Goal: Communication & Community: Answer question/provide support

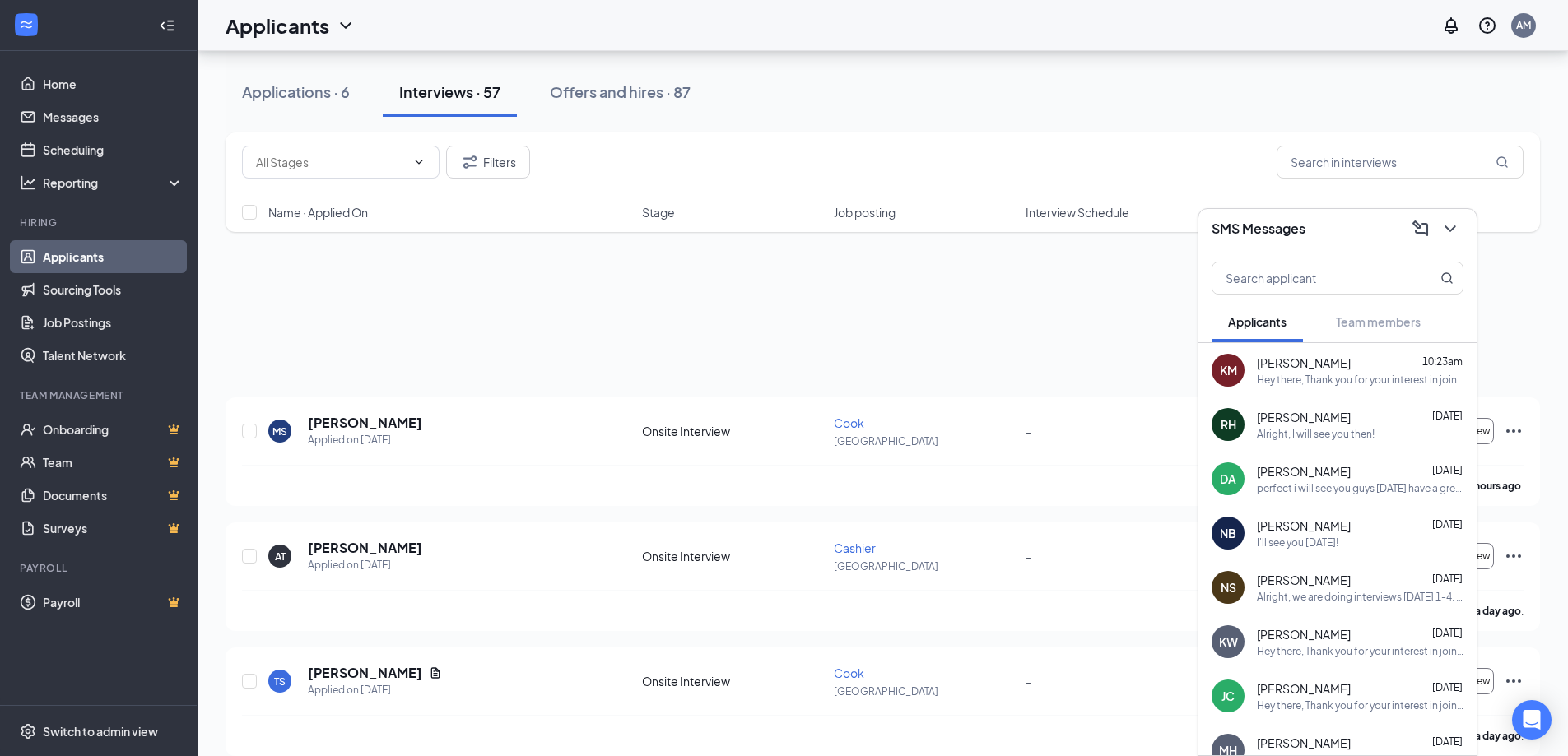
click at [1436, 231] on div at bounding box center [1448, 229] width 30 height 26
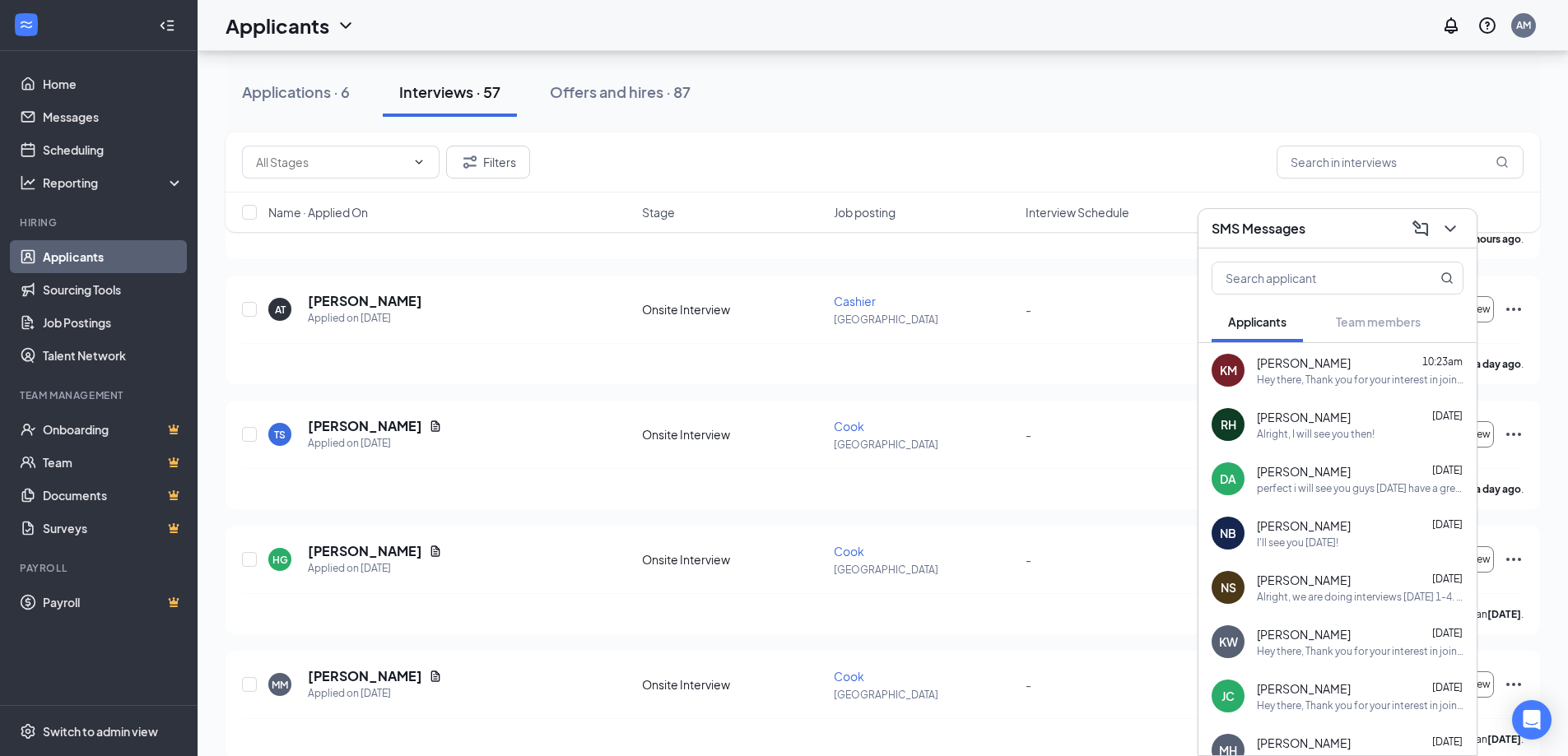
scroll to position [246, 0]
click at [1443, 229] on icon "ChevronDown" at bounding box center [1449, 228] width 19 height 19
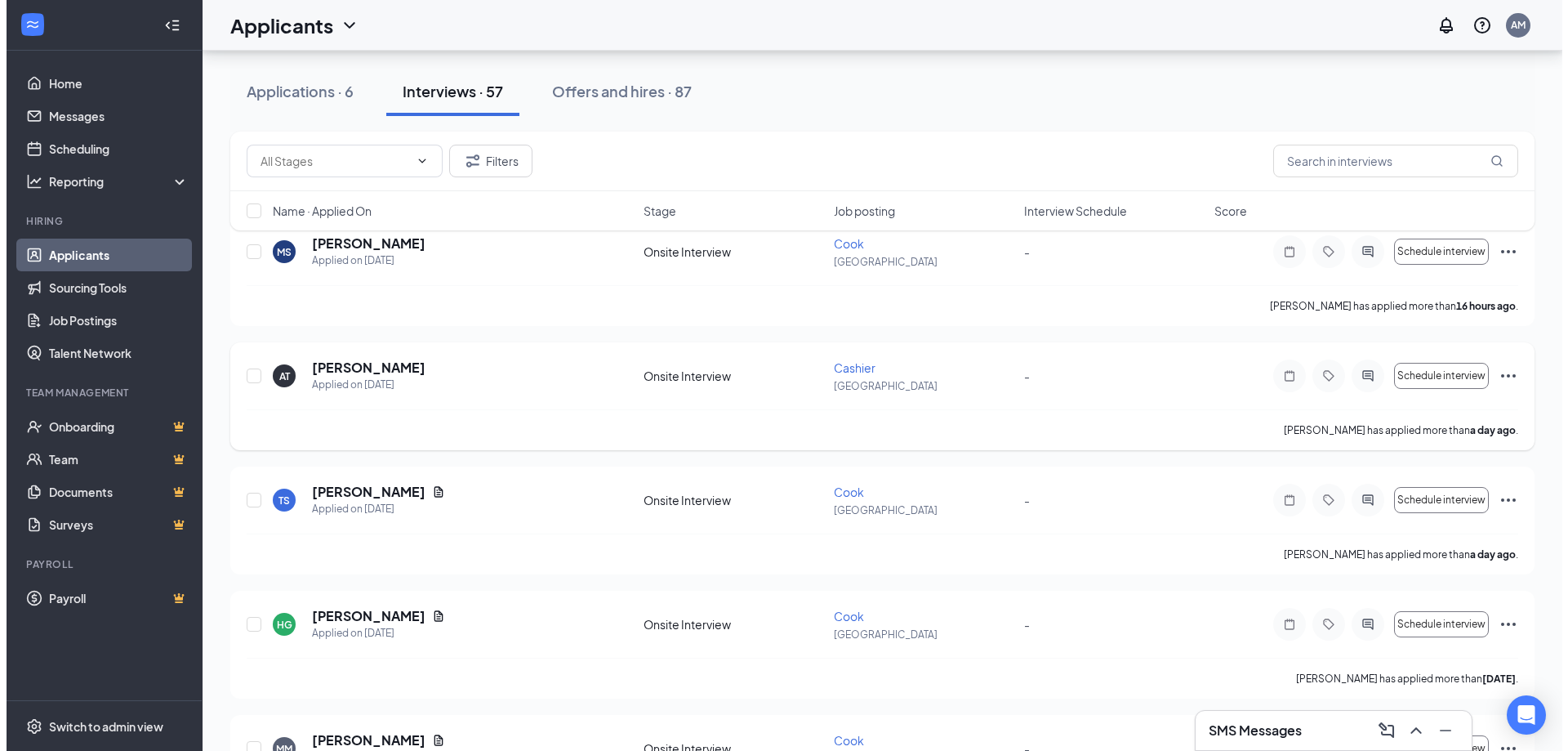
scroll to position [0, 0]
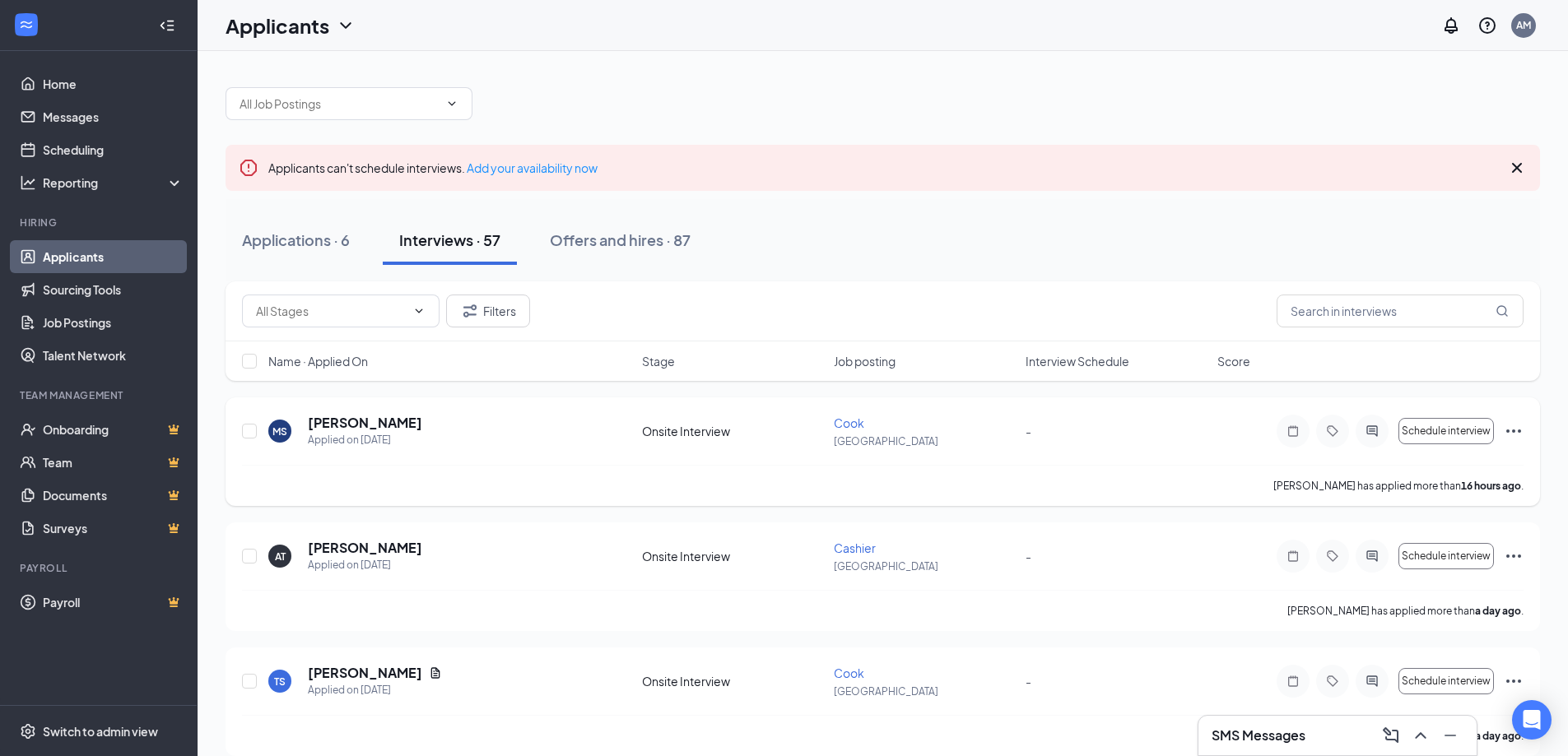
click at [1366, 438] on div at bounding box center [1371, 431] width 33 height 33
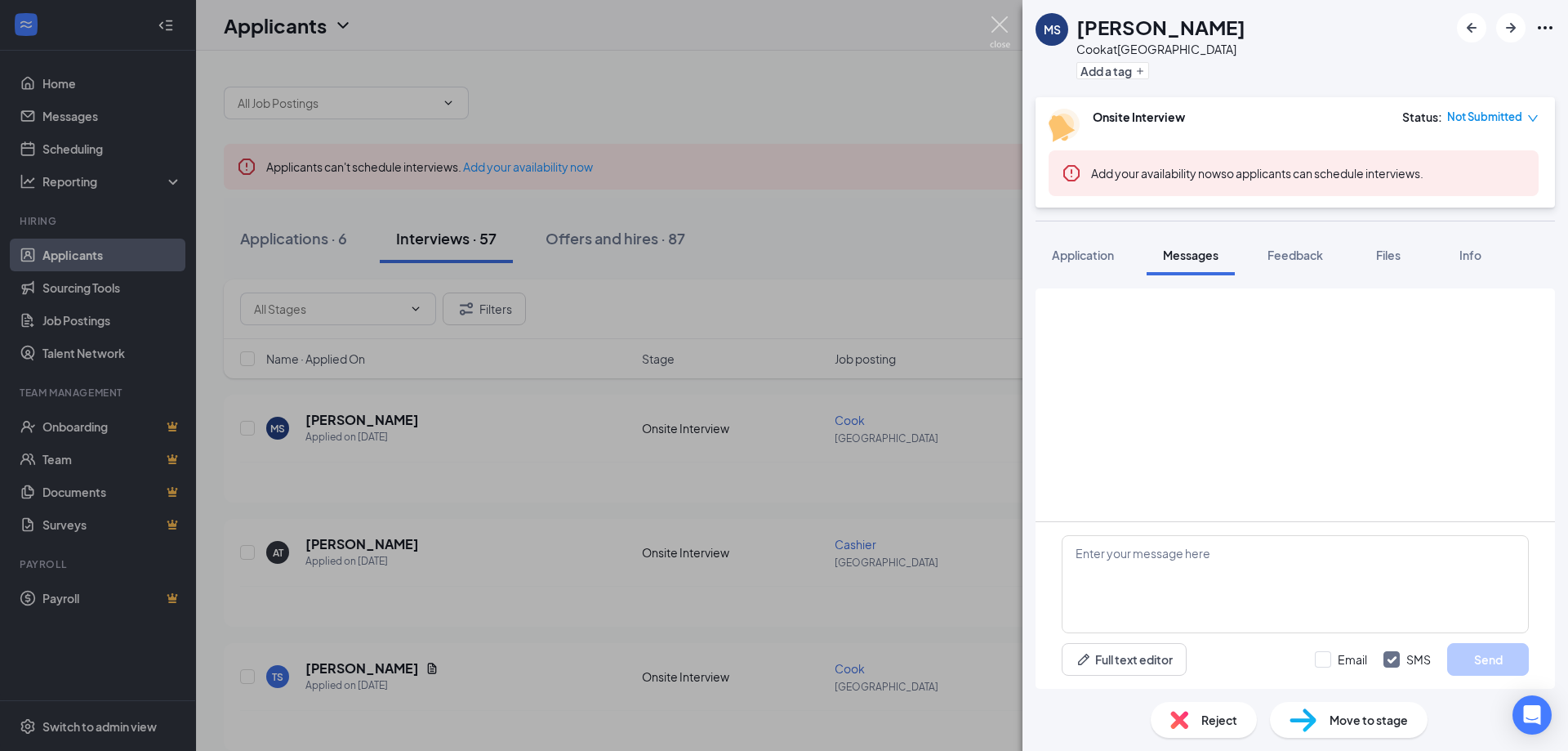
click at [1004, 20] on img at bounding box center [1000, 32] width 20 height 32
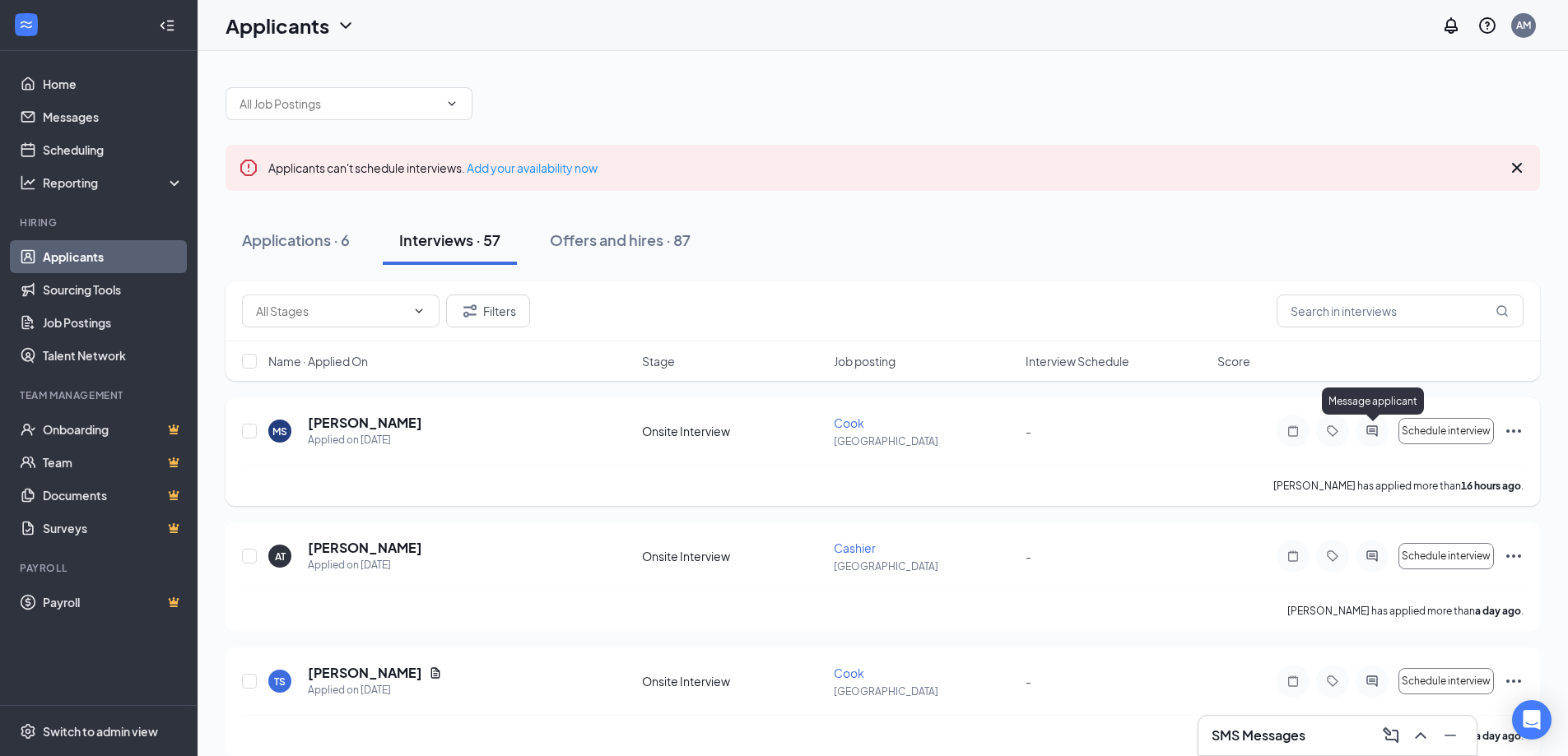
click at [1370, 428] on icon "ActiveChat" at bounding box center [1371, 431] width 19 height 14
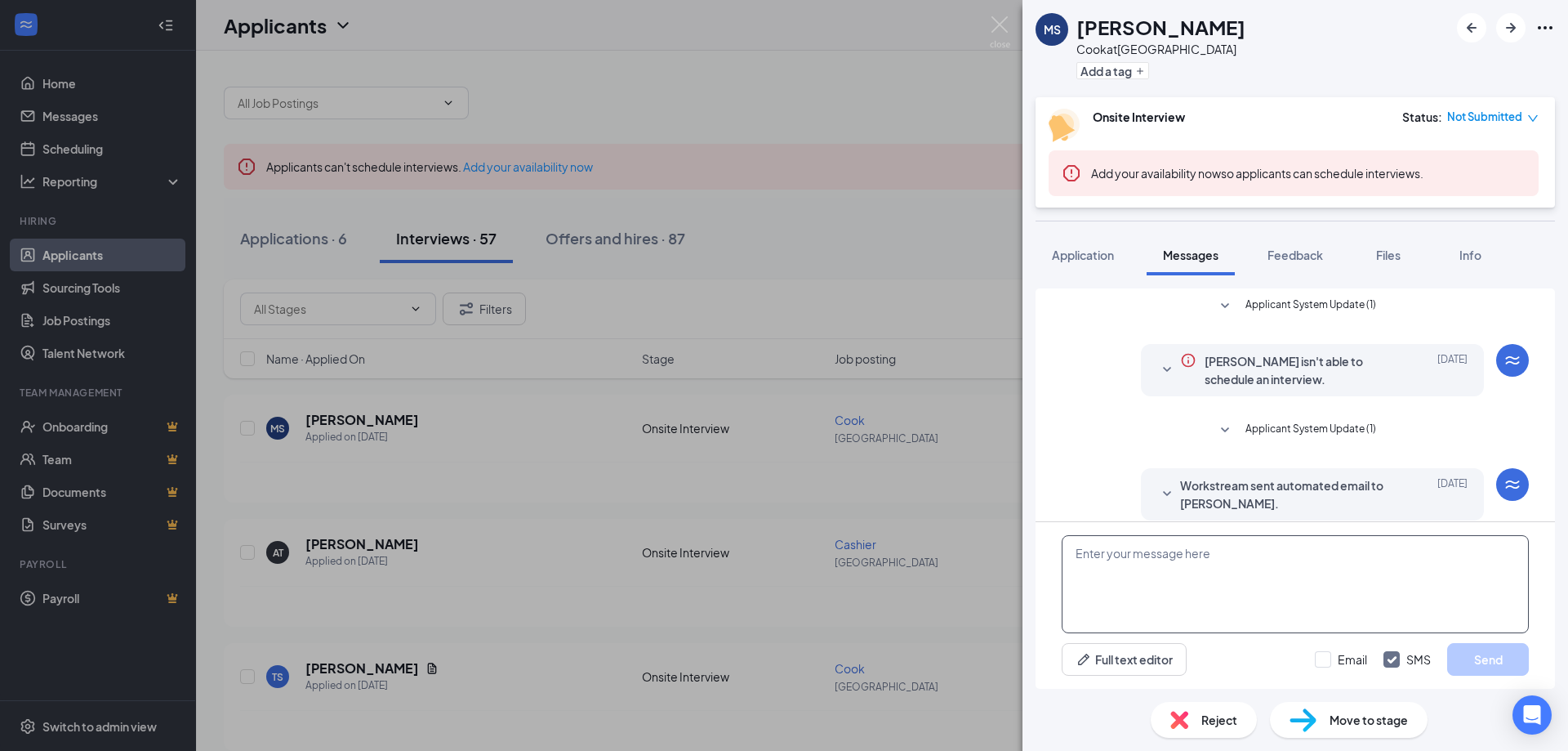
click at [1182, 560] on textarea at bounding box center [1296, 584] width 467 height 98
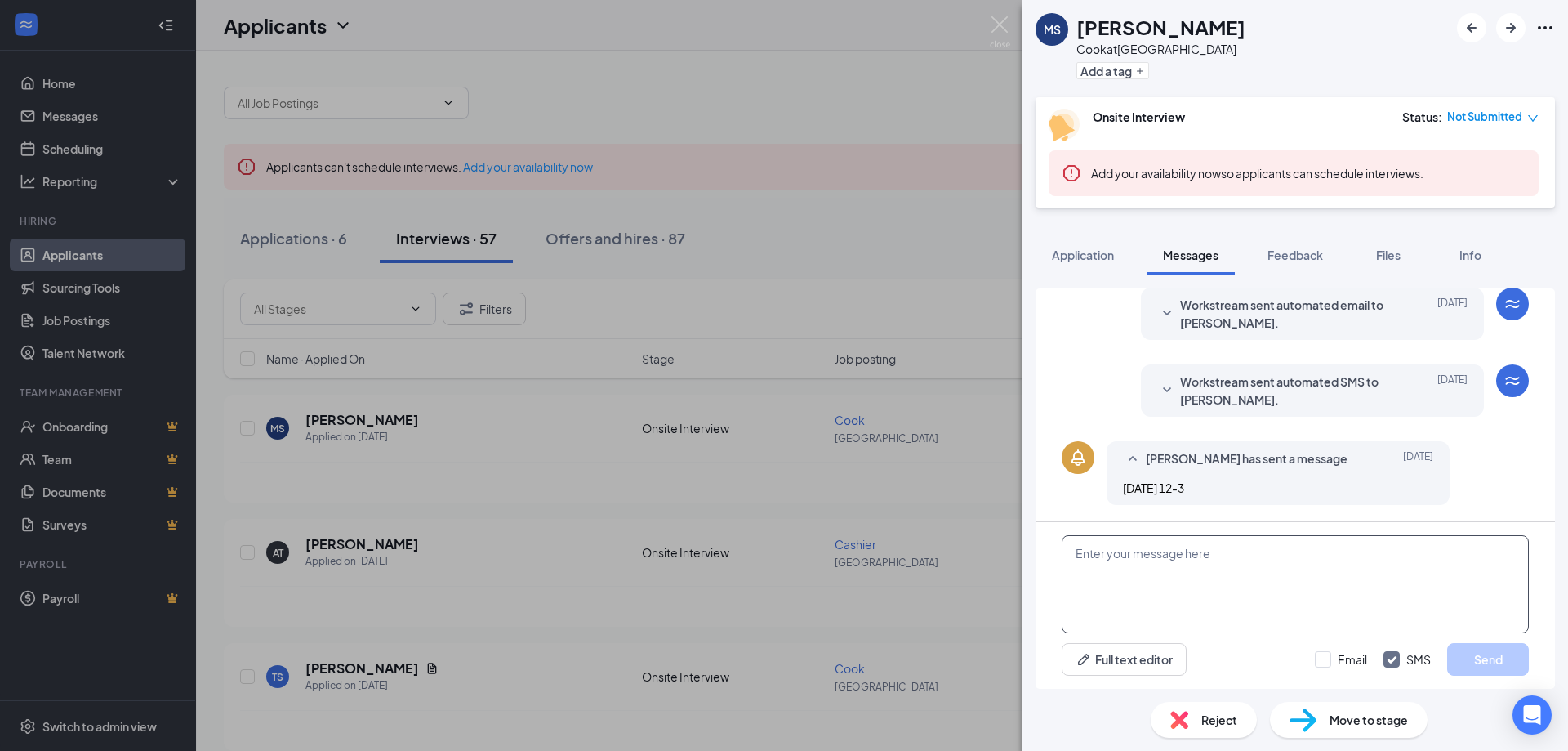
paste textarea "Hey there, Thank you for your interest in joining our team! We appreciate you t…"
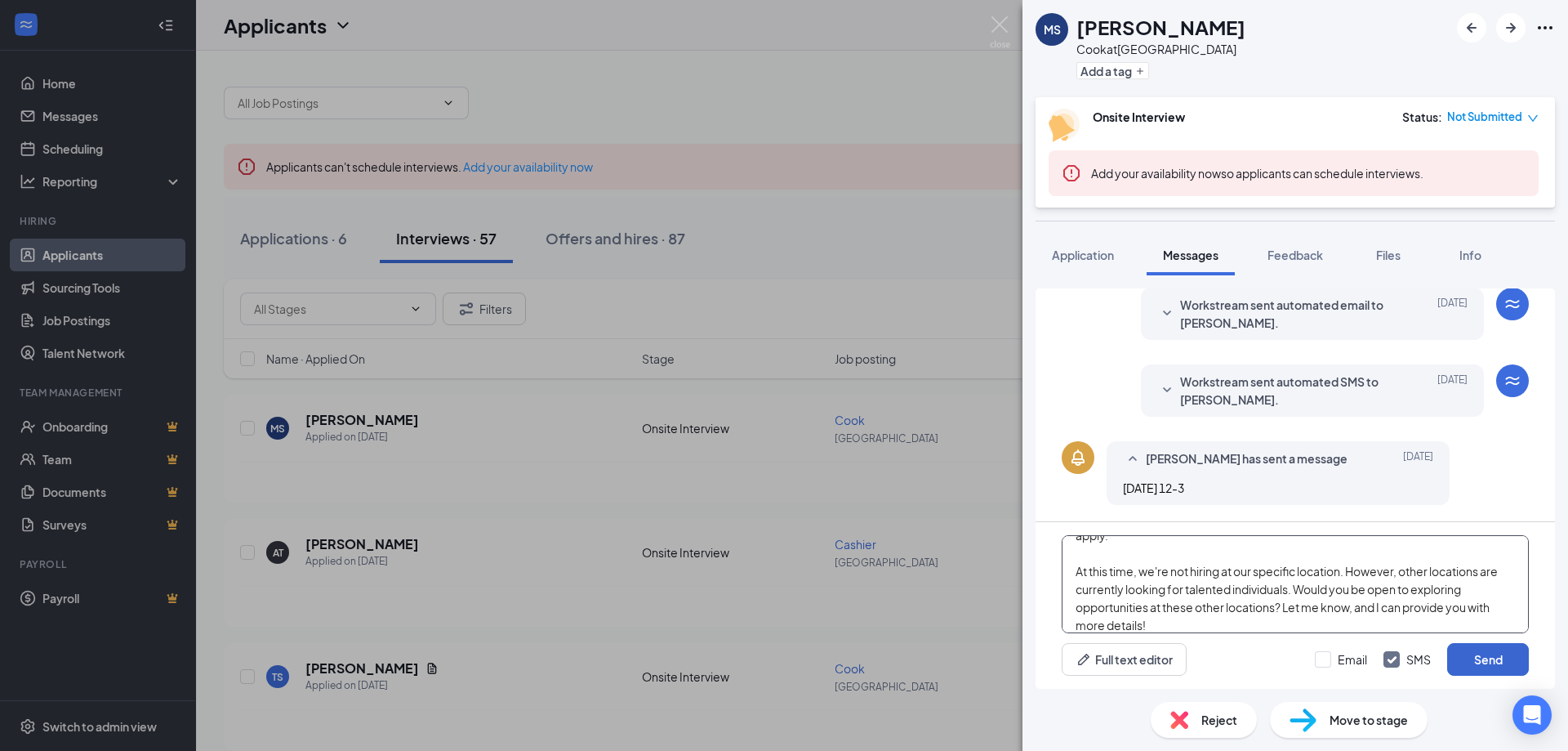
type textarea "Hey there, Thank you for your interest in joining our team! We appreciate you t…"
click at [1481, 653] on button "Send" at bounding box center [1487, 659] width 82 height 33
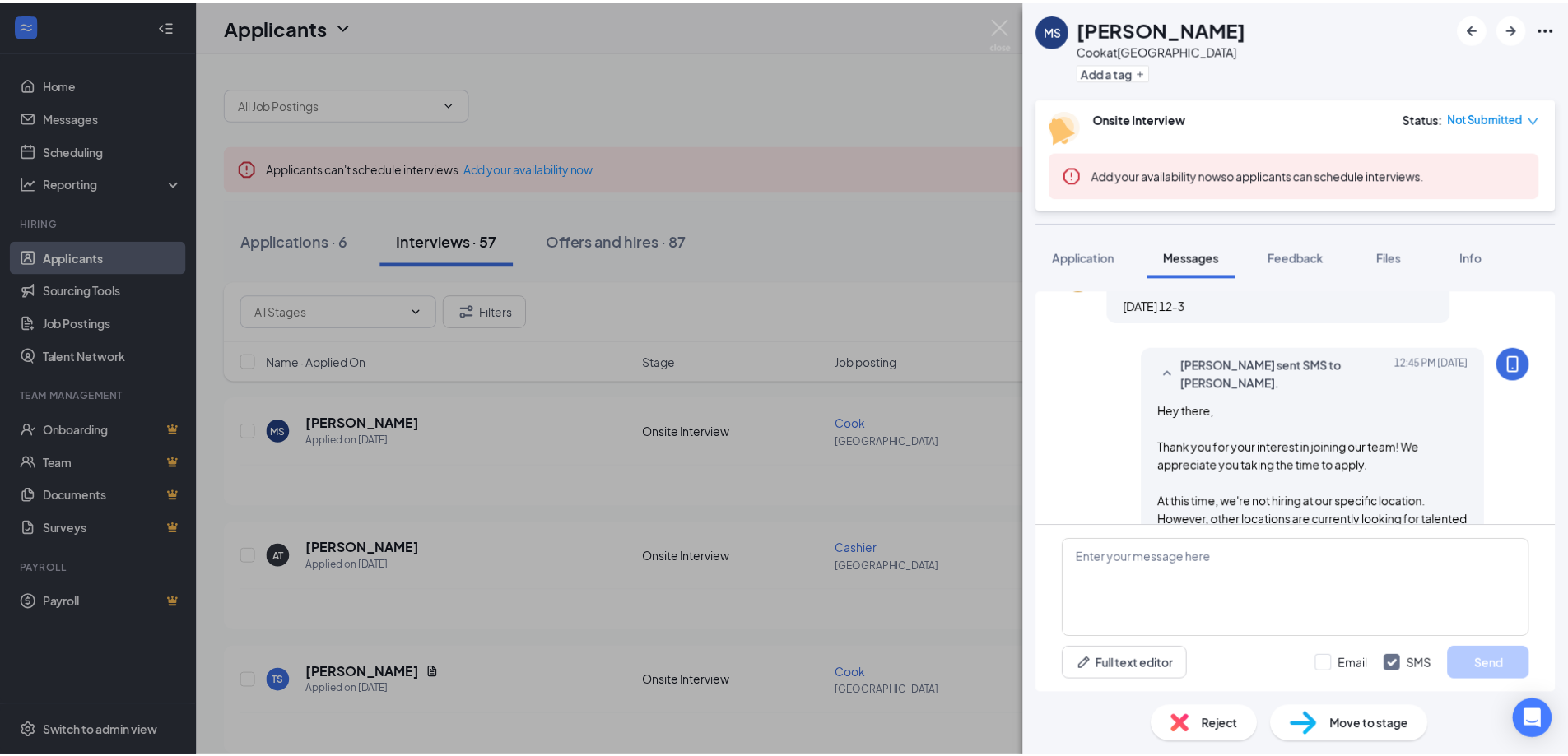
scroll to position [450, 0]
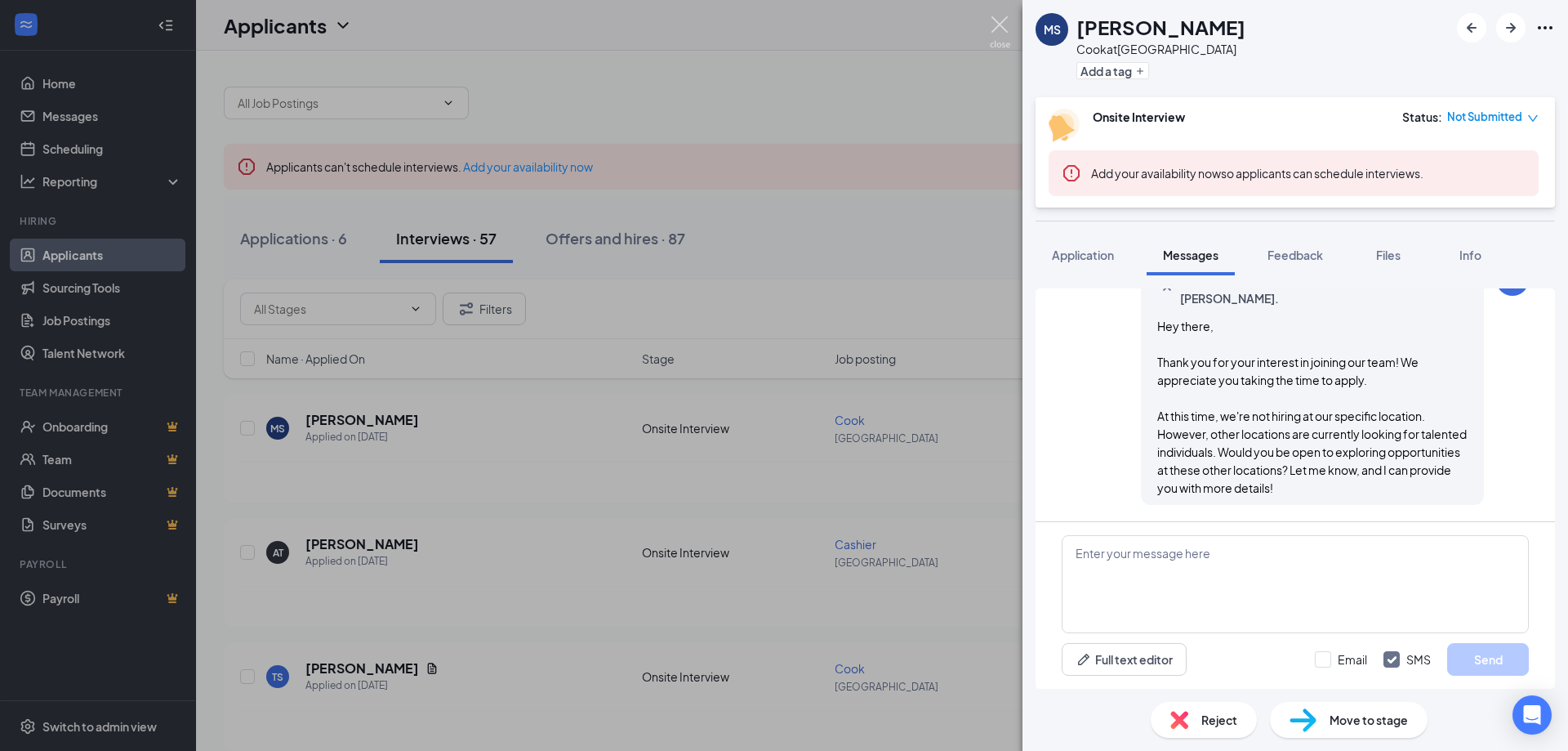
click at [1000, 29] on img at bounding box center [1000, 32] width 20 height 32
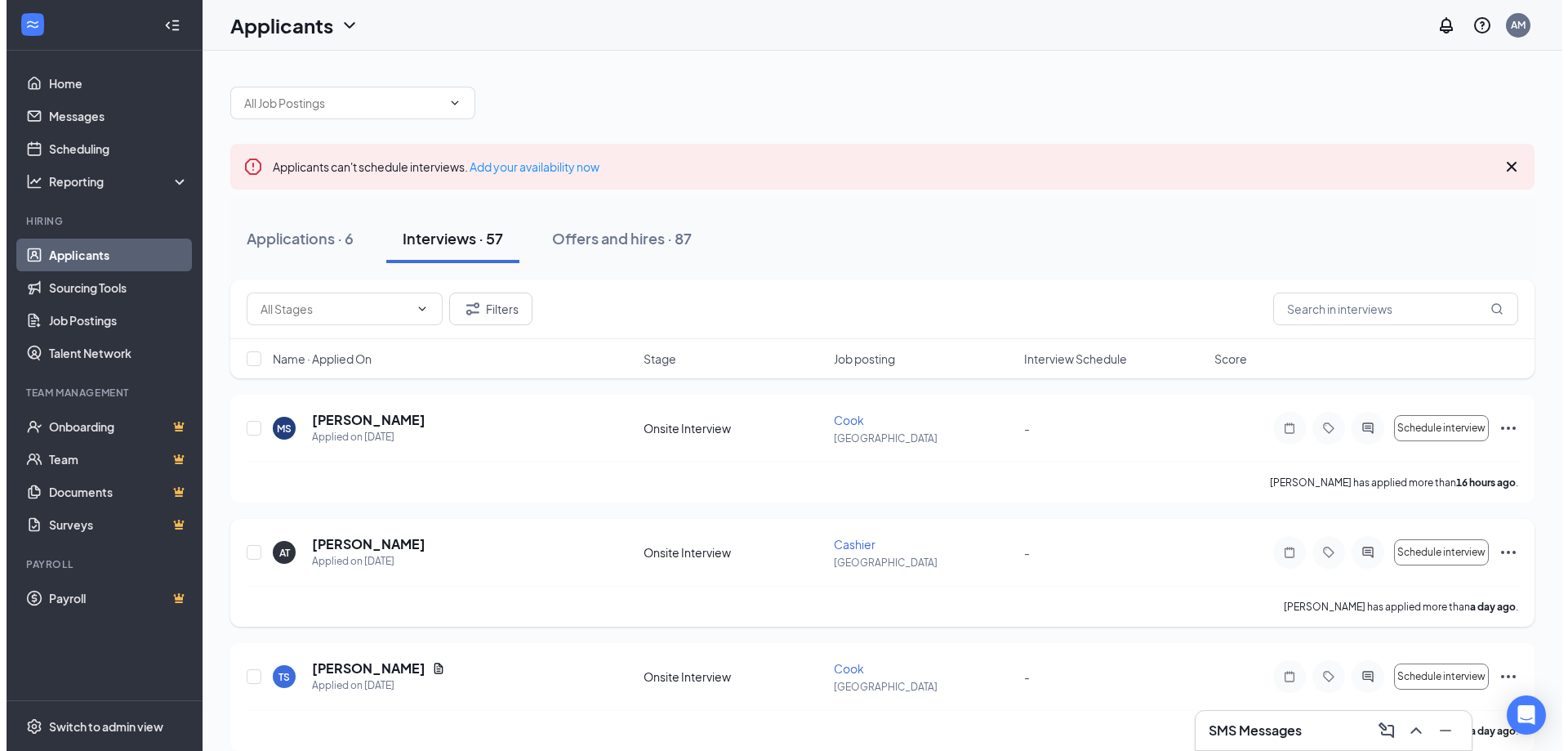
scroll to position [82, 0]
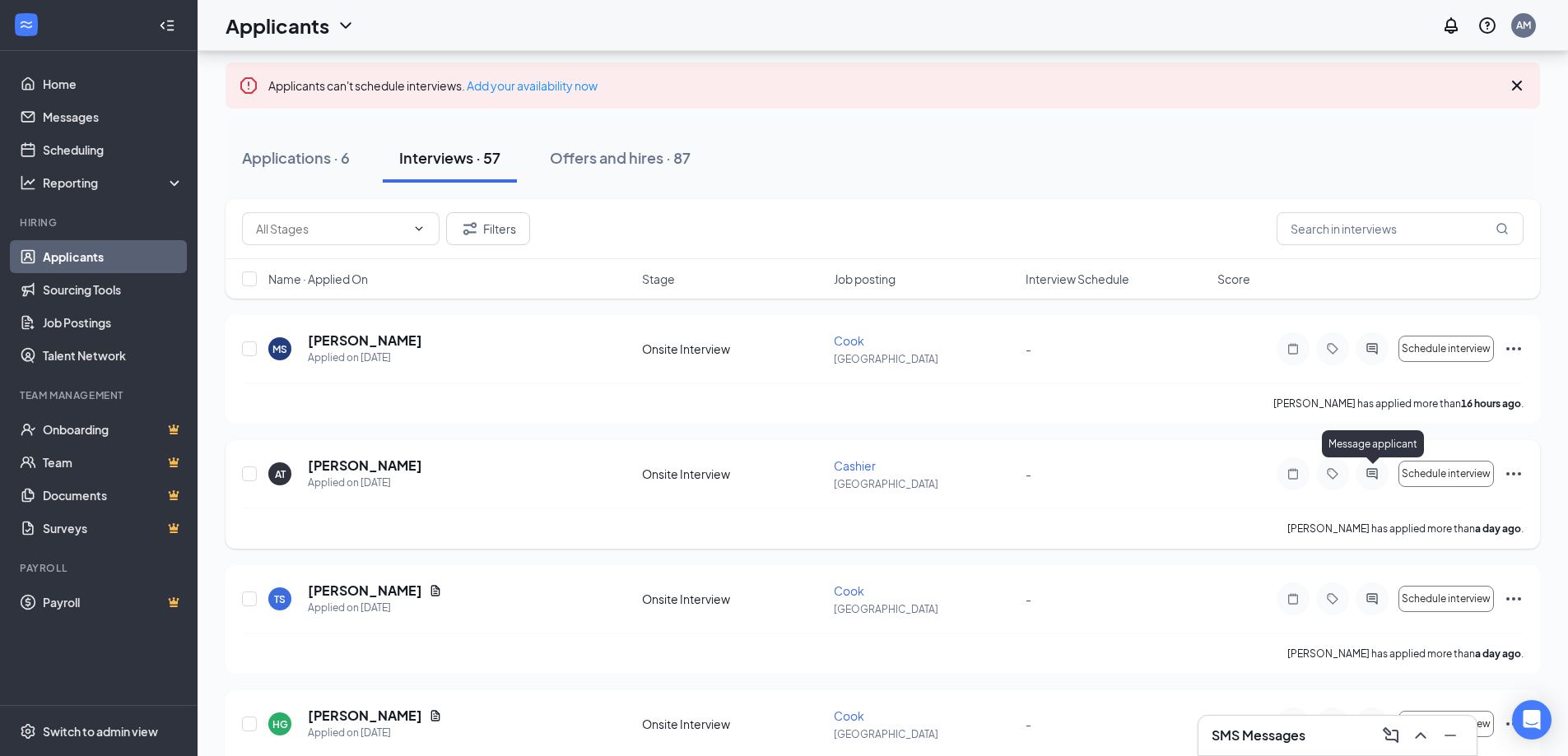
click at [1365, 473] on icon "ActiveChat" at bounding box center [1371, 474] width 19 height 14
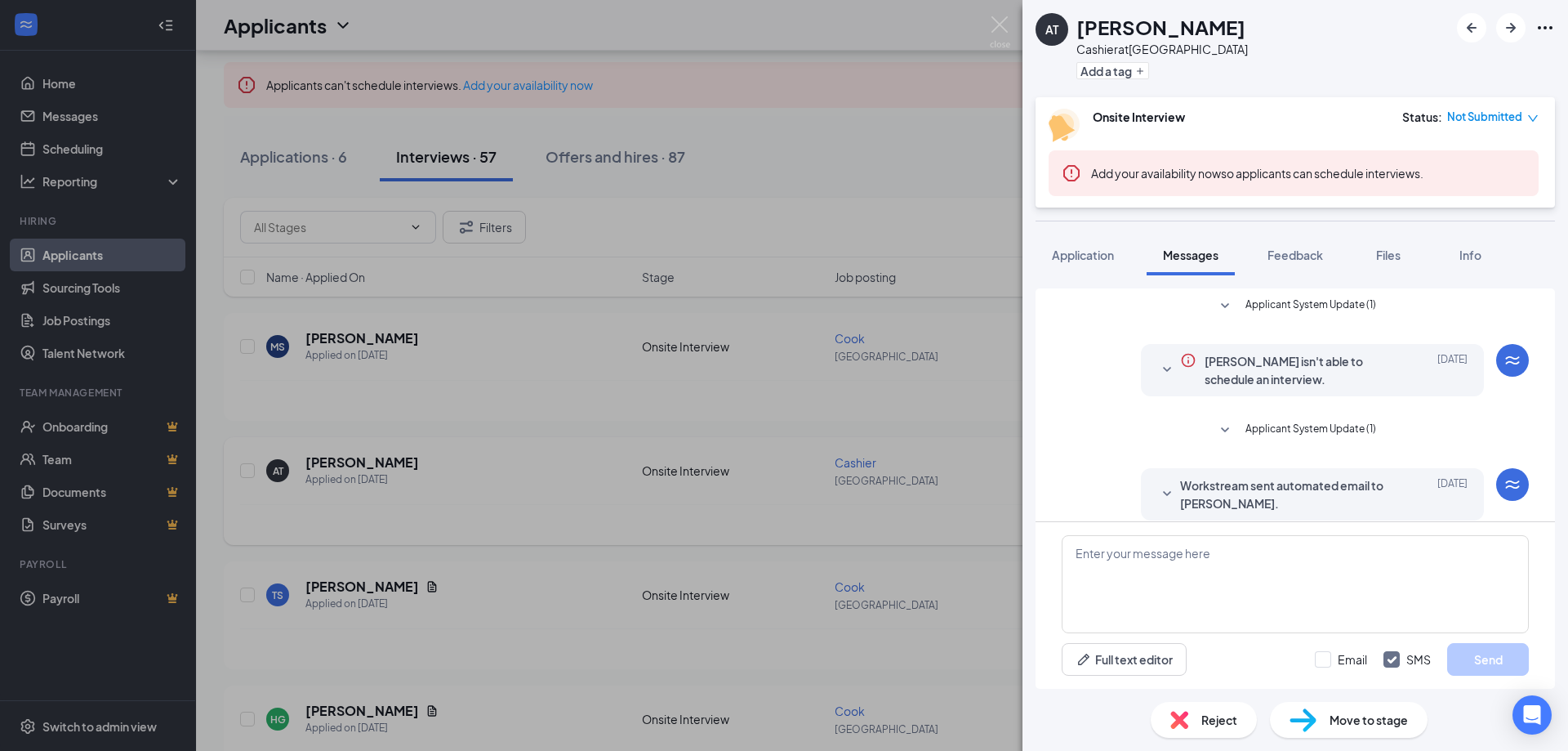
scroll to position [198, 0]
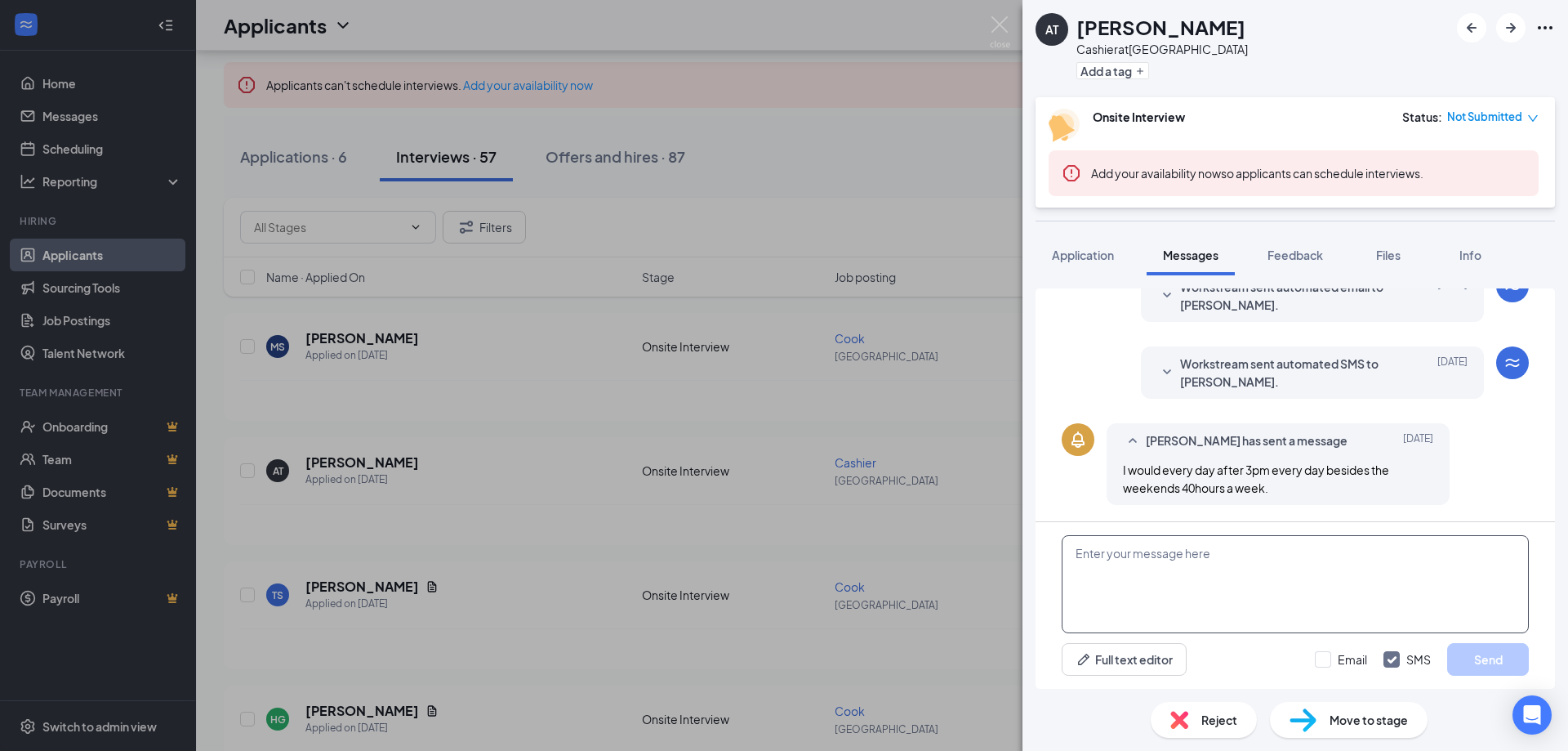
click at [1243, 577] on textarea at bounding box center [1296, 584] width 467 height 98
paste textarea "Hey there, Thank you for your interest in joining our team! We appreciate you t…"
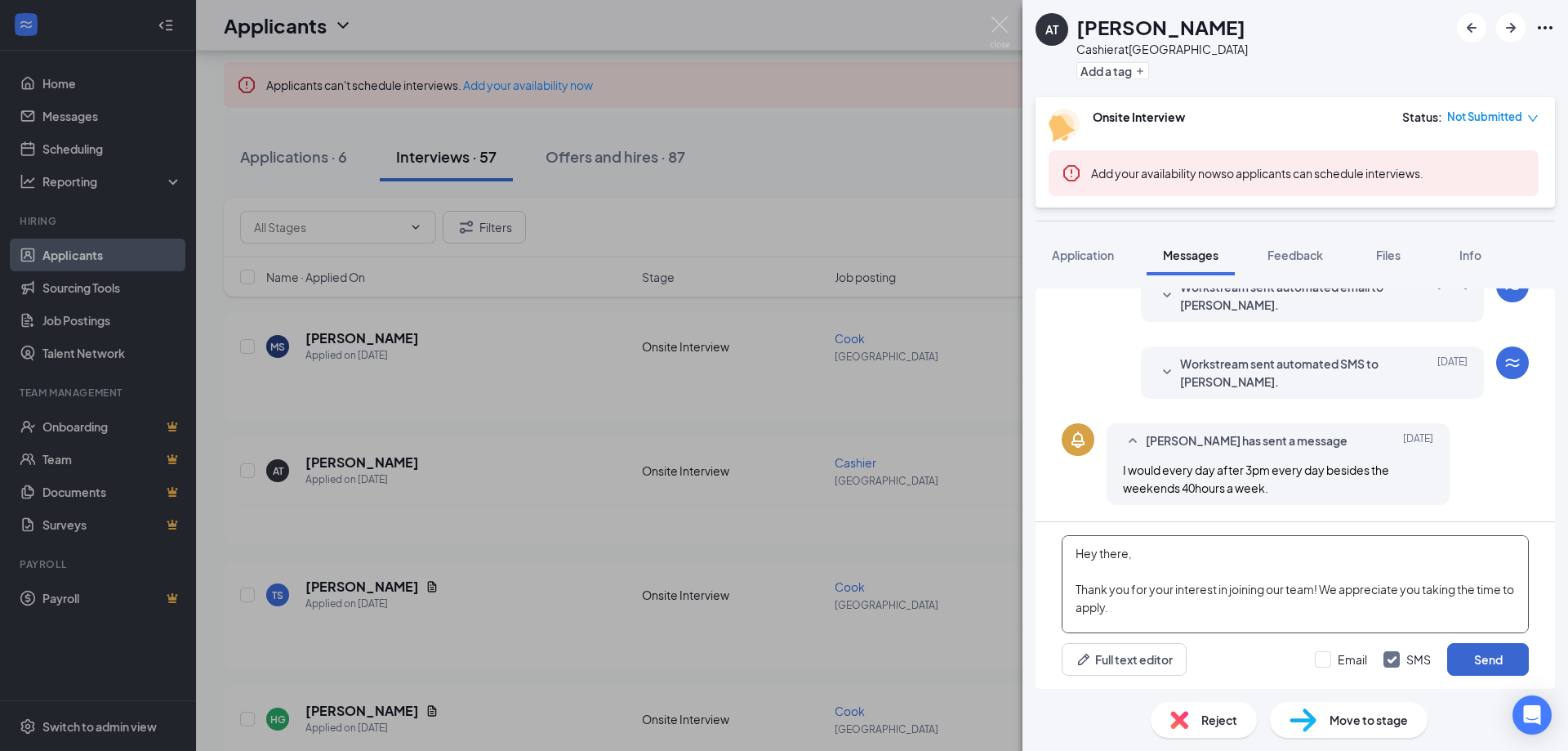
type textarea "Hey there, Thank you for your interest in joining our team! We appreciate you t…"
click at [1481, 663] on button "Send" at bounding box center [1487, 659] width 82 height 33
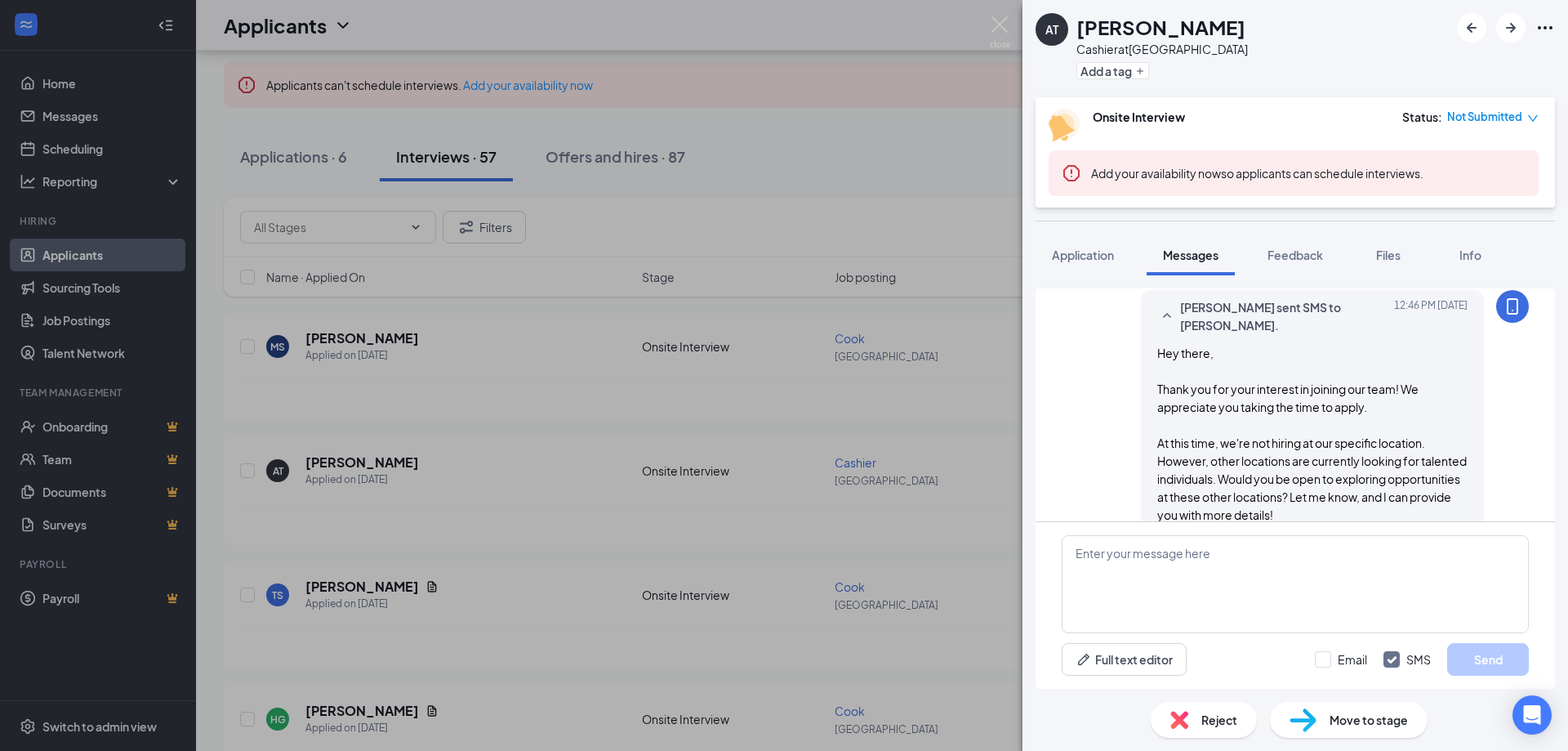
scroll to position [448, 0]
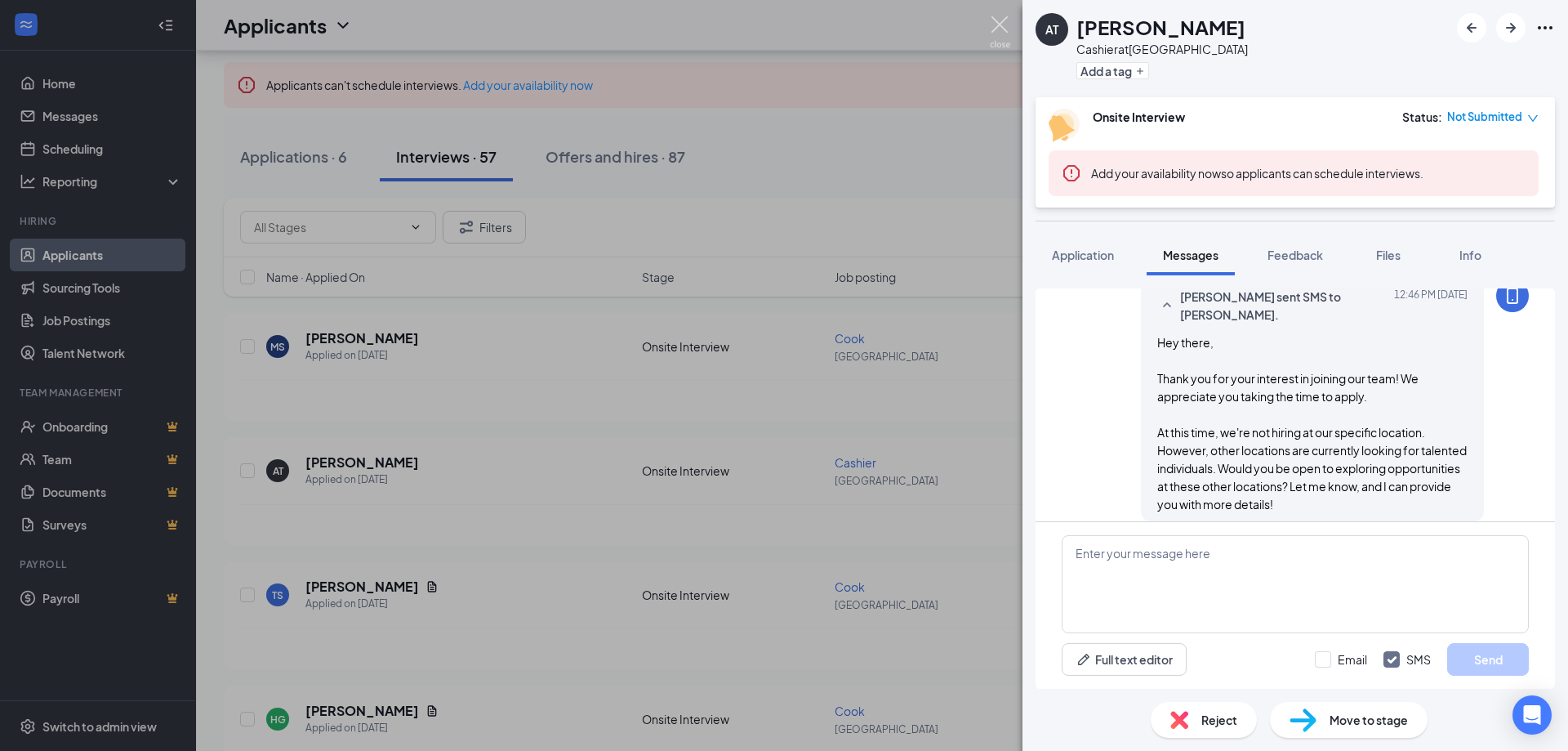
click at [1002, 32] on img at bounding box center [1000, 32] width 20 height 32
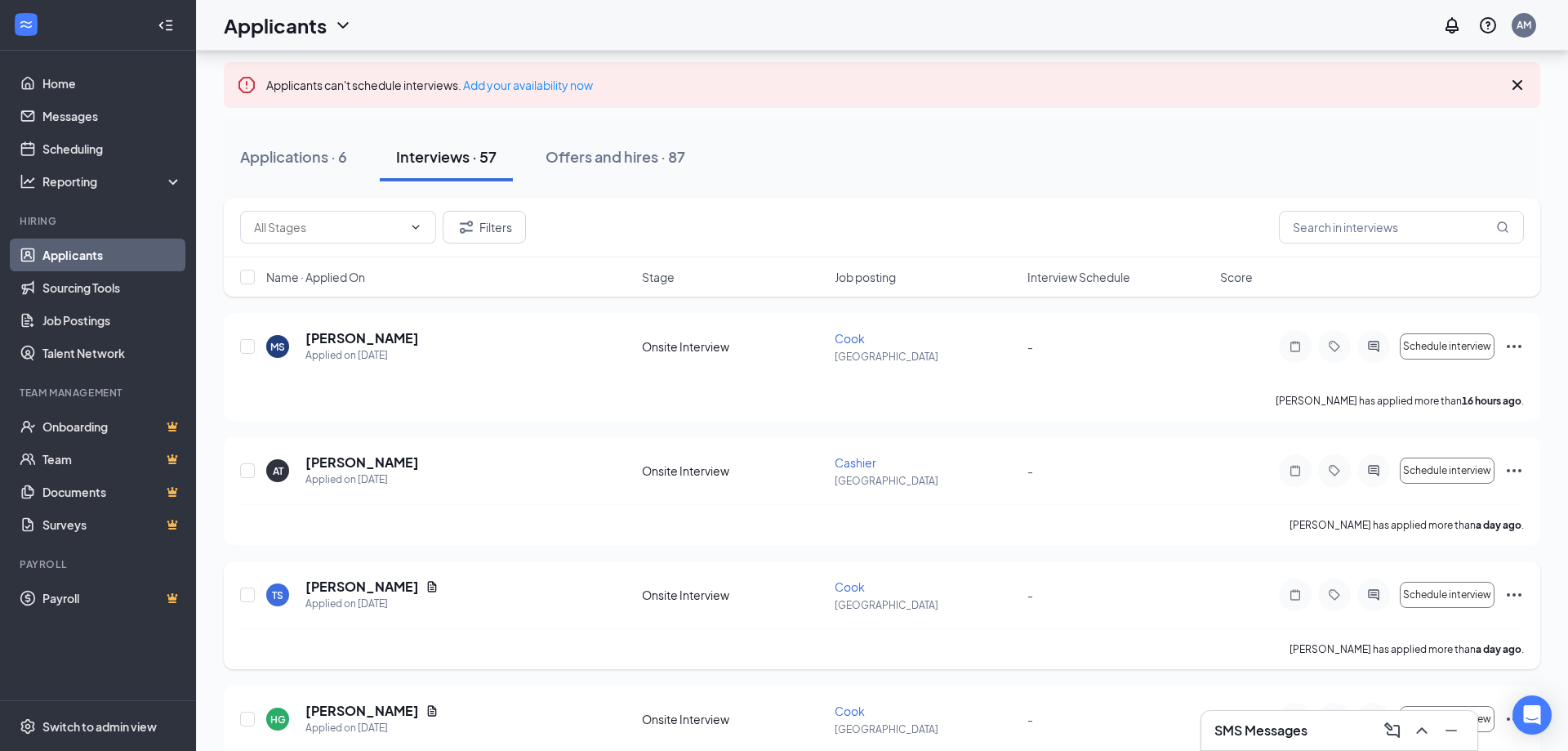
scroll to position [245, 0]
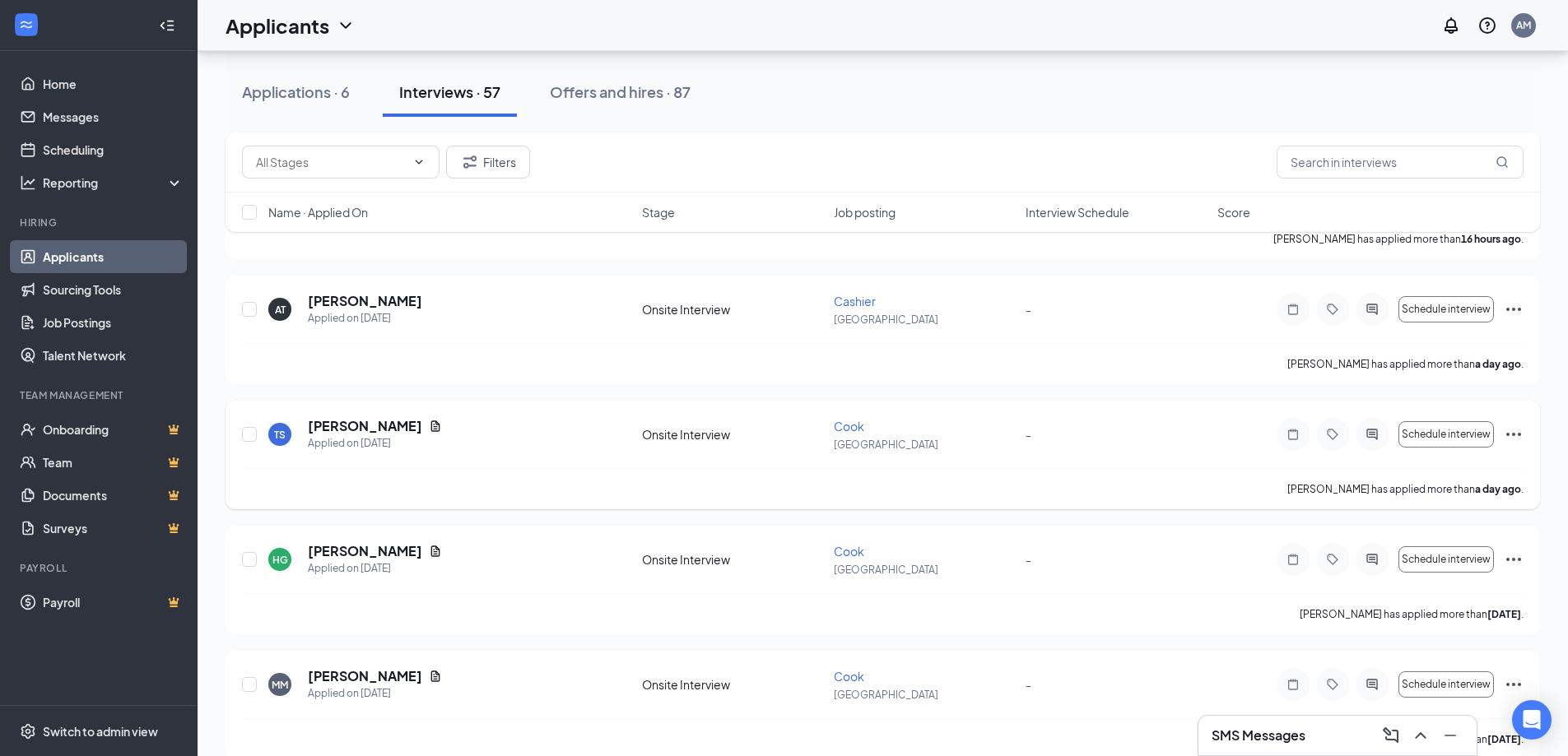
click at [1366, 433] on icon "ActiveChat" at bounding box center [1371, 434] width 19 height 14
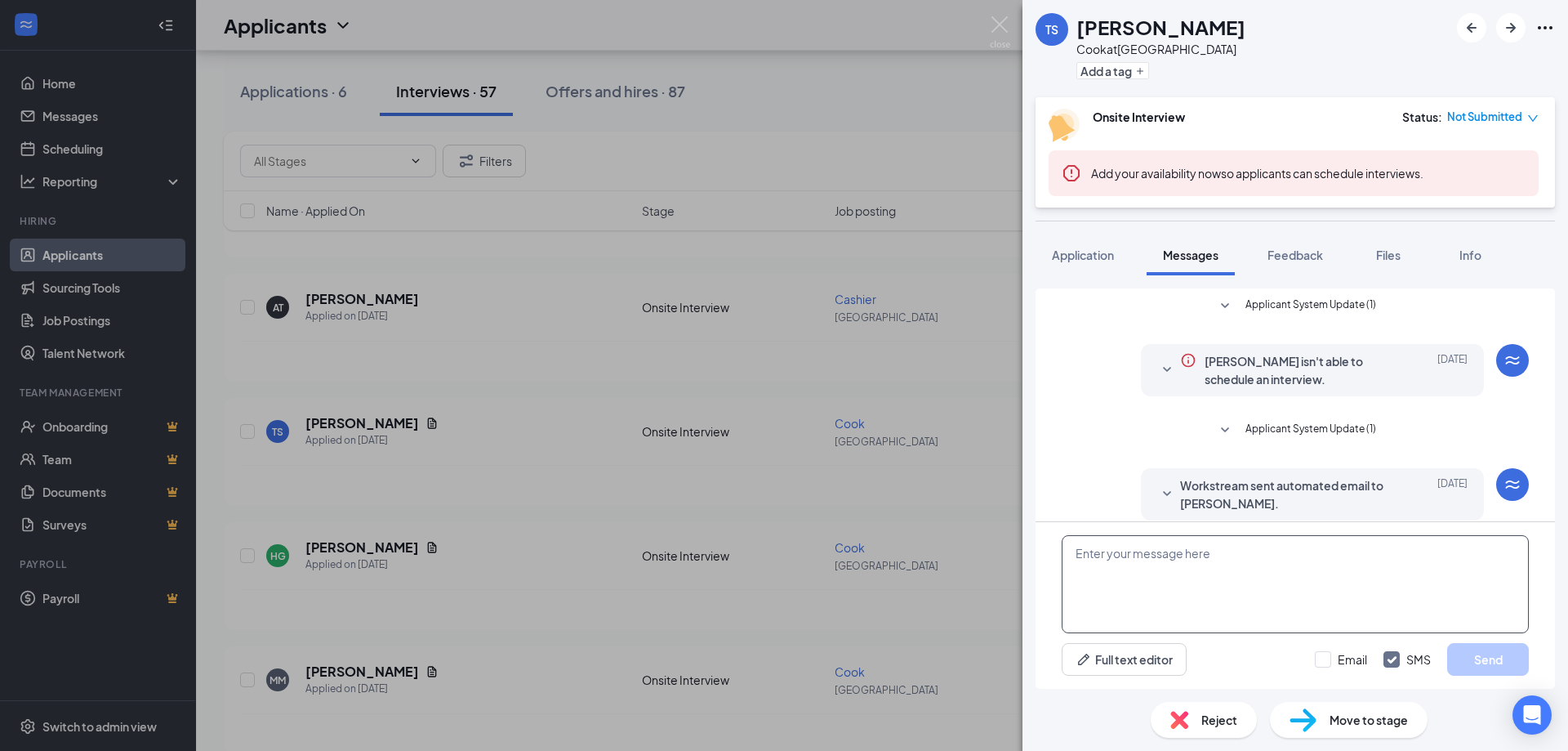
click at [1205, 593] on textarea at bounding box center [1296, 584] width 467 height 98
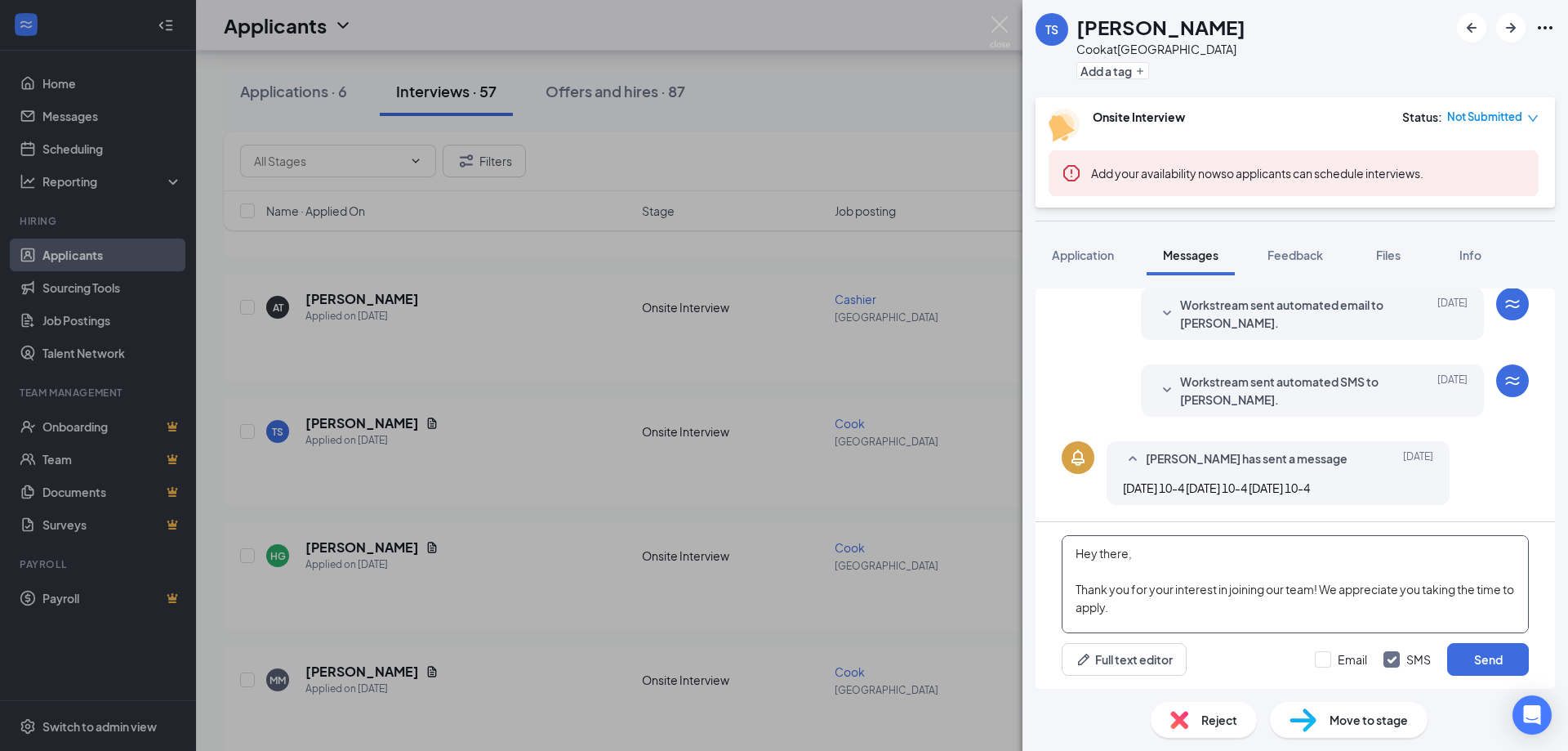
scroll to position [71, 0]
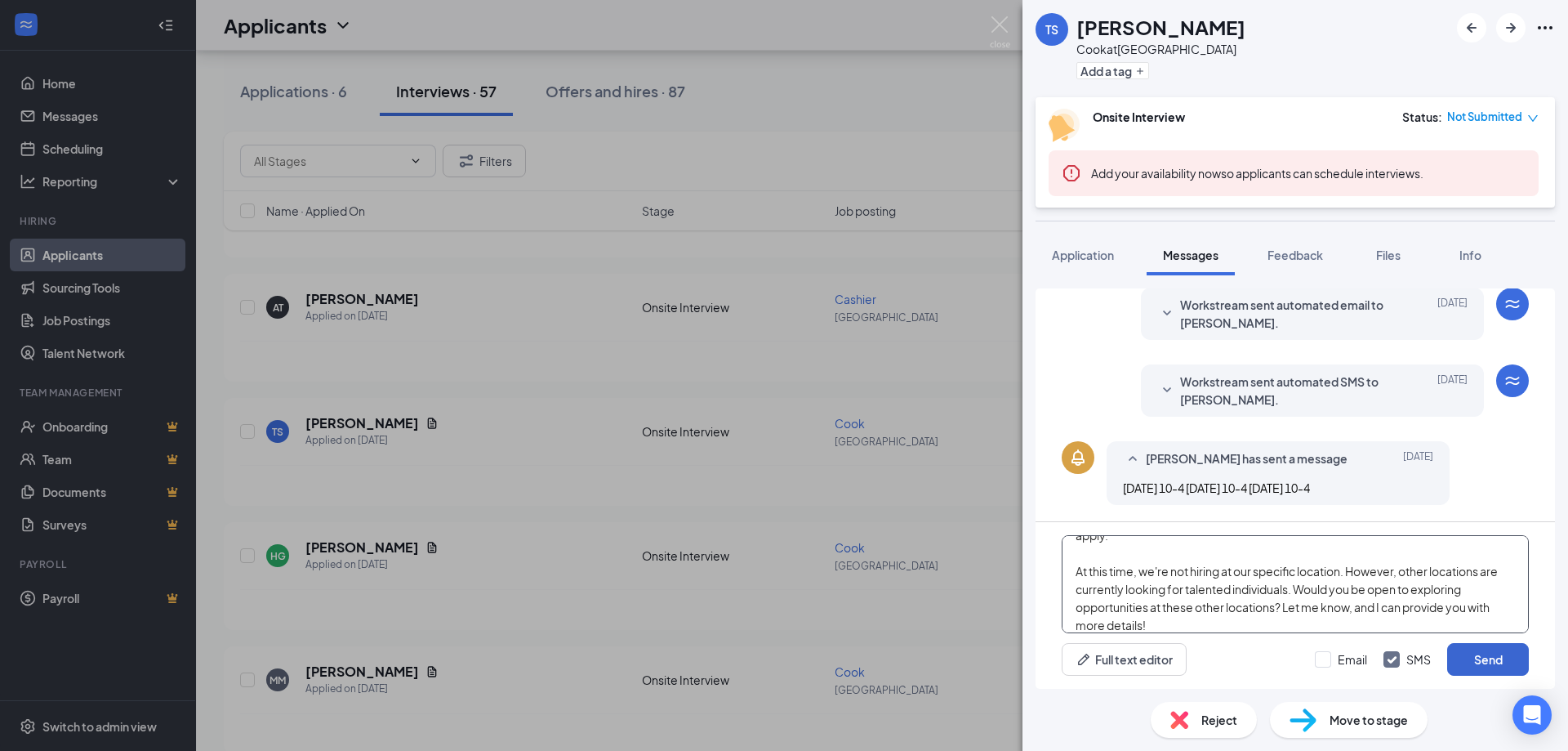
type textarea "Hey there, Thank you for your interest in joining our team! We appreciate you t…"
click at [1503, 649] on button "Send" at bounding box center [1487, 659] width 82 height 33
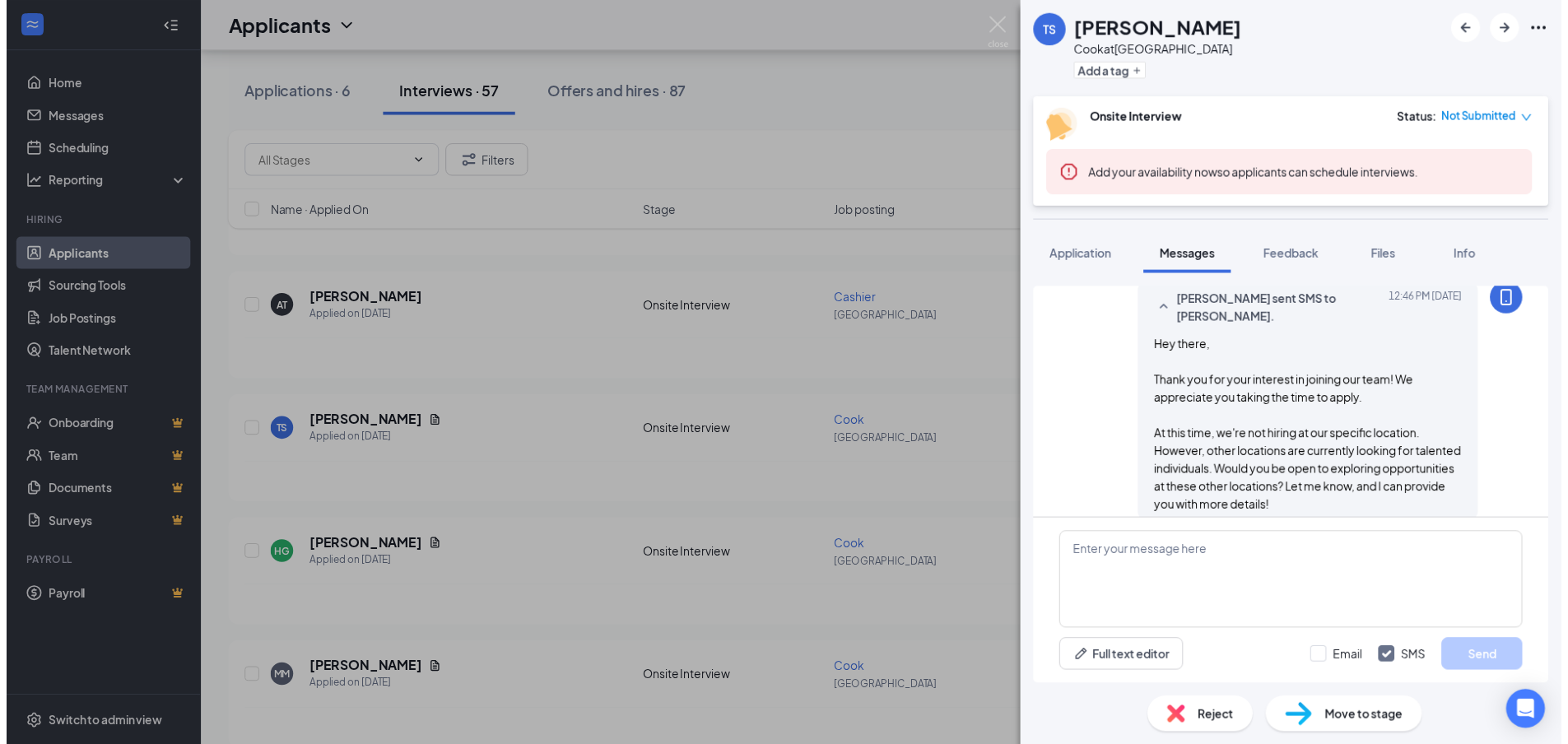
scroll to position [434, 0]
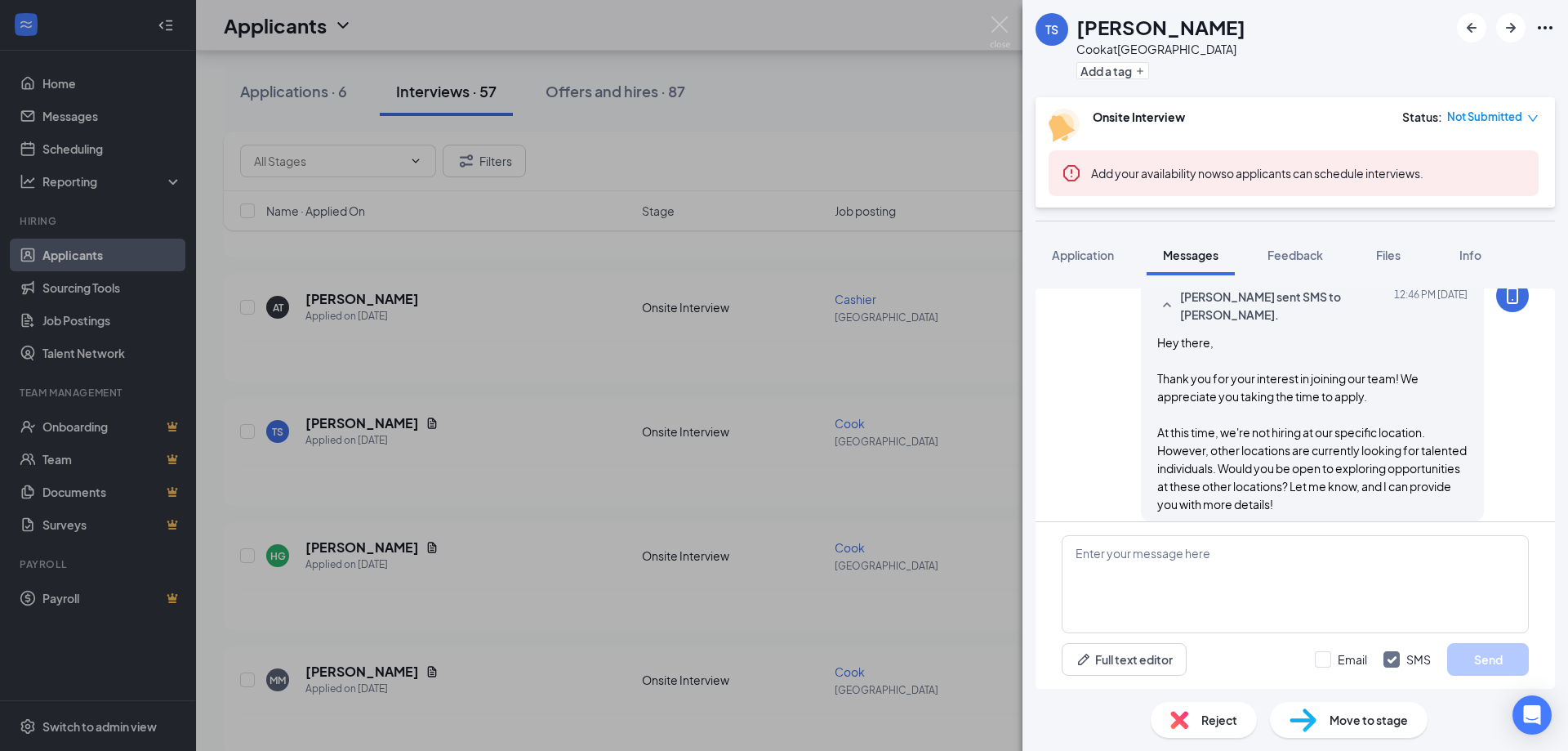
click at [1012, 35] on div "TS [PERSON_NAME] at [PERSON_NAME][GEOGRAPHIC_DATA] Add a tag Onsite Interview S…" at bounding box center [784, 375] width 1568 height 751
click at [995, 32] on div "Applicants AM" at bounding box center [882, 25] width 1372 height 50
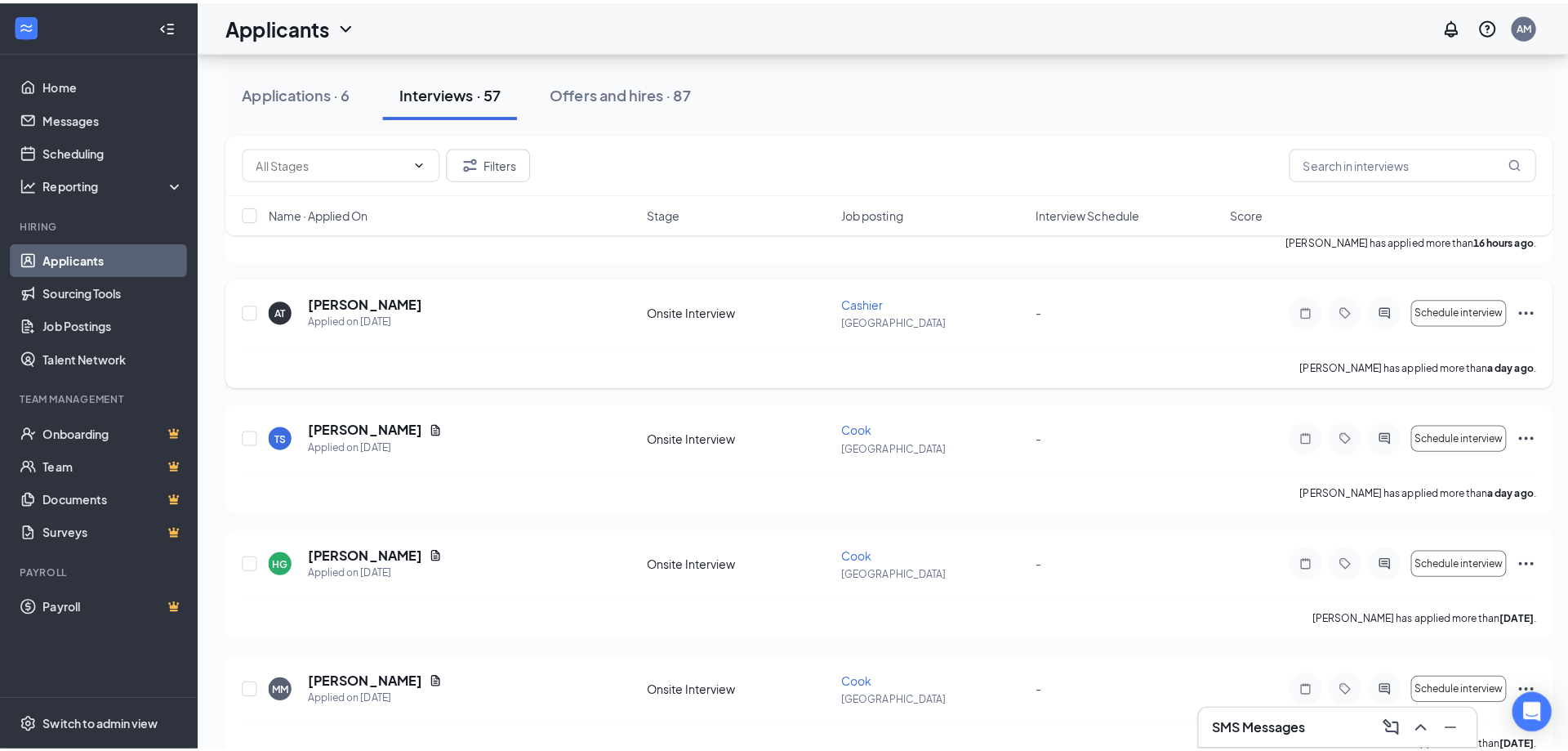
scroll to position [327, 0]
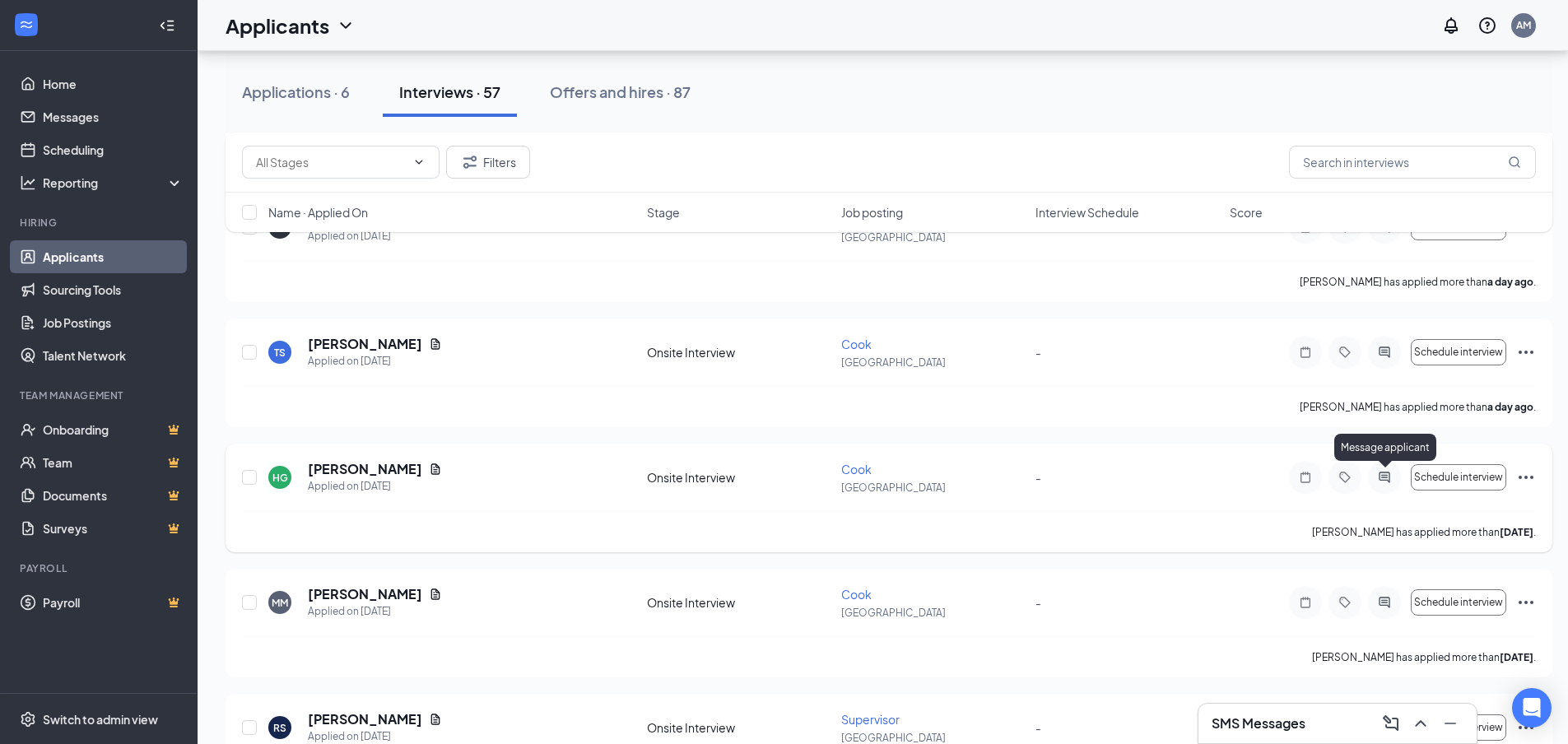
click at [1391, 480] on icon "ActiveChat" at bounding box center [1383, 478] width 19 height 14
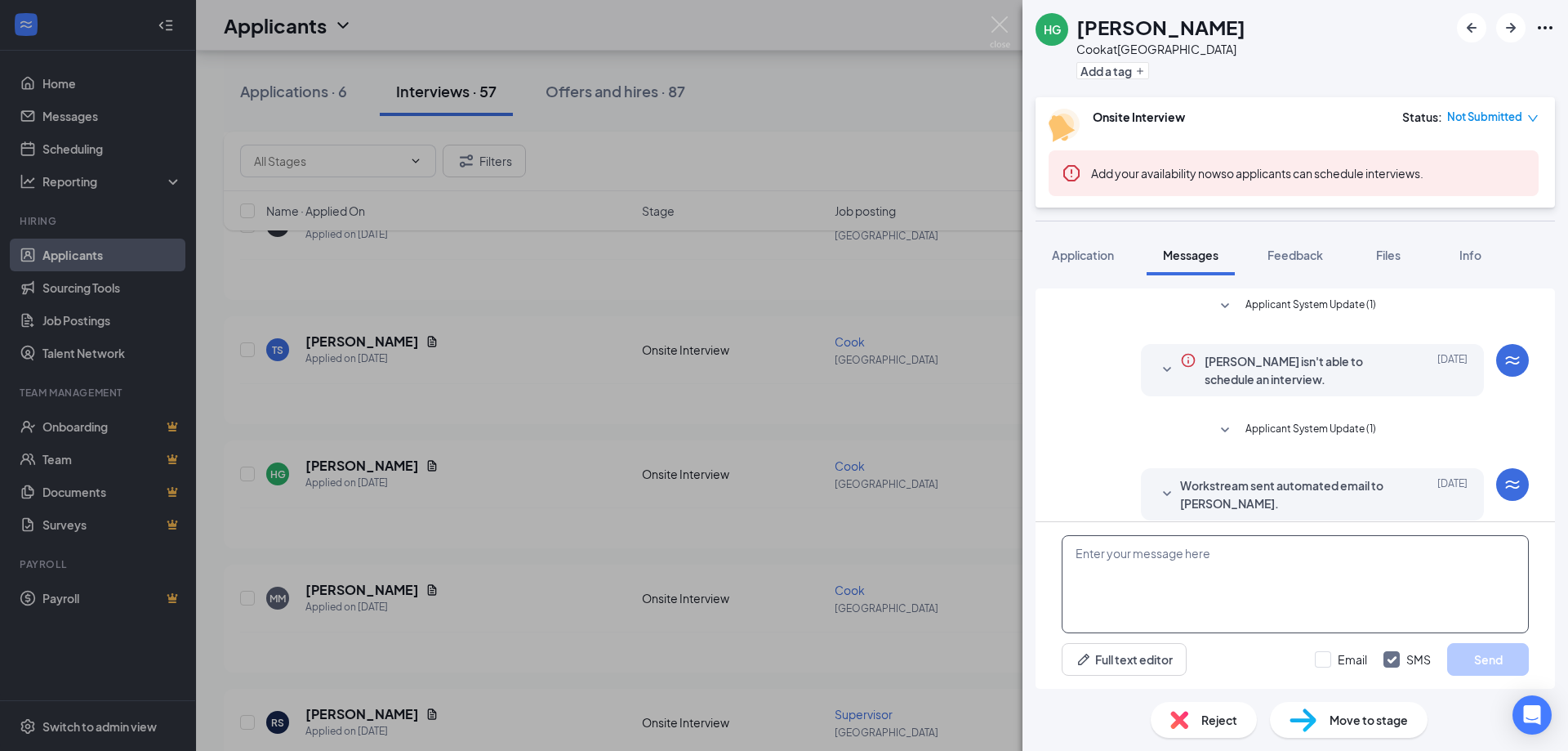
click at [1262, 551] on textarea at bounding box center [1296, 584] width 467 height 98
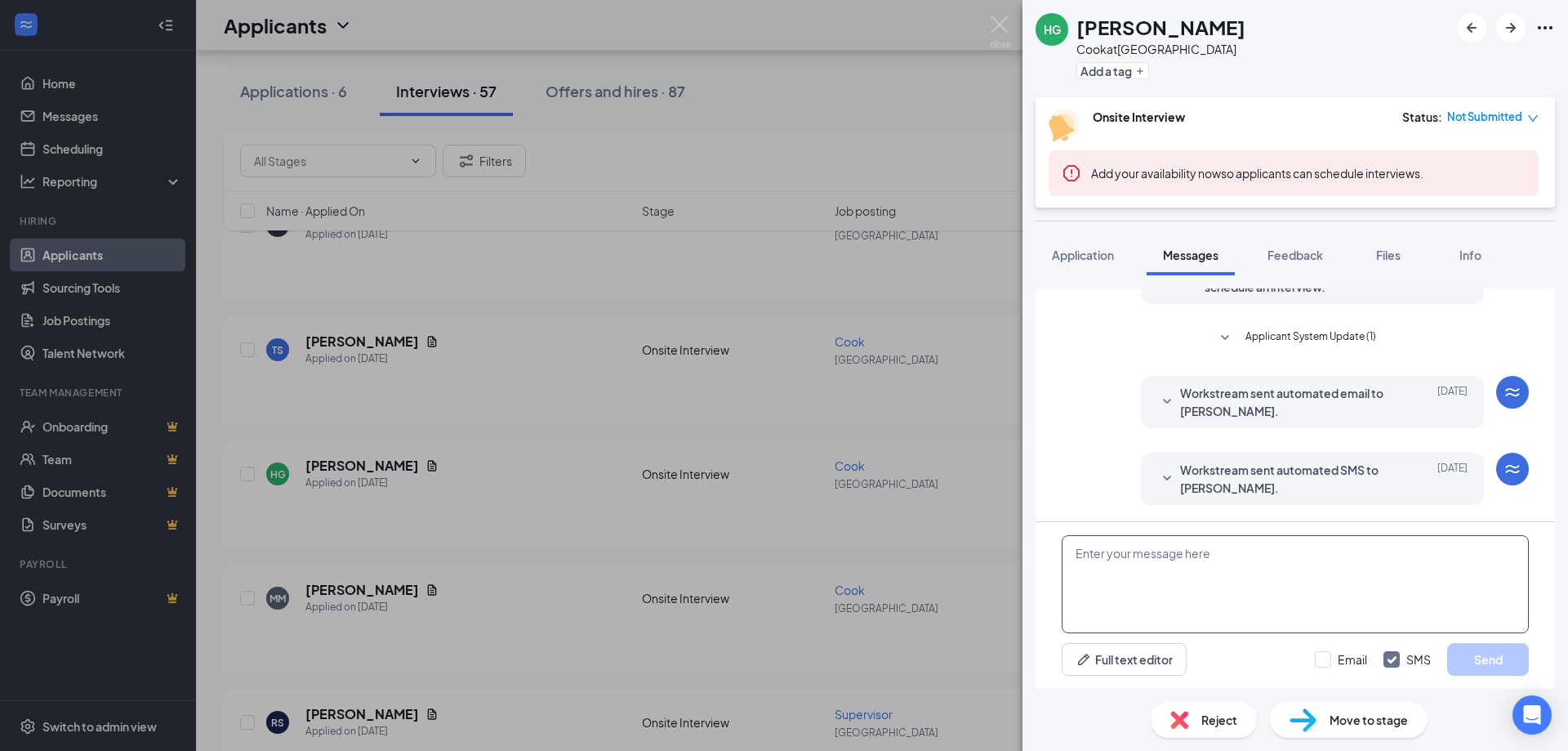
paste textarea "Hey there, Thank you for your interest in joining our team! We appreciate you t…"
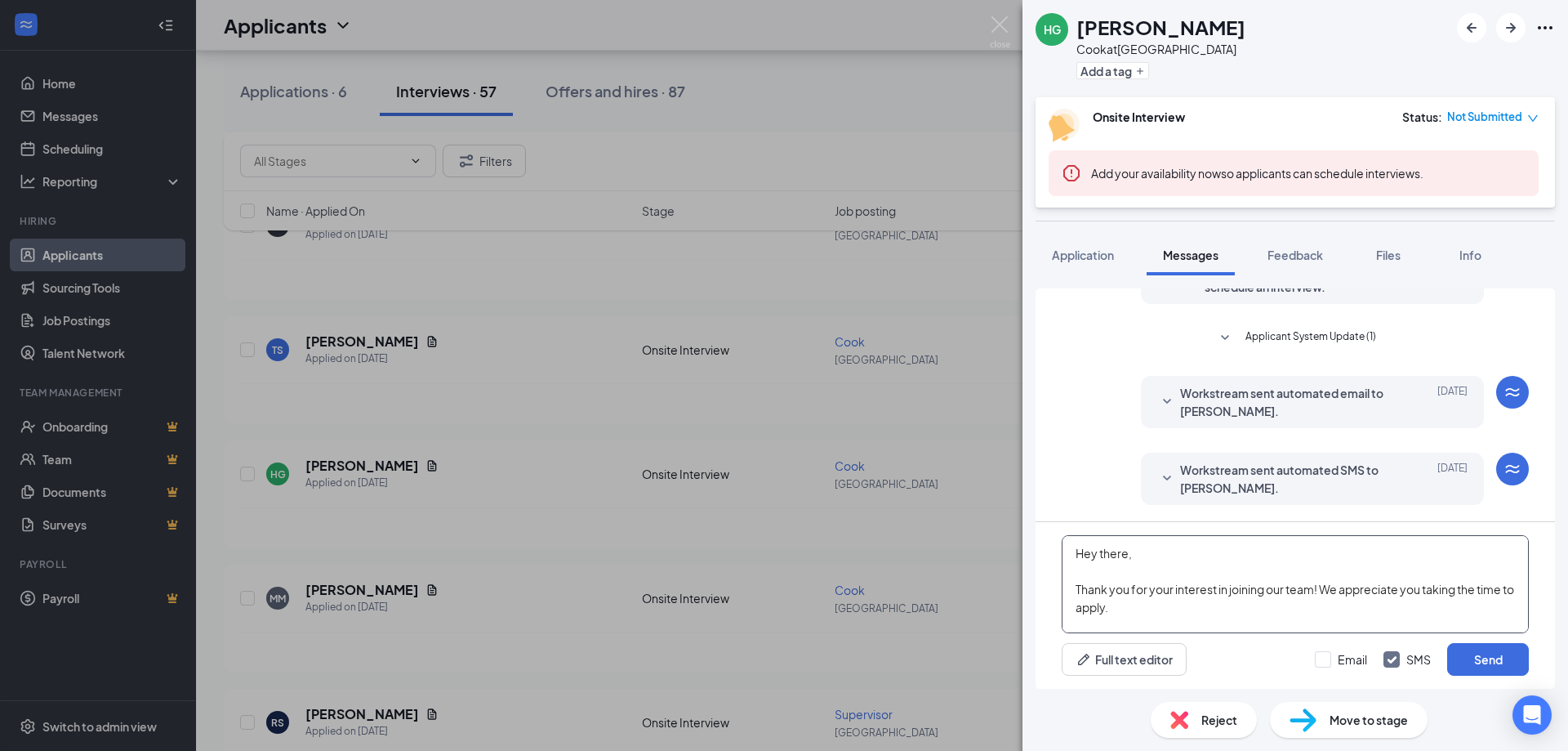
scroll to position [71, 0]
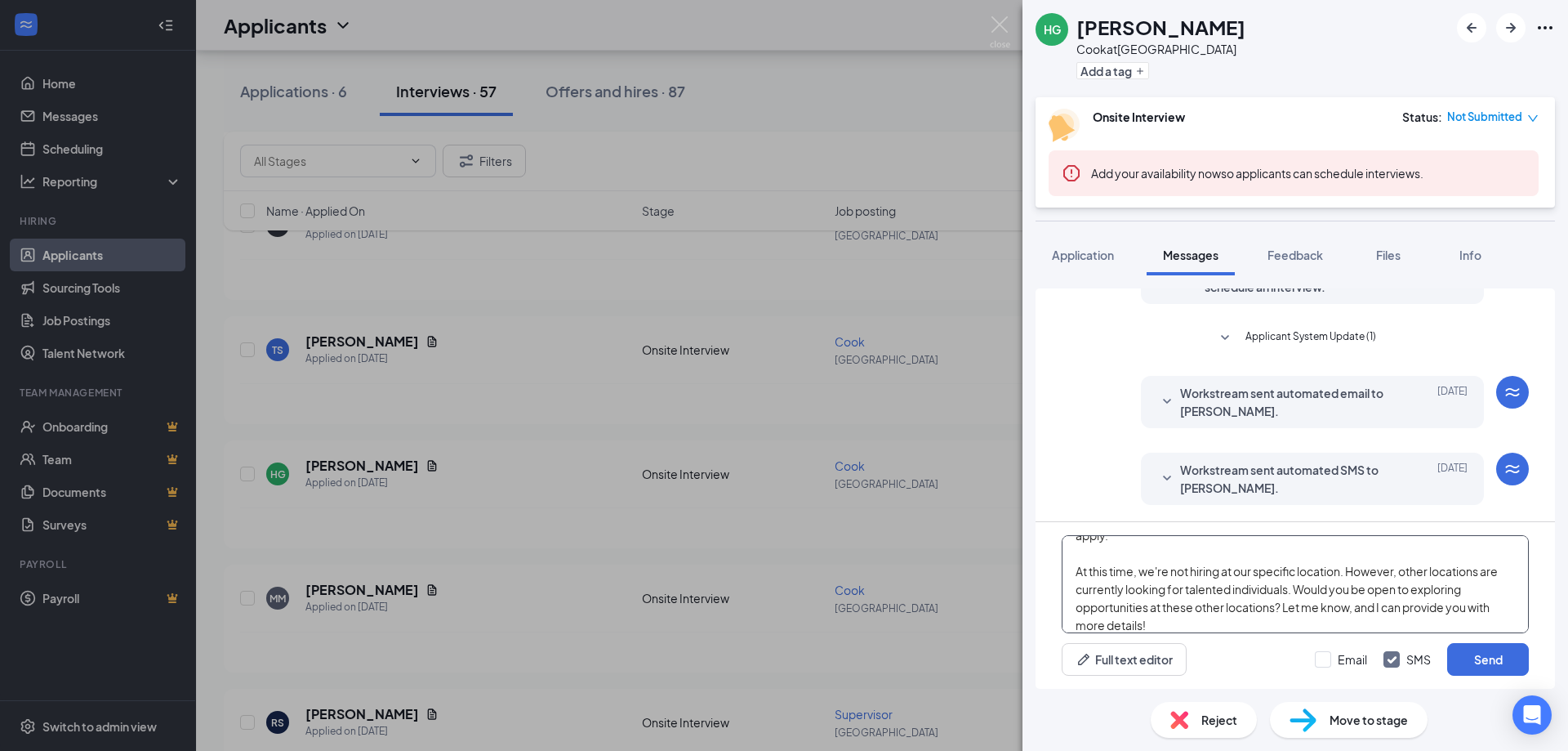
scroll to position [82, 0]
type textarea "Hey there, Thank you for your interest in joining our team! We appreciate you t…"
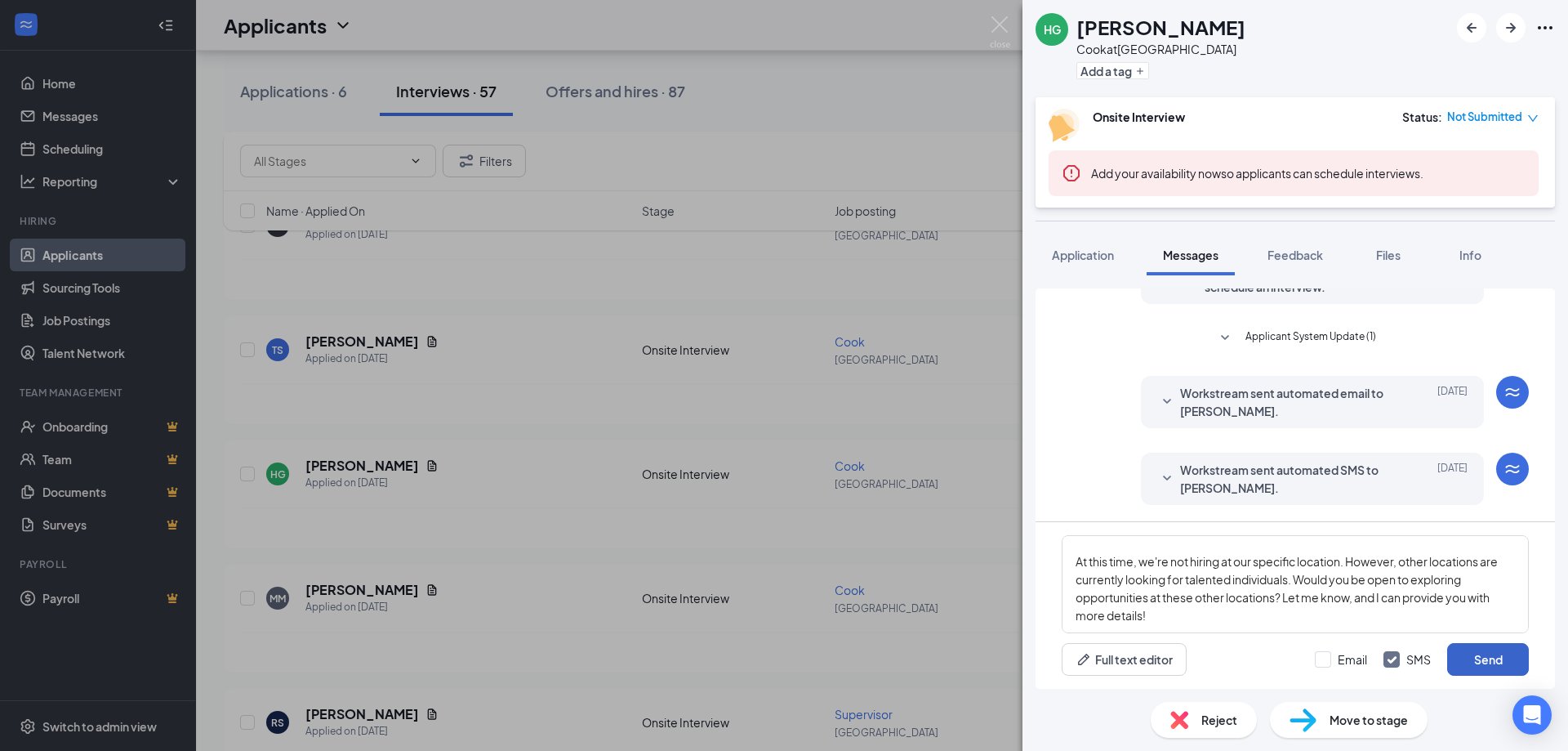
click at [1507, 663] on button "Send" at bounding box center [1487, 659] width 82 height 33
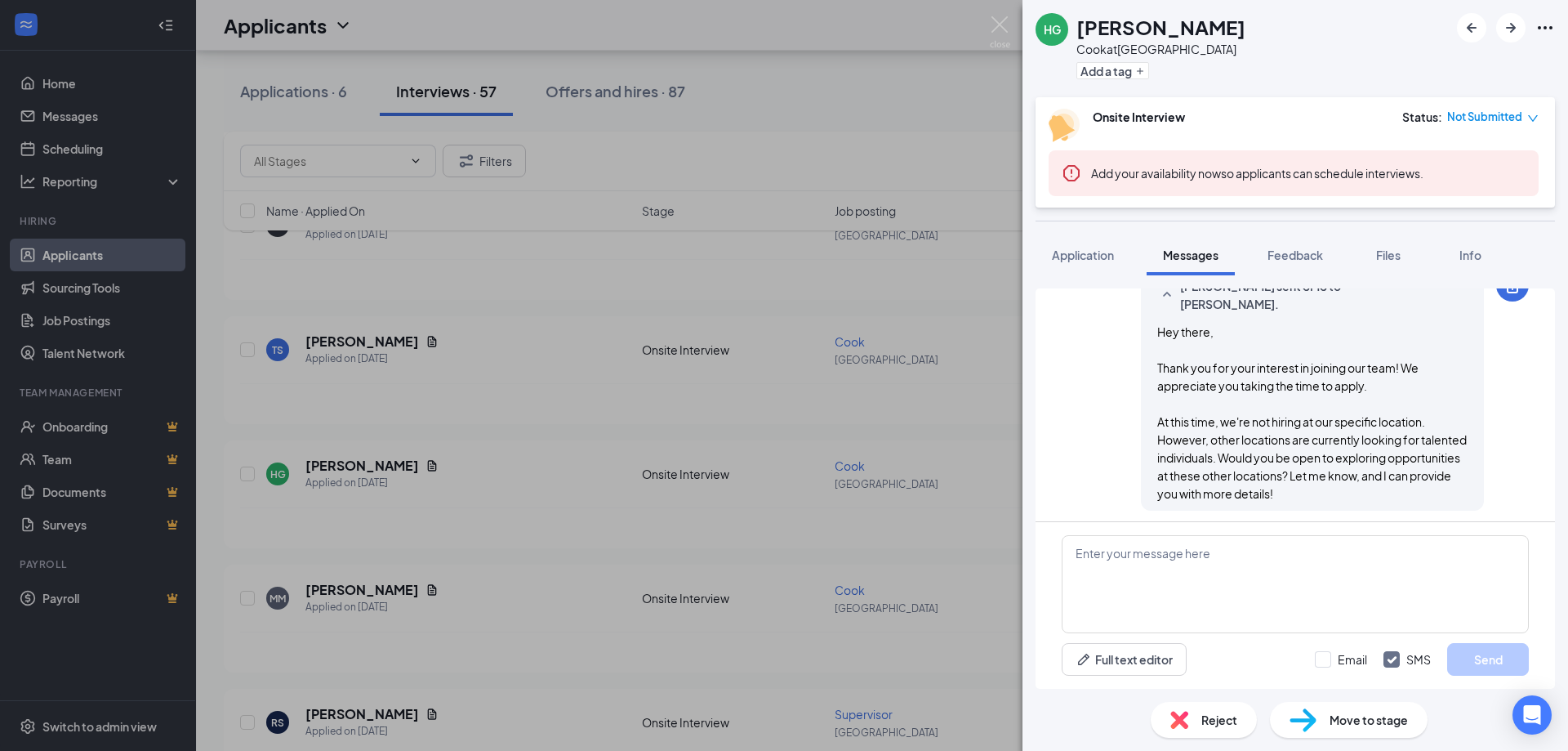
scroll to position [358, 0]
click at [998, 20] on img at bounding box center [1000, 32] width 20 height 32
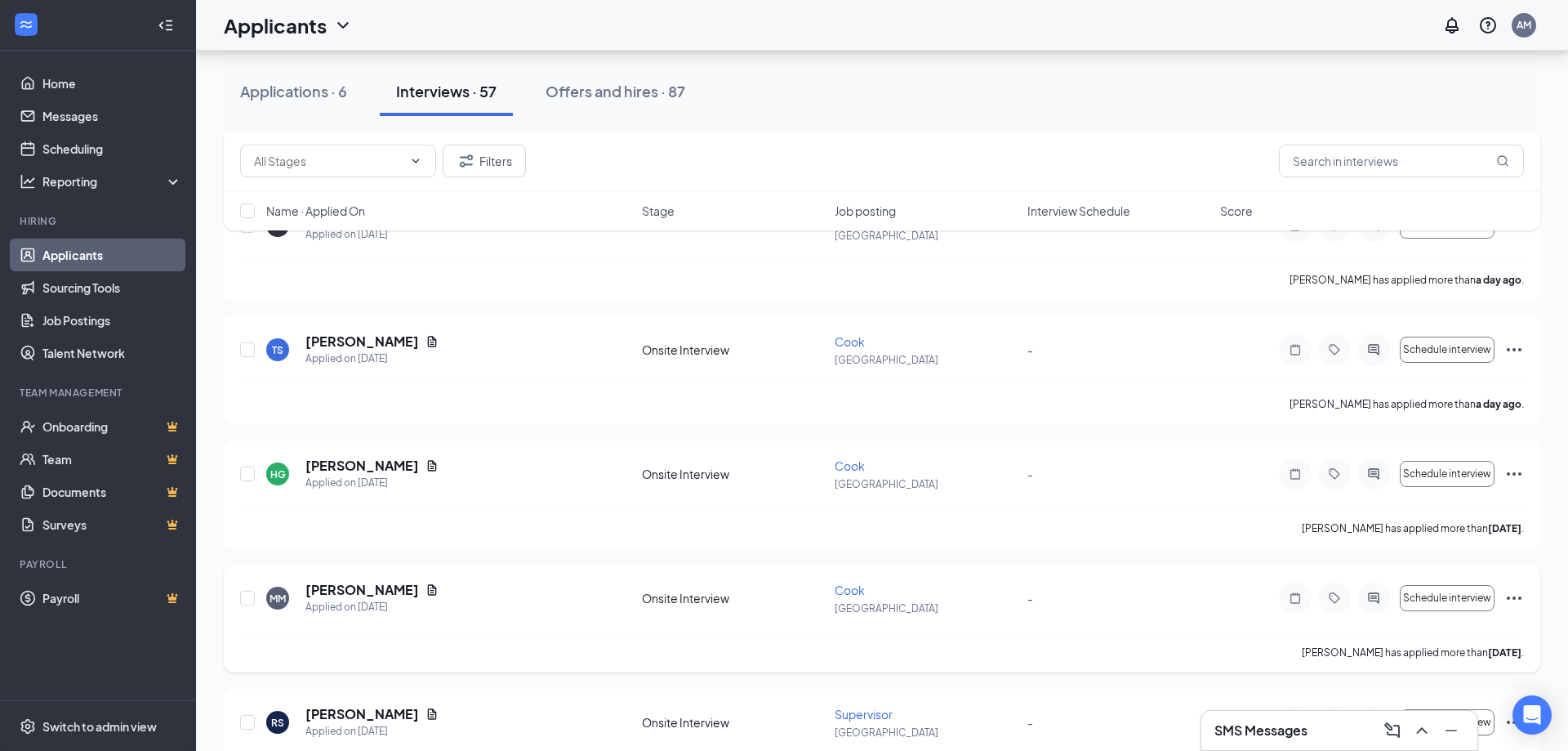
scroll to position [409, 0]
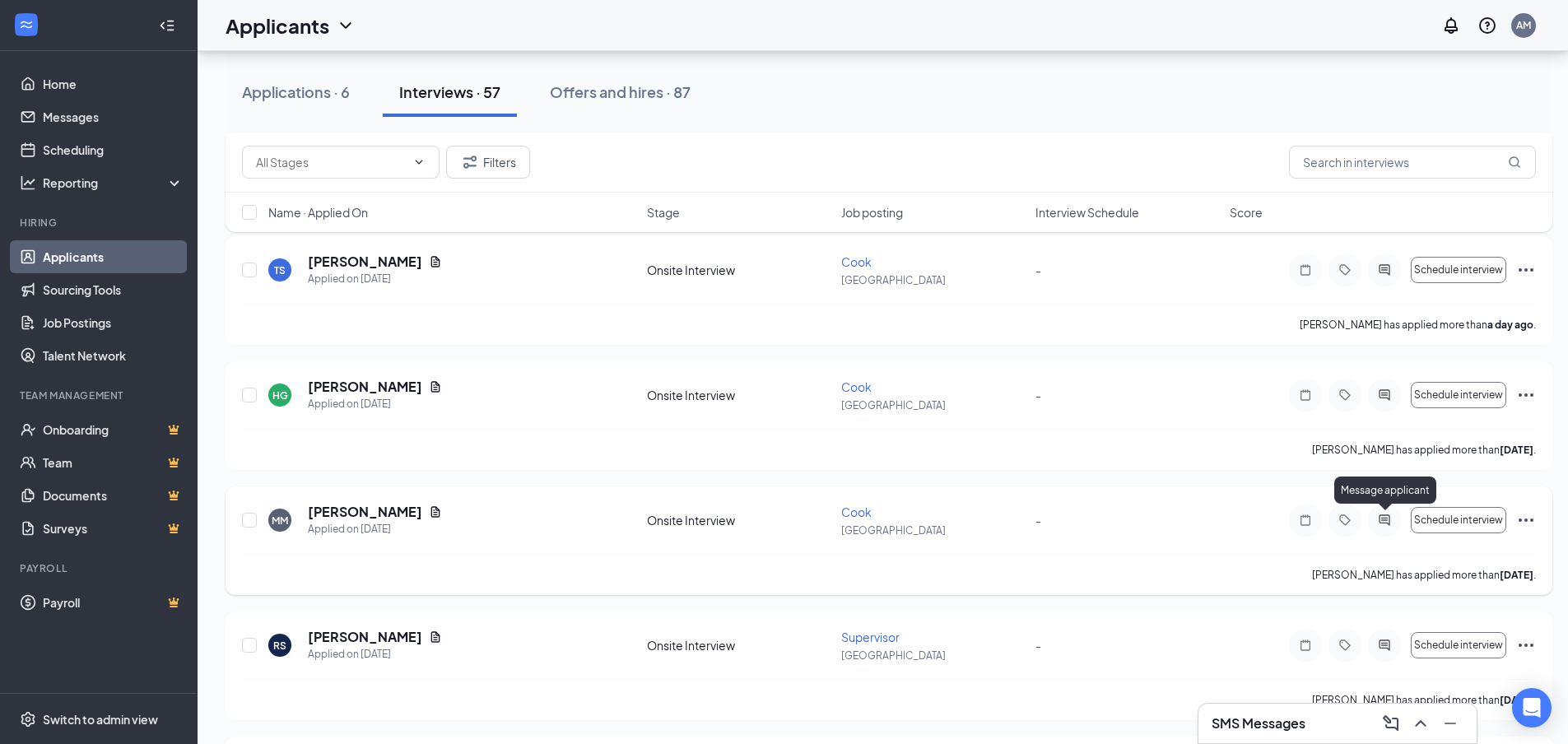
click at [1387, 517] on icon "ActiveChat" at bounding box center [1383, 520] width 19 height 14
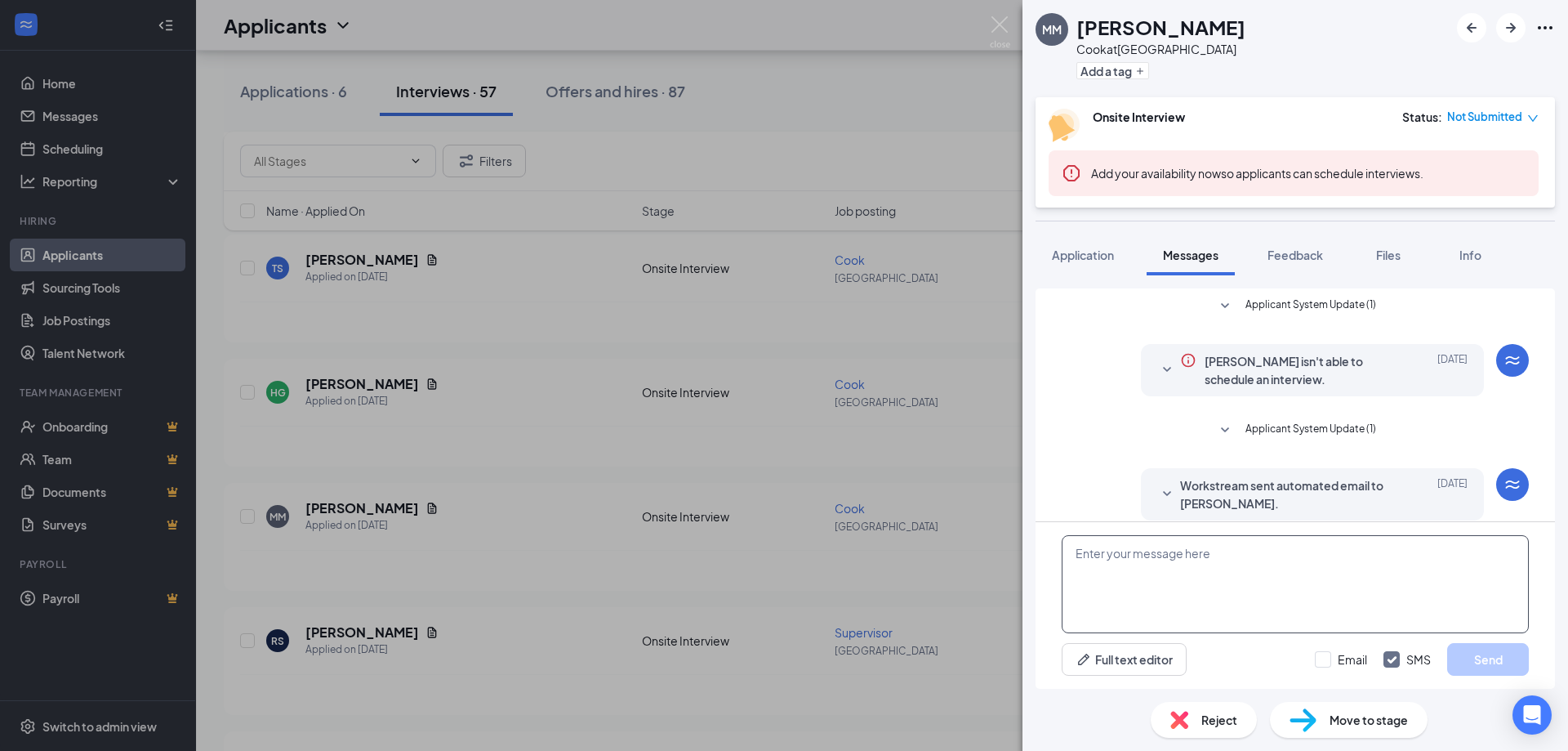
click at [1180, 569] on textarea at bounding box center [1296, 584] width 467 height 98
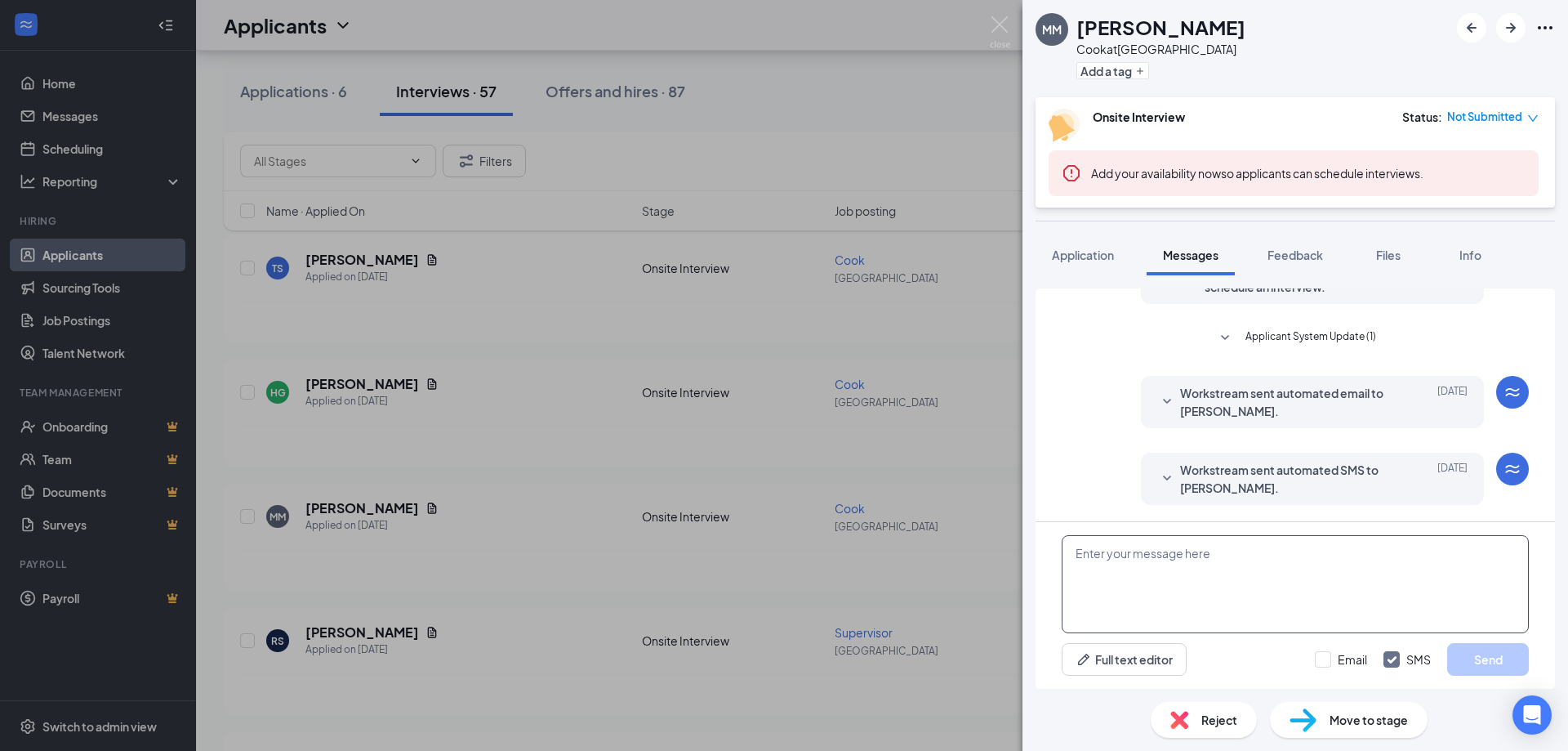
click at [1180, 568] on textarea at bounding box center [1296, 584] width 467 height 98
paste textarea "Hey there, Thank you for your interest in joining our team! We appreciate you t…"
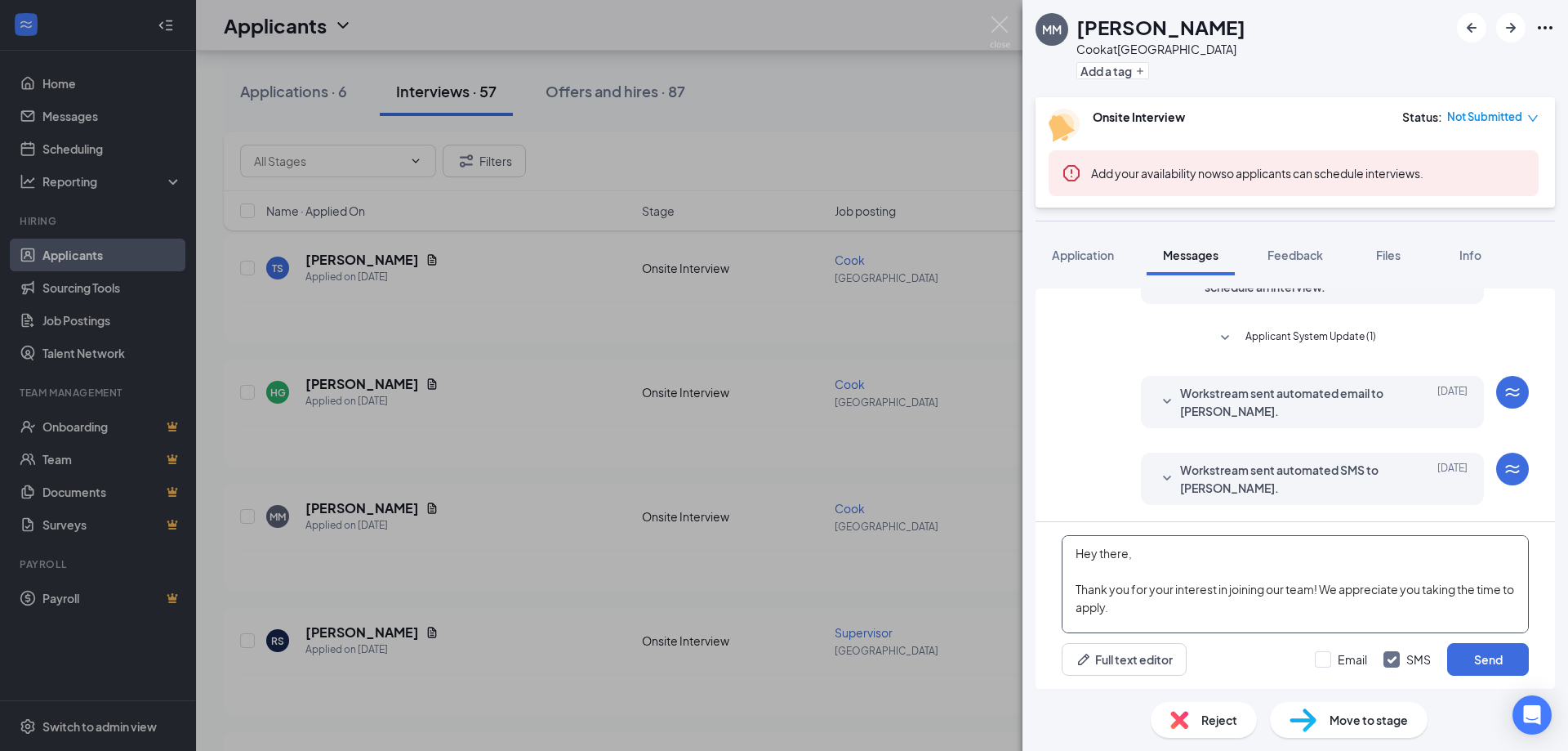
scroll to position [71, 0]
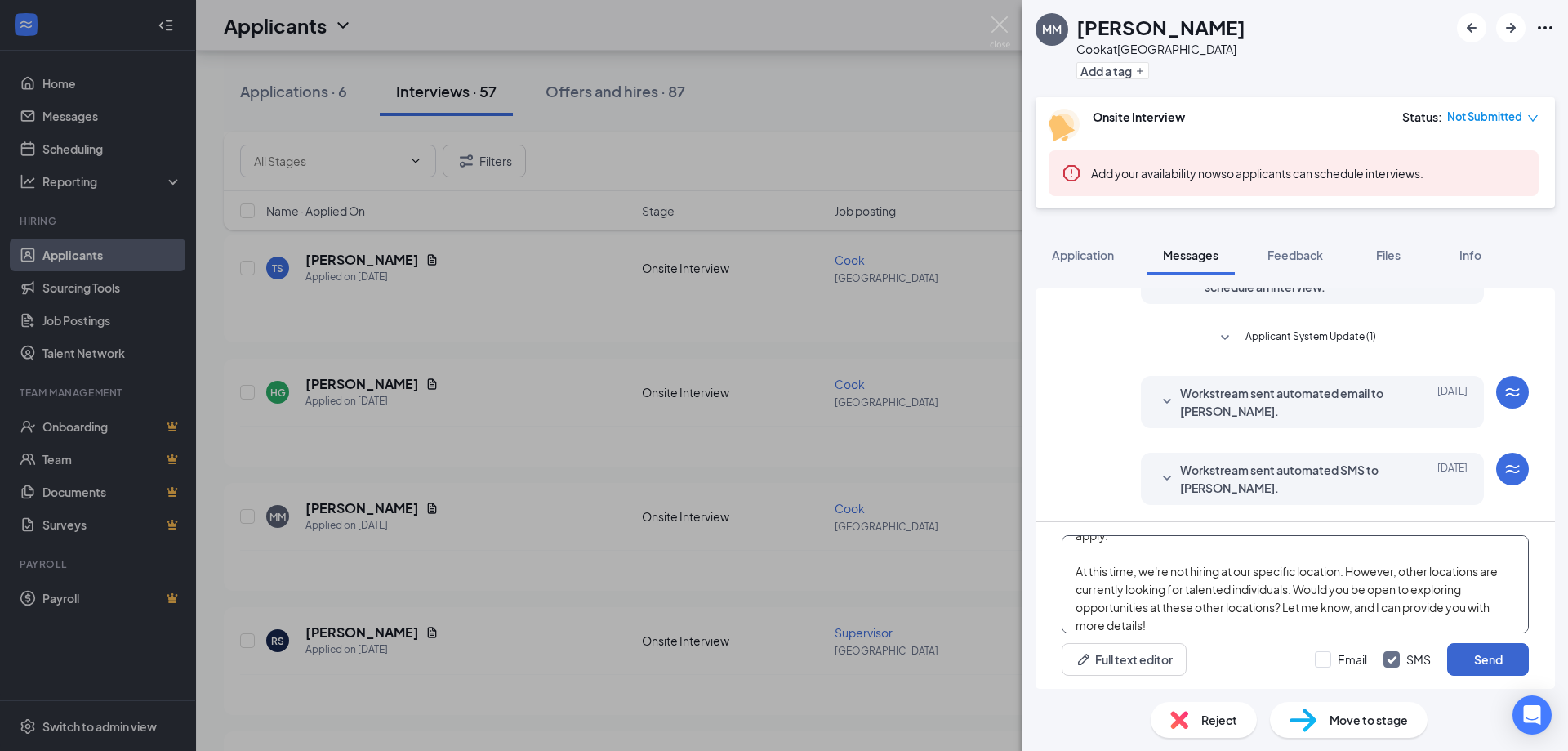
type textarea "Hey there, Thank you for your interest in joining our team! We appreciate you t…"
click at [1475, 664] on button "Send" at bounding box center [1487, 659] width 82 height 33
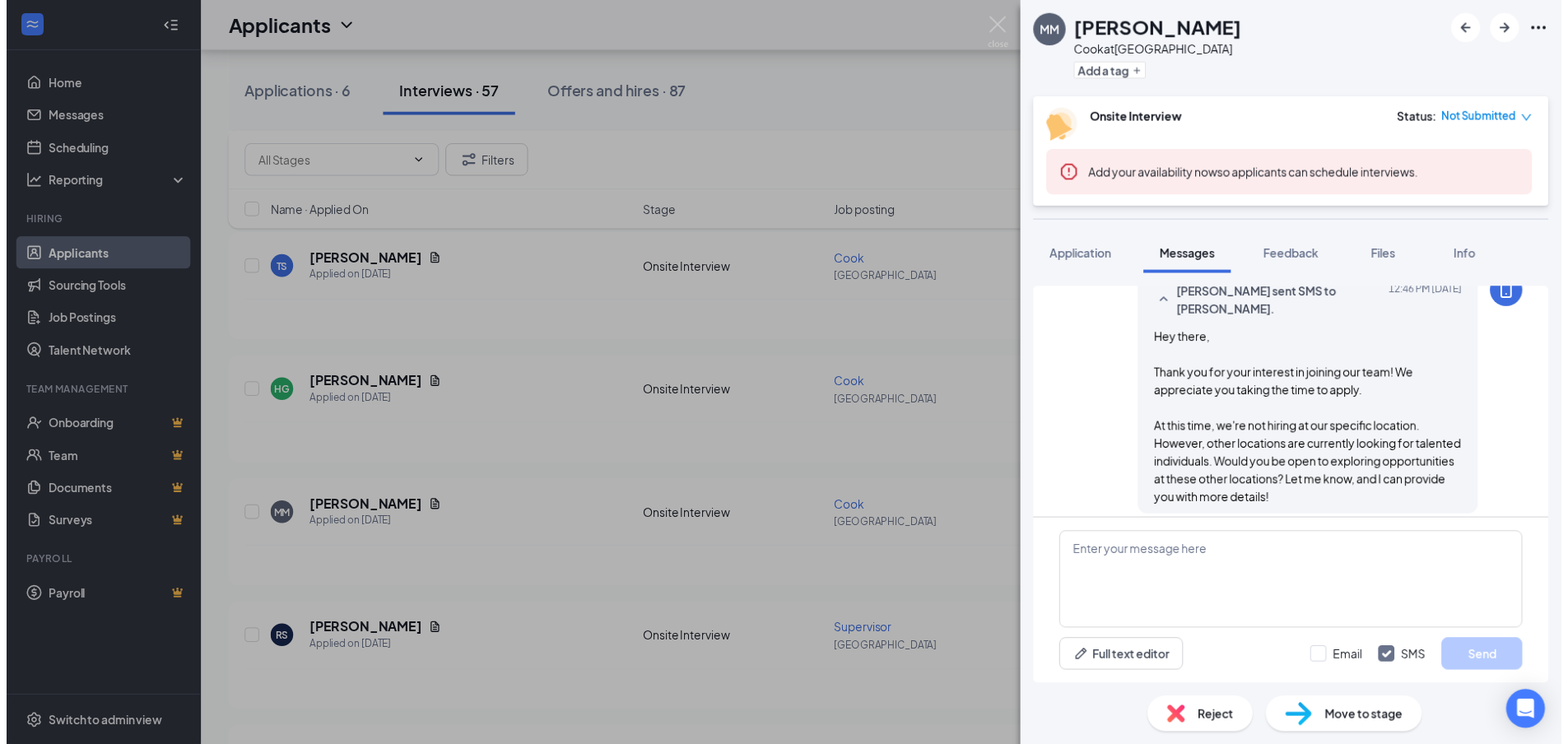
scroll to position [361, 0]
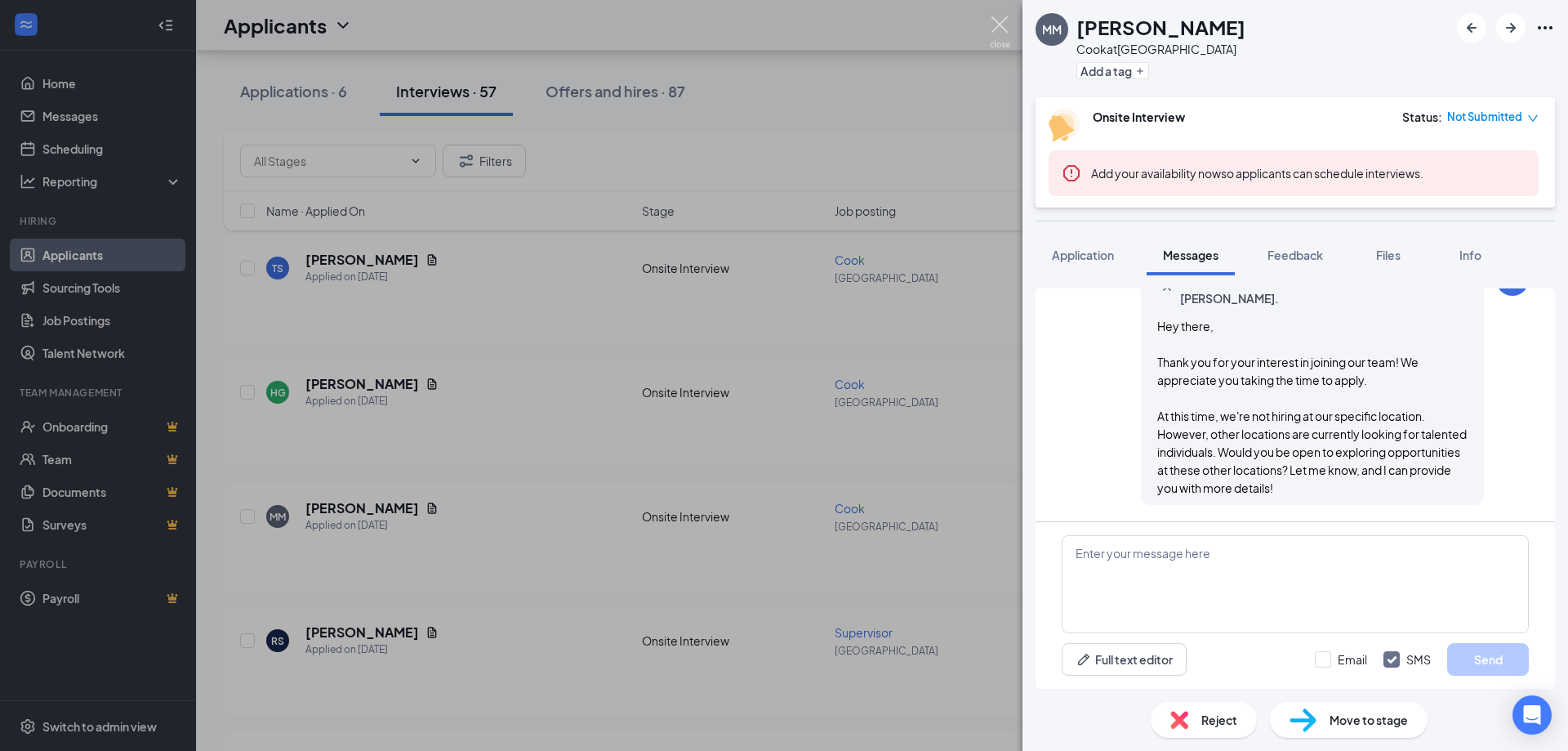
click at [1002, 33] on img at bounding box center [1000, 32] width 20 height 32
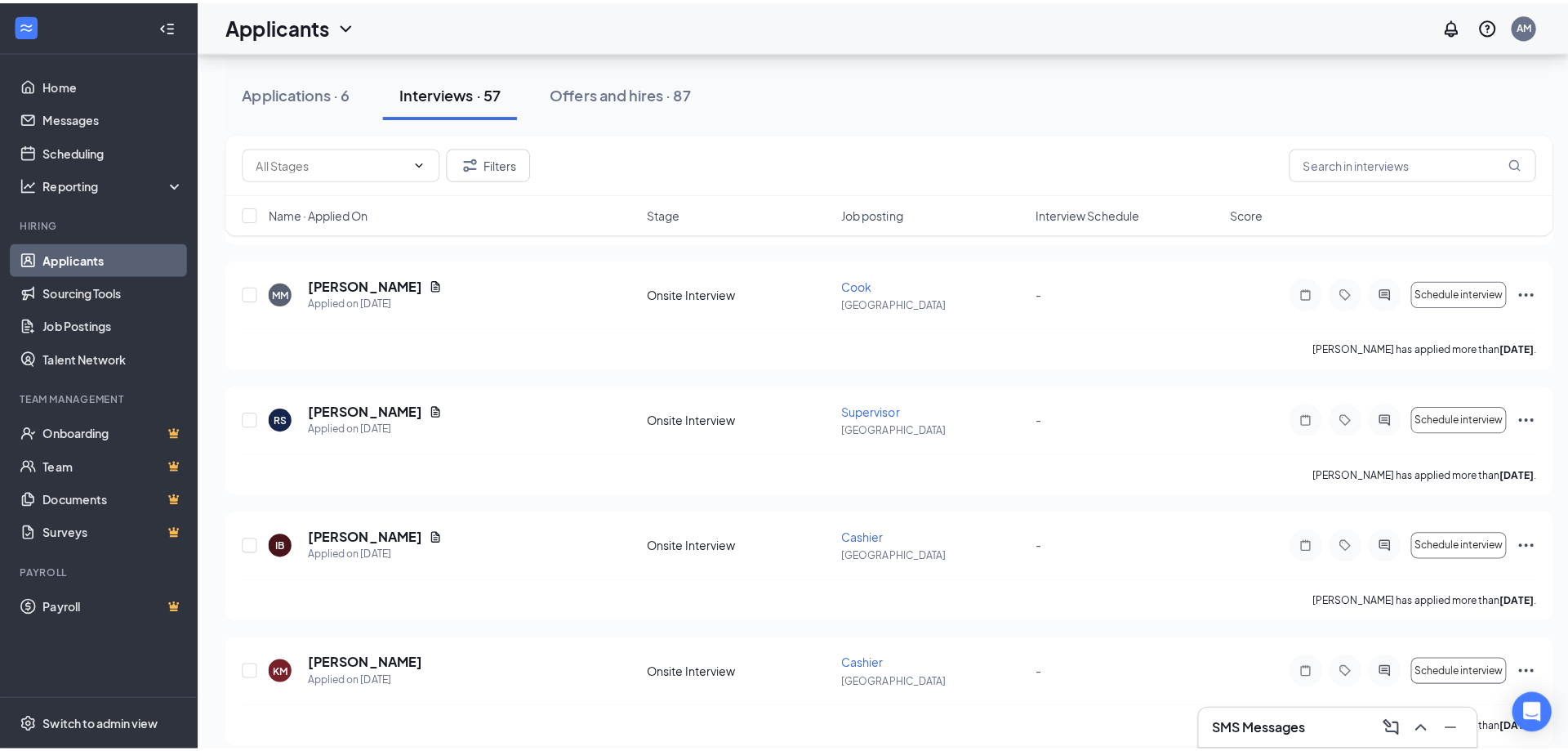
scroll to position [653, 0]
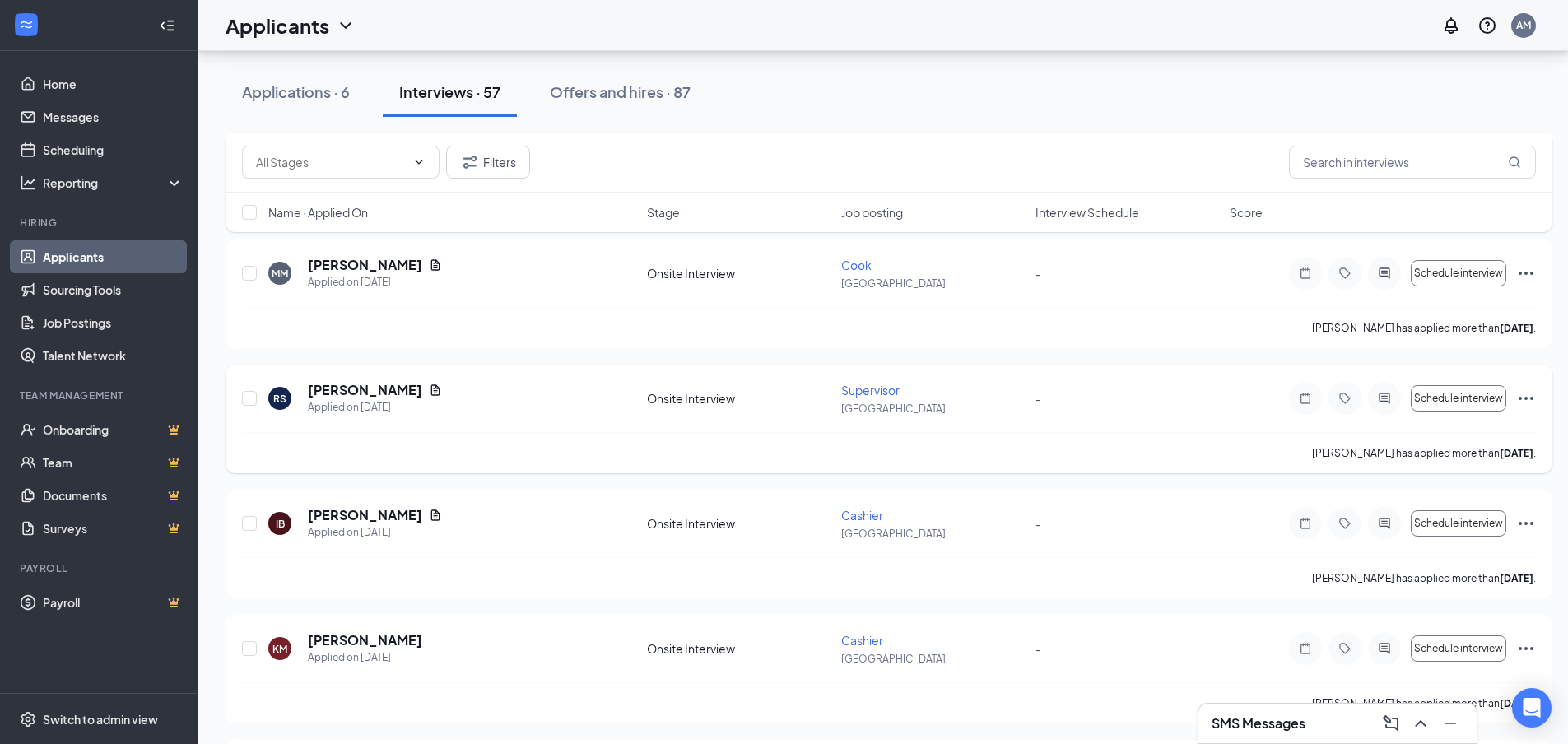
click at [1377, 408] on div at bounding box center [1383, 398] width 33 height 33
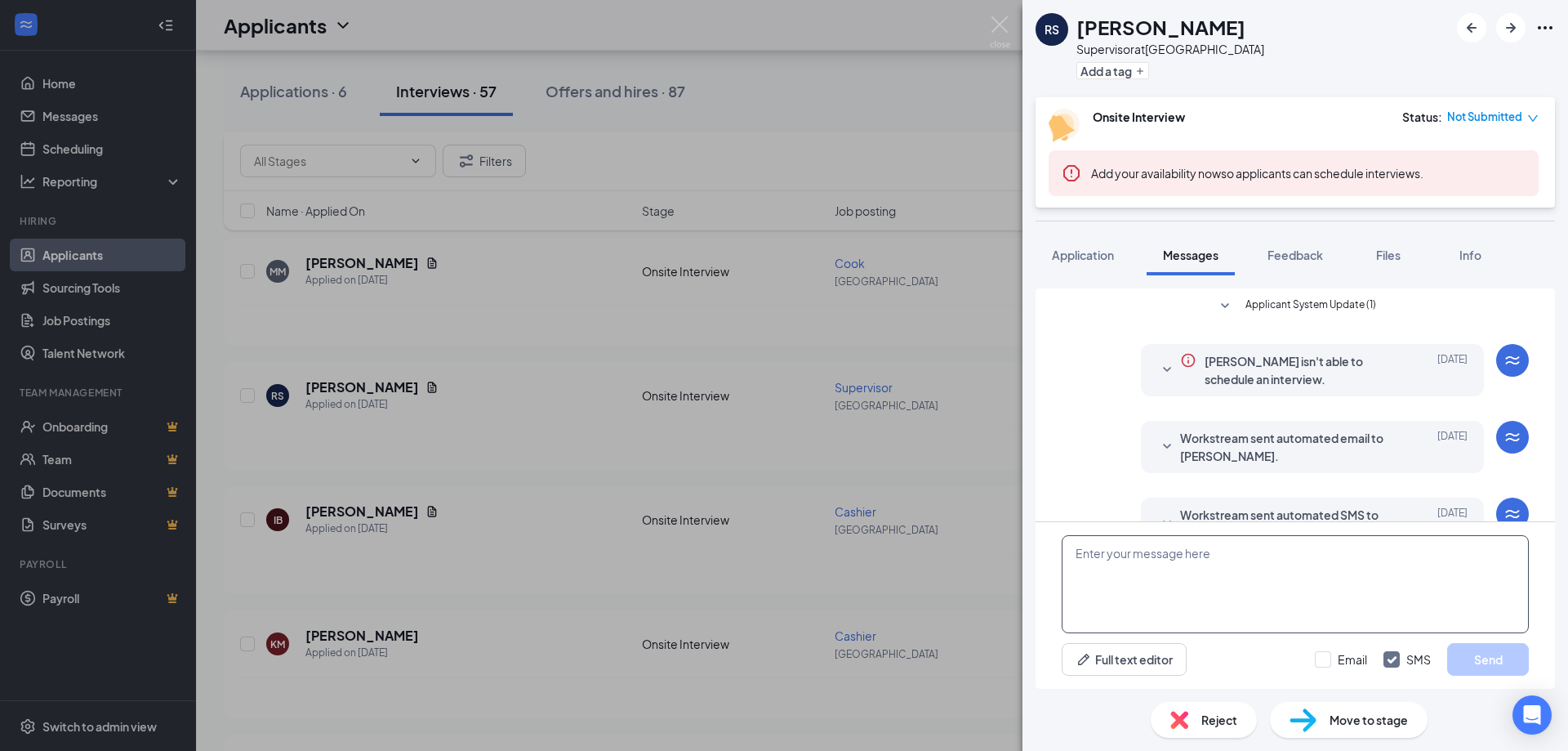
scroll to position [198, 0]
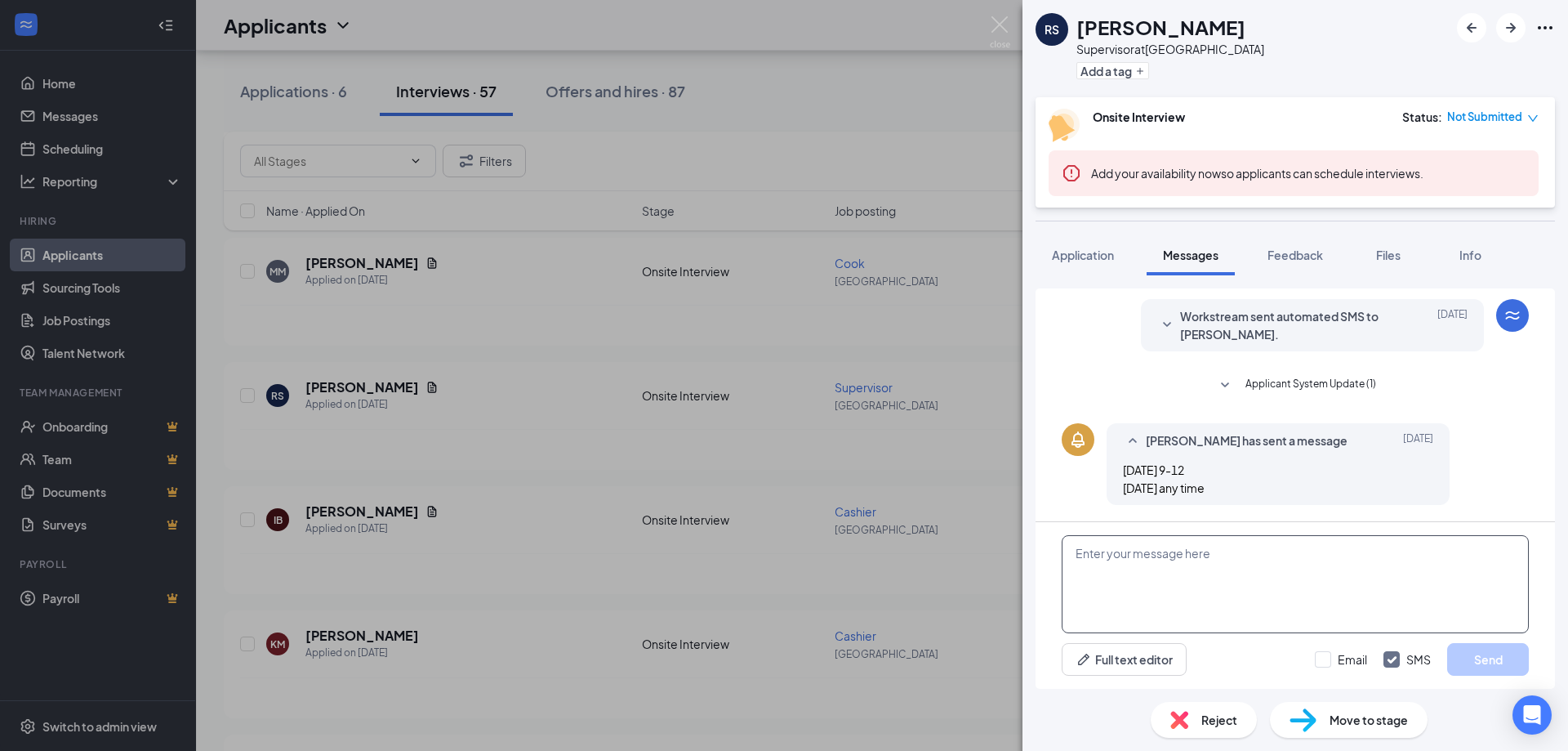
click at [1133, 559] on textarea at bounding box center [1296, 584] width 467 height 98
click at [1130, 562] on textarea at bounding box center [1296, 584] width 467 height 98
paste textarea "Hey there, Thank you for your interest in joining our team! We appreciate you t…"
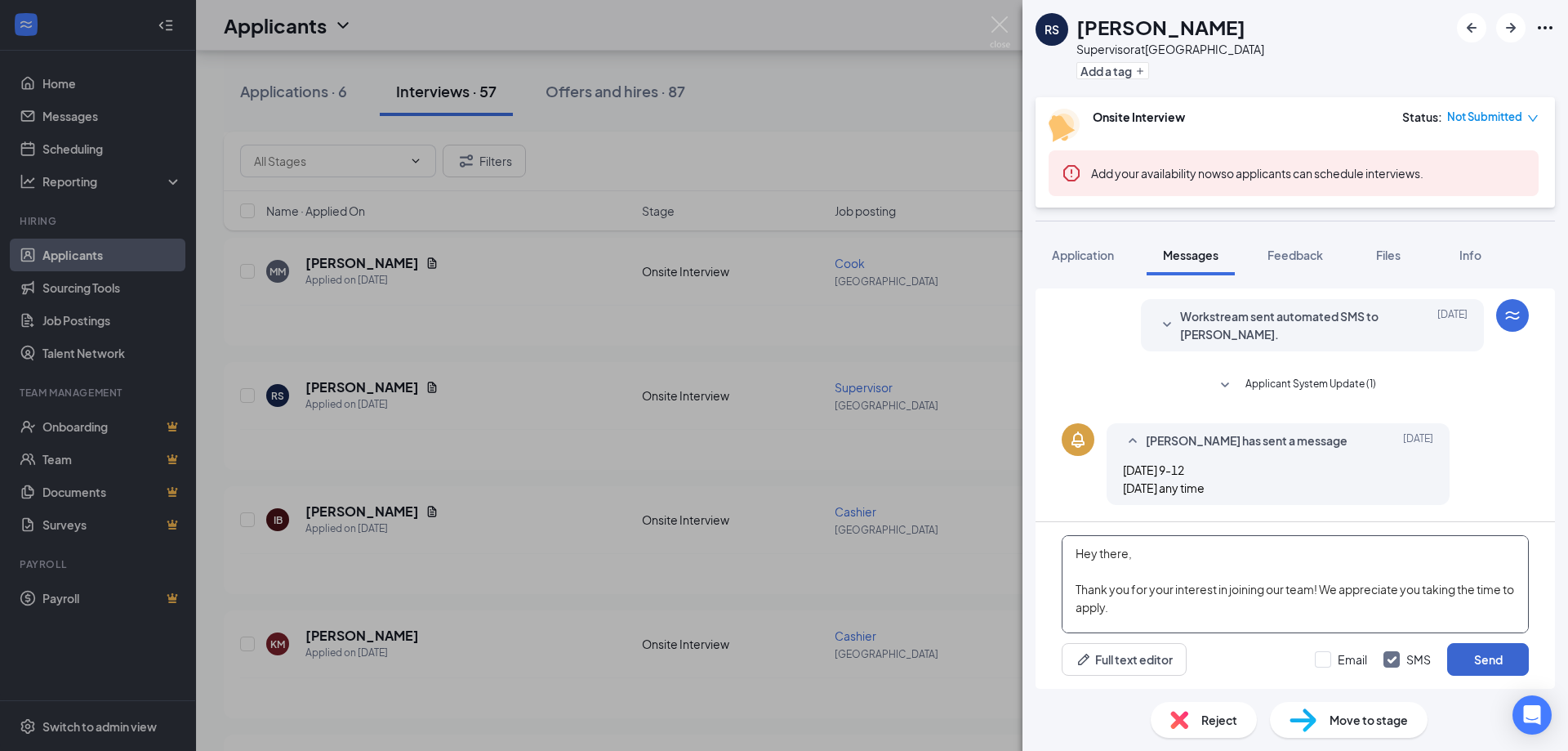
type textarea "Hey there, Thank you for your interest in joining our team! We appreciate you t…"
click at [1500, 658] on button "Send" at bounding box center [1487, 659] width 82 height 33
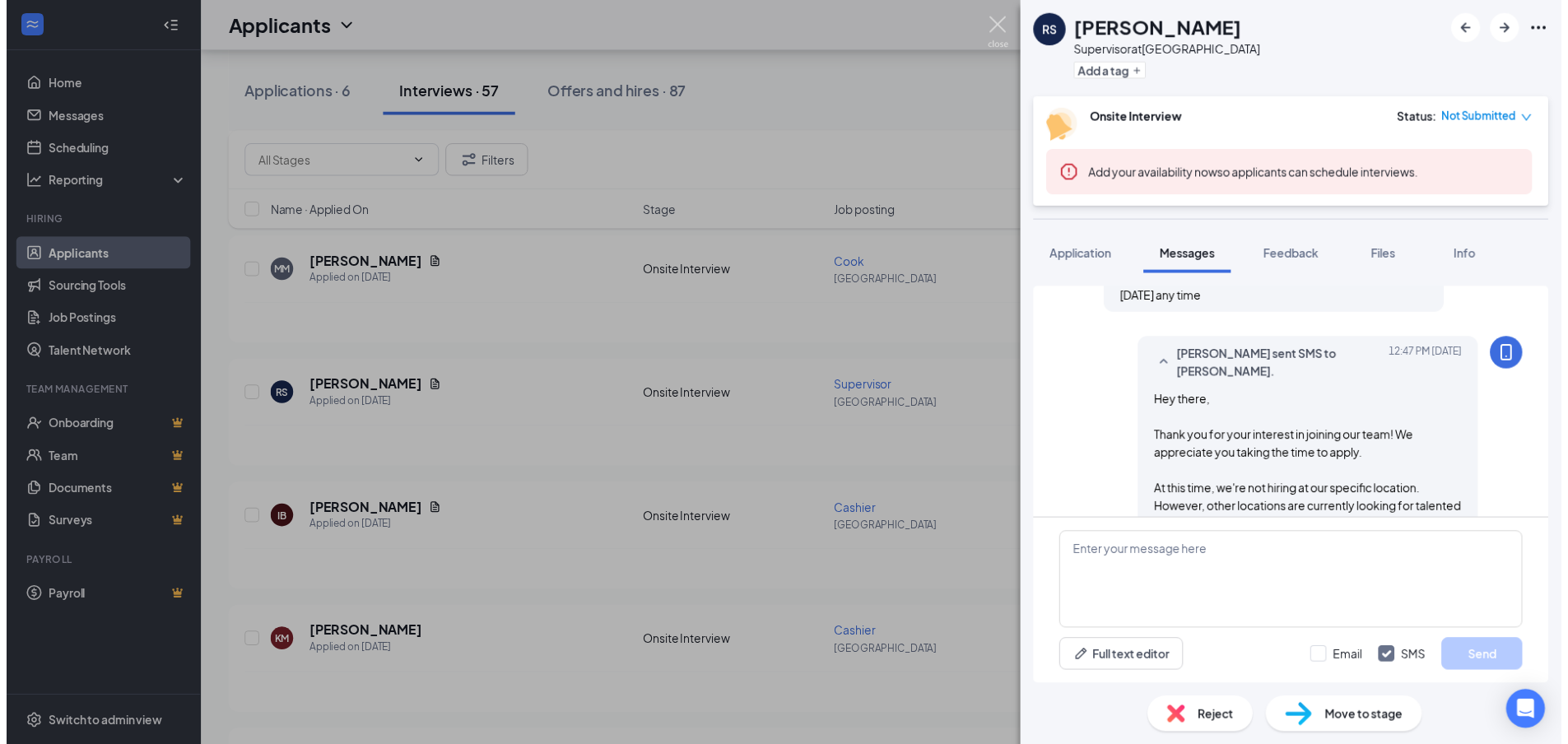
scroll to position [452, 0]
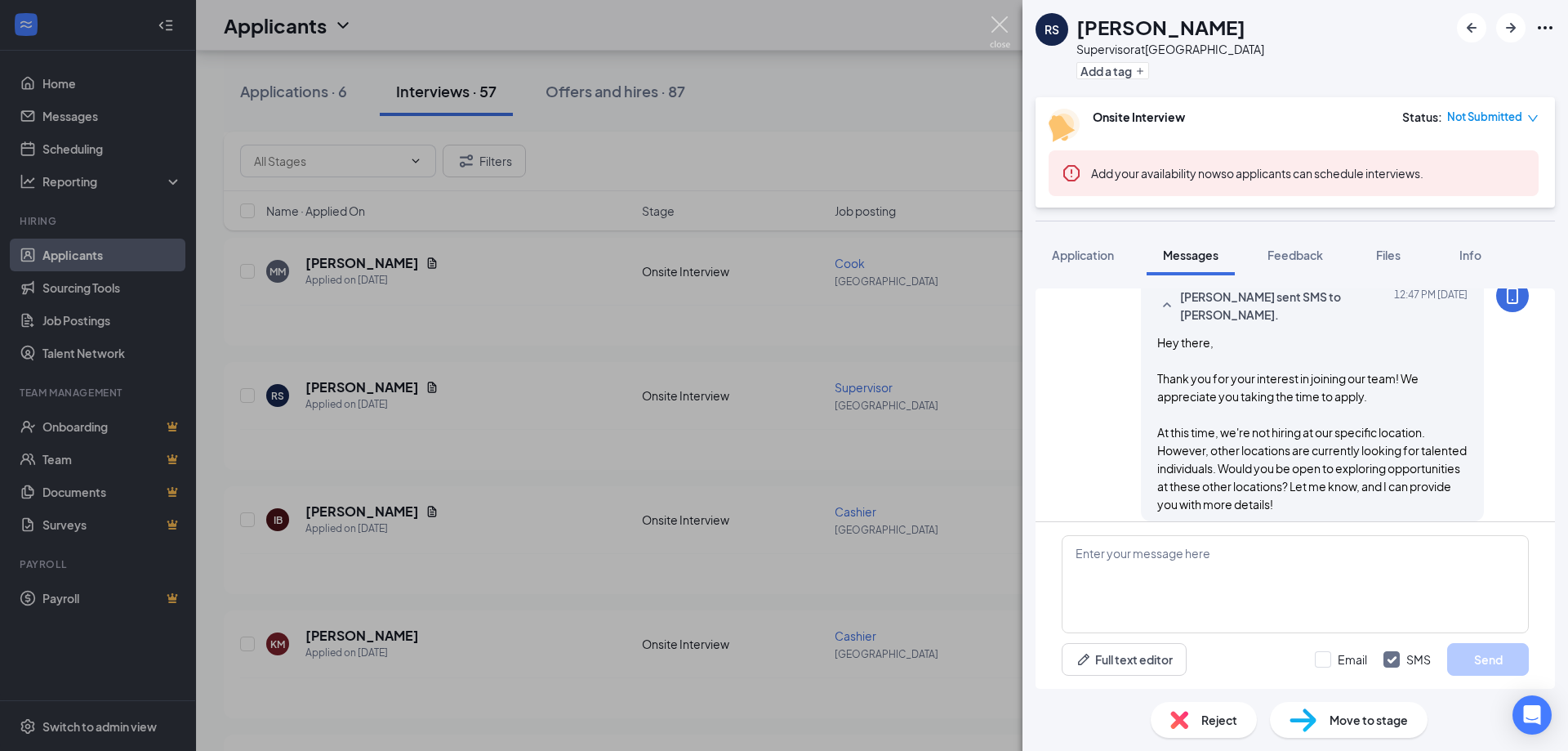
click at [1001, 30] on img at bounding box center [1000, 32] width 20 height 32
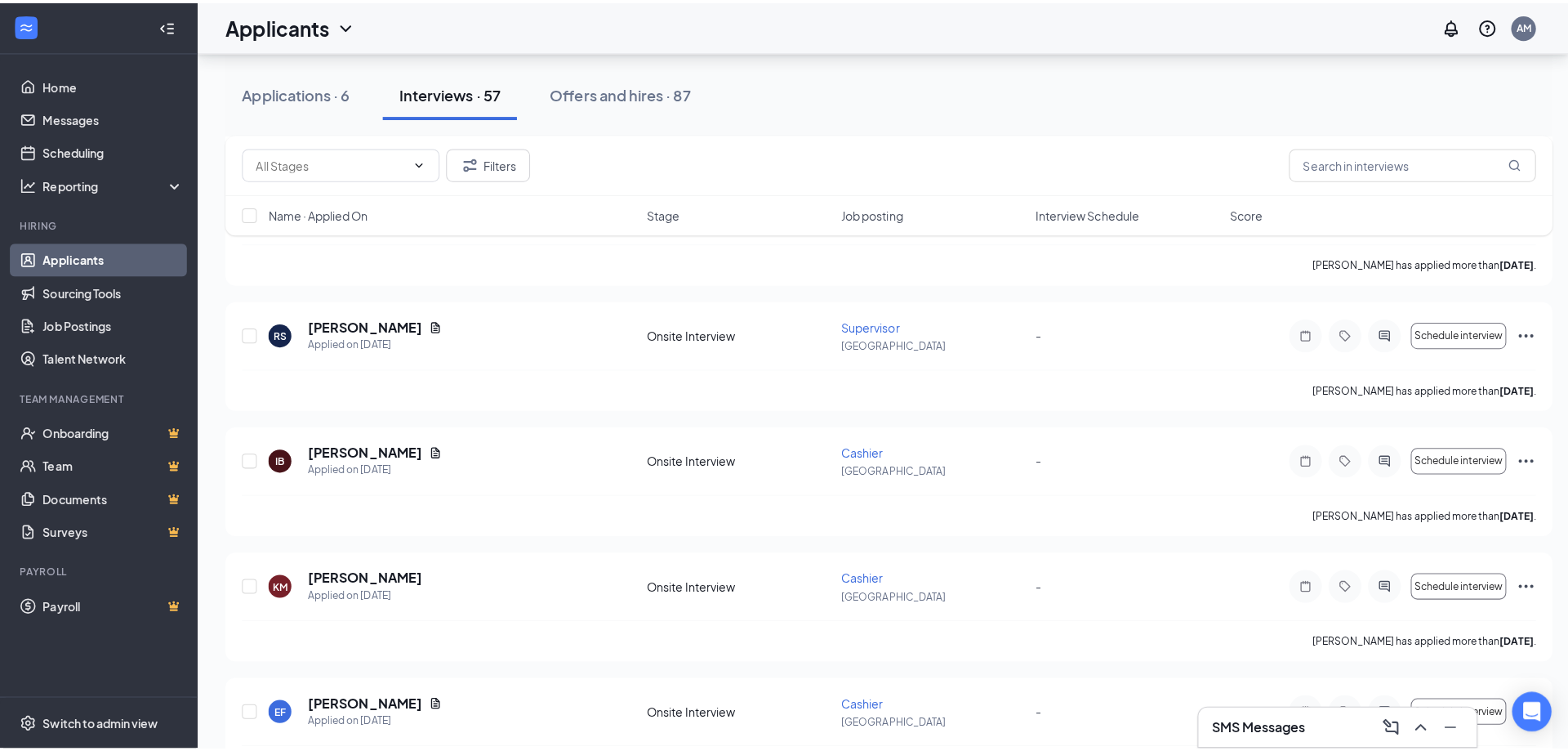
scroll to position [735, 0]
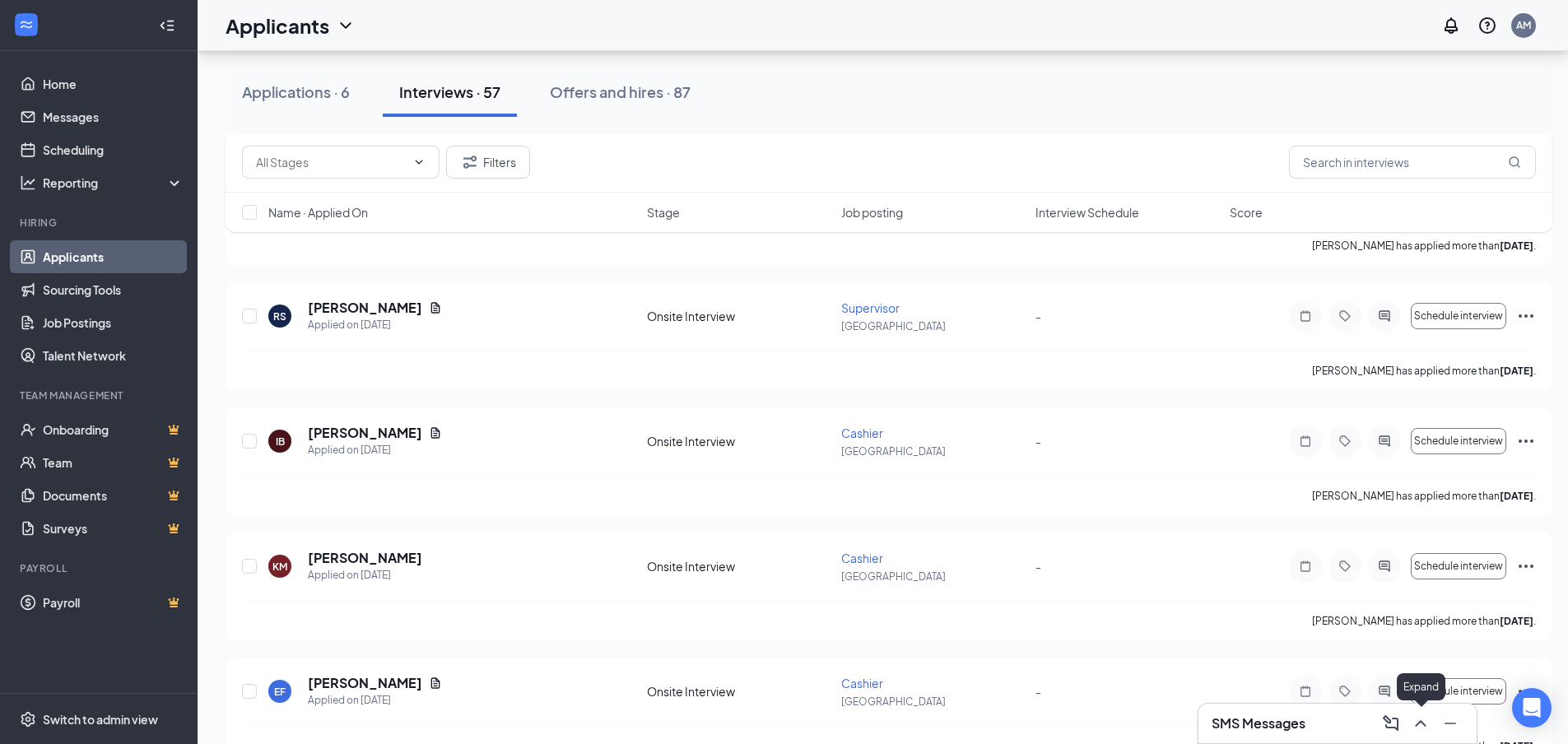
click at [1425, 728] on icon "ChevronUp" at bounding box center [1420, 723] width 19 height 19
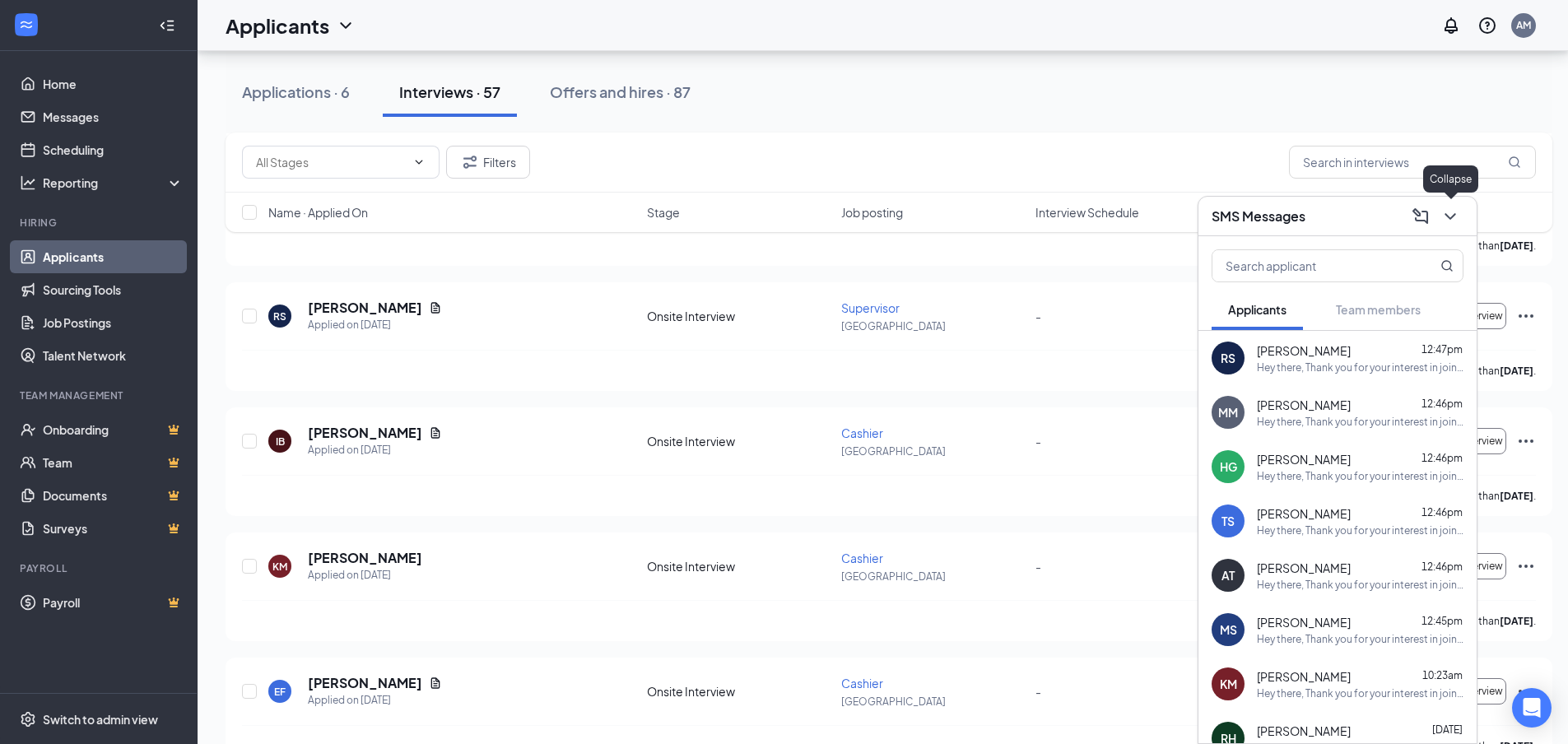
click at [1459, 225] on icon "ChevronDown" at bounding box center [1449, 216] width 19 height 19
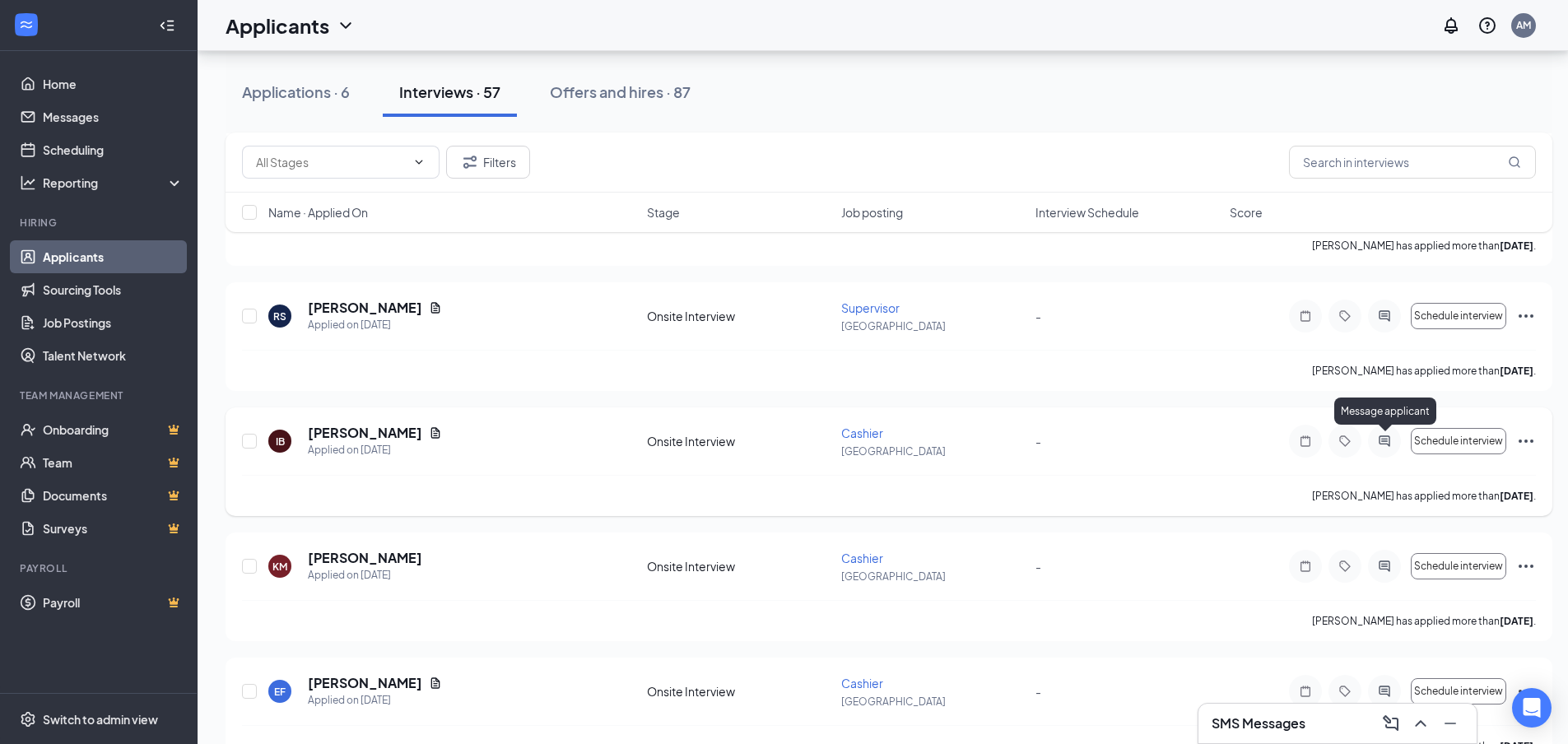
click at [1374, 438] on icon "ActiveChat" at bounding box center [1383, 441] width 19 height 14
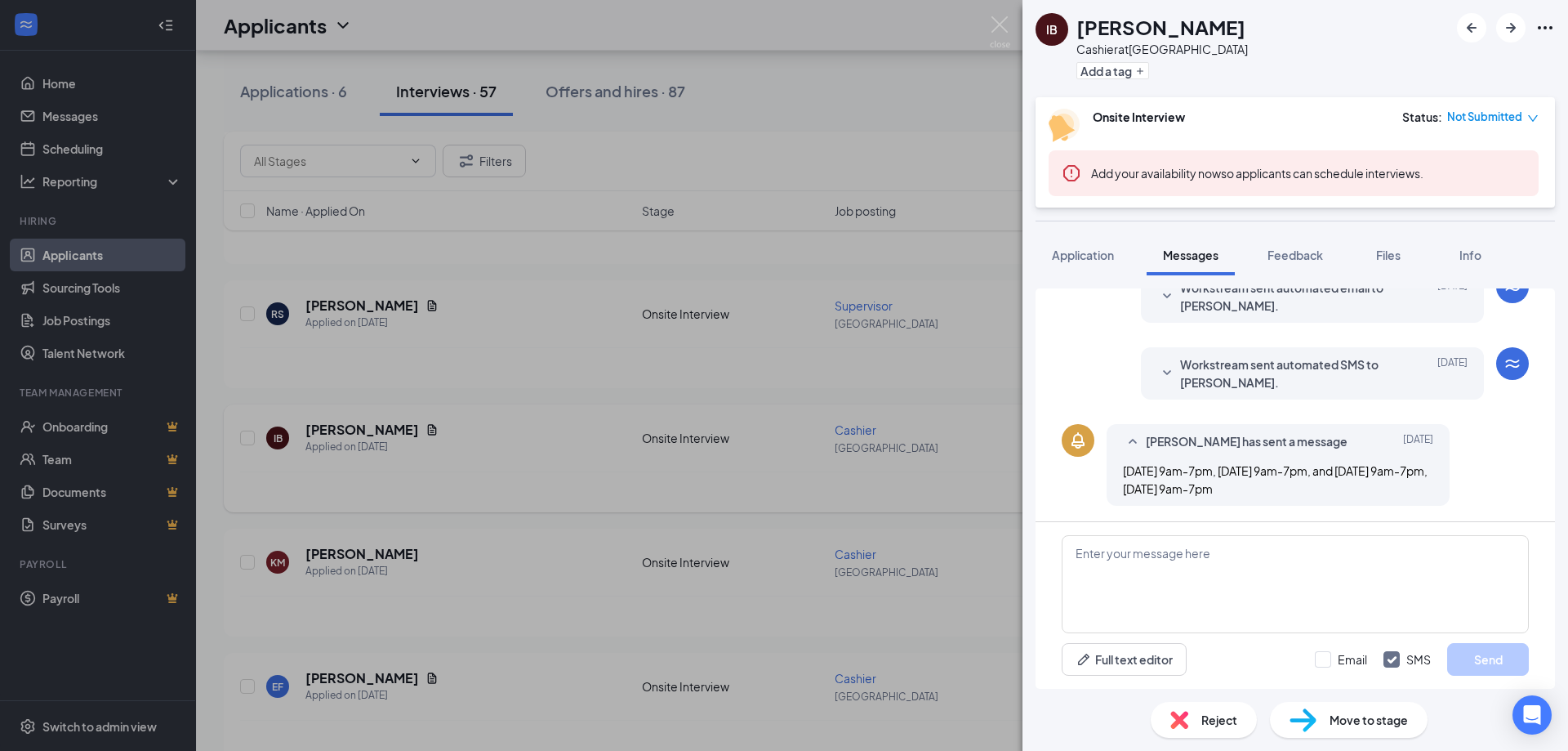
scroll to position [198, 0]
click at [1186, 564] on textarea at bounding box center [1296, 584] width 467 height 98
paste textarea "Hey there, Thank you for your interest in joining our team! We appreciate you t…"
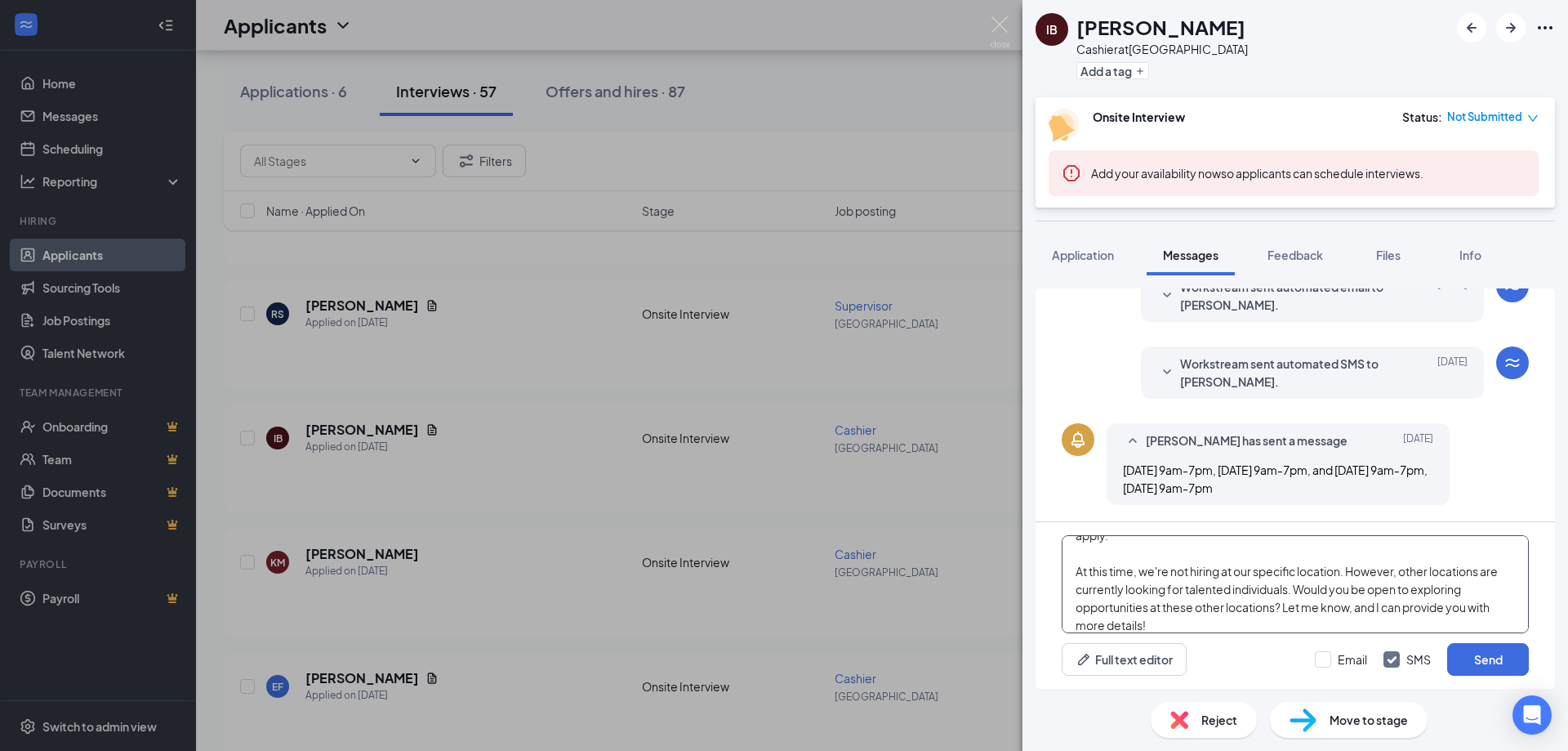
scroll to position [82, 0]
type textarea "Hey there, Thank you for your interest in joining our team! We appreciate you t…"
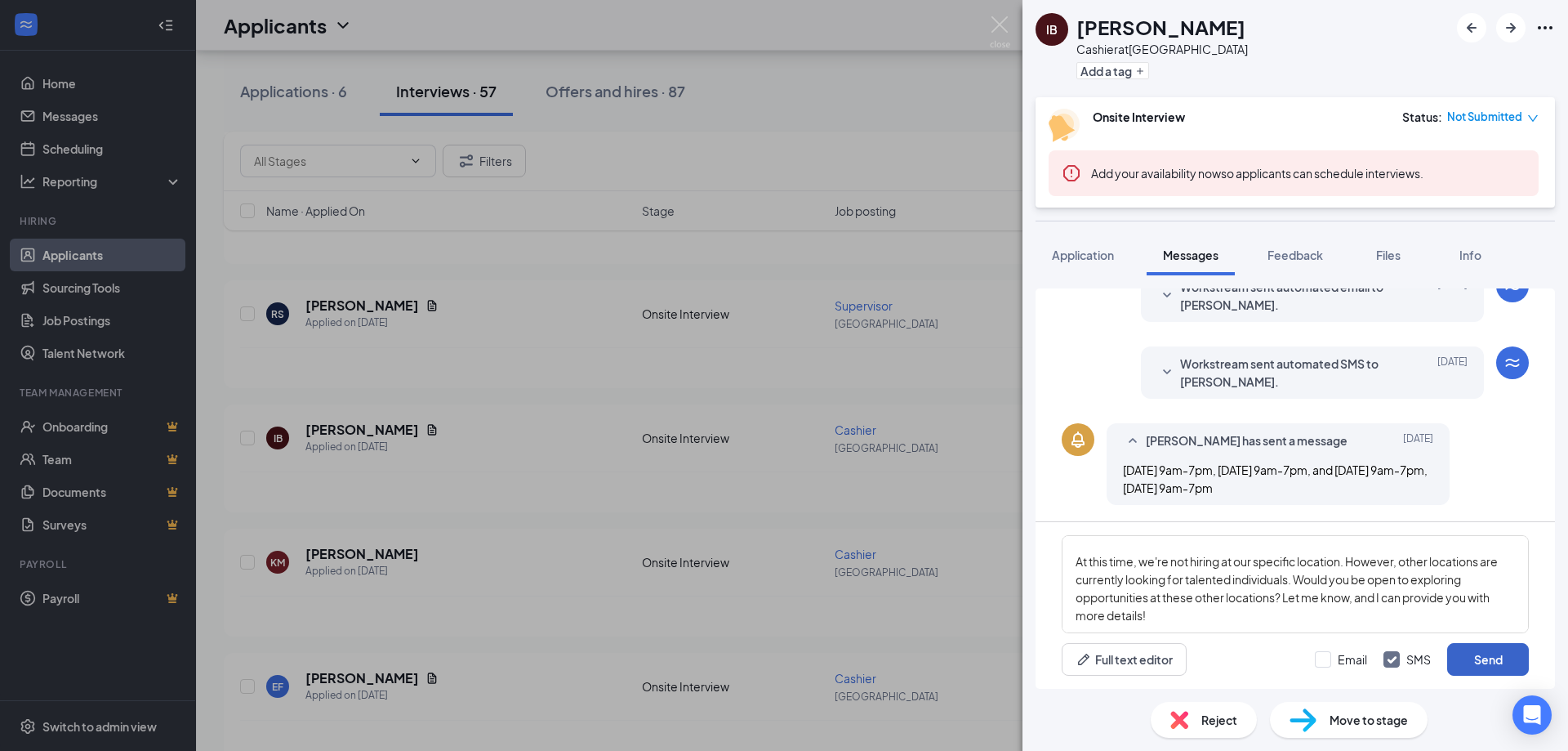
click at [1517, 657] on button "Send" at bounding box center [1487, 659] width 82 height 33
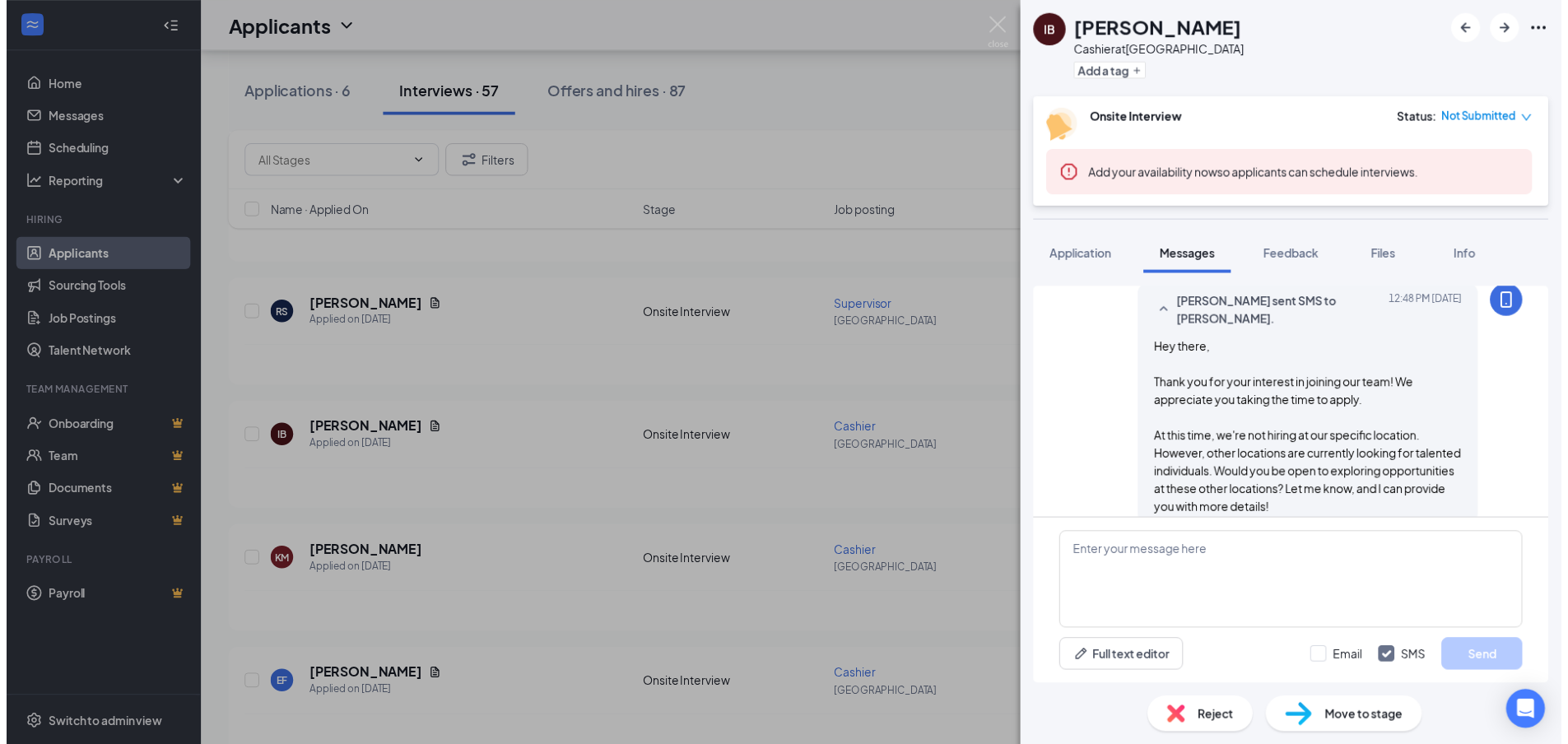
scroll to position [452, 0]
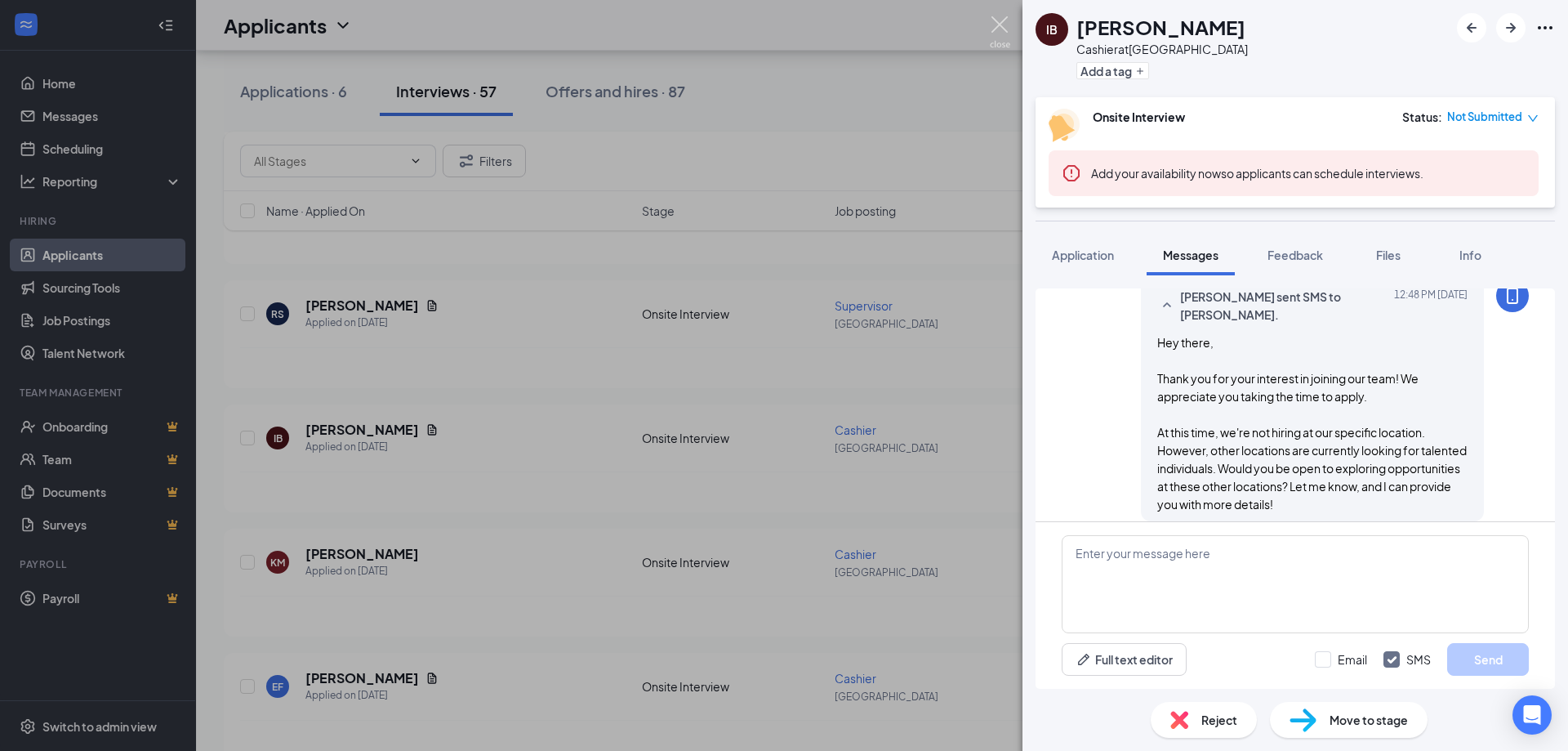
click at [1001, 29] on img at bounding box center [1000, 32] width 20 height 32
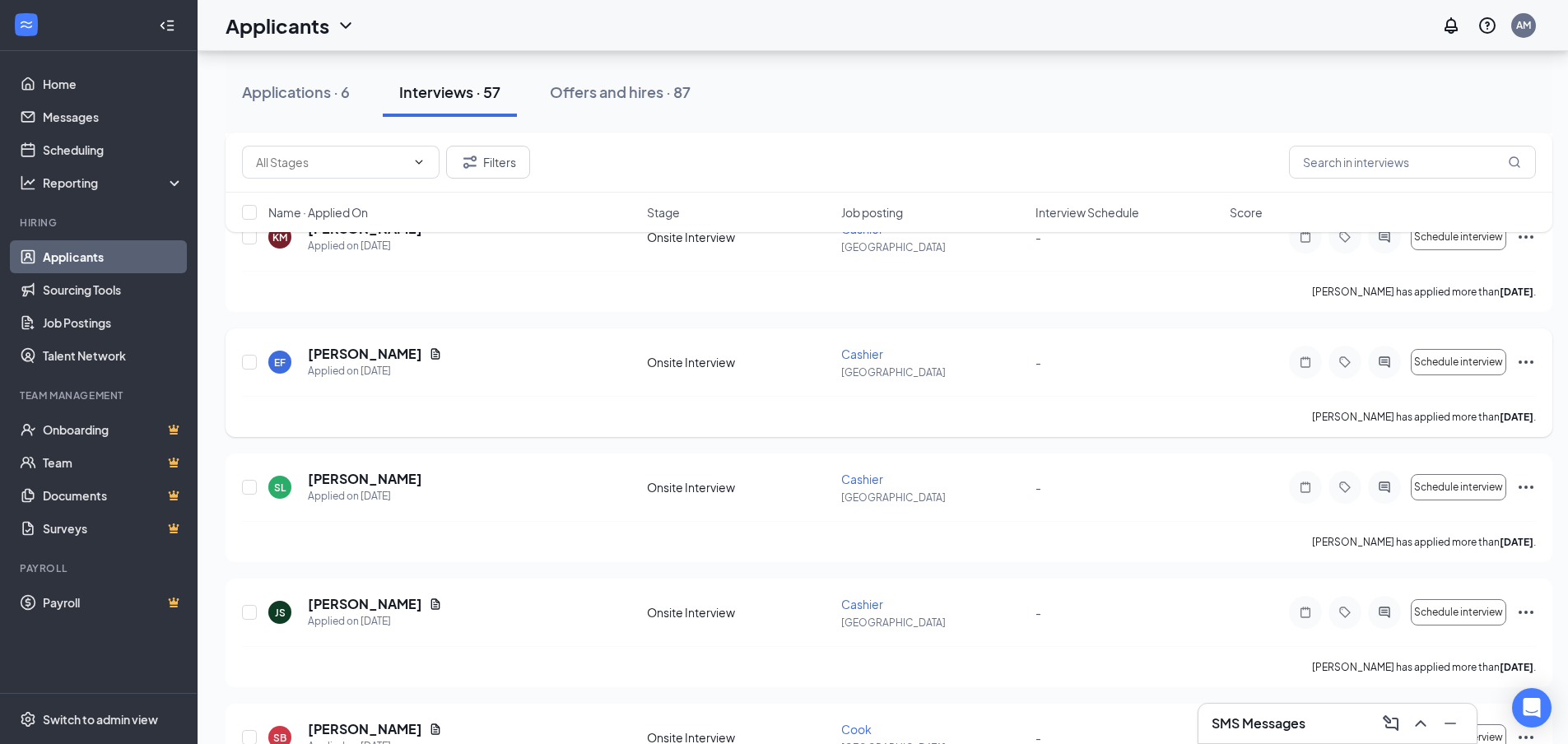
scroll to position [988, 0]
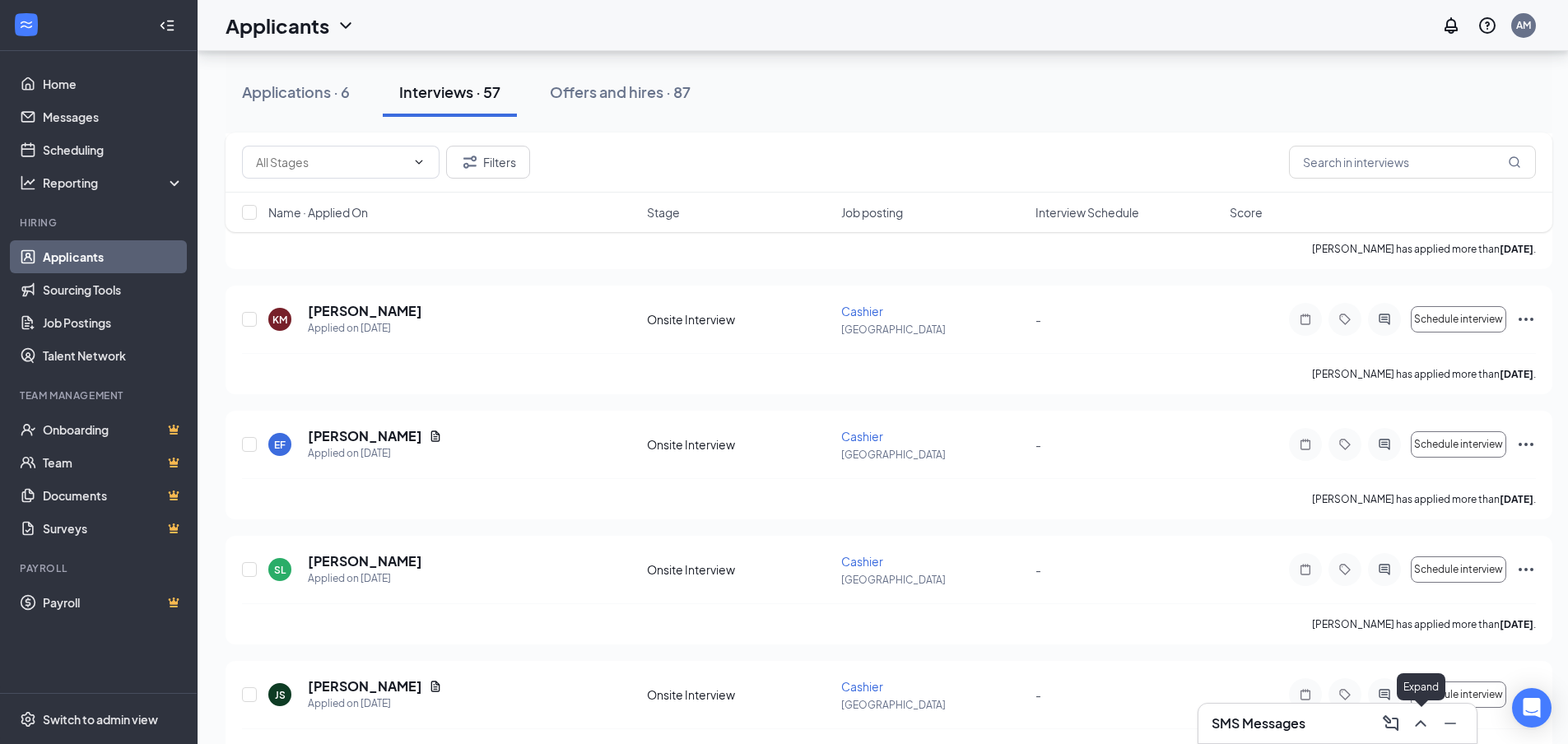
click at [1424, 729] on icon "ChevronUp" at bounding box center [1420, 723] width 19 height 19
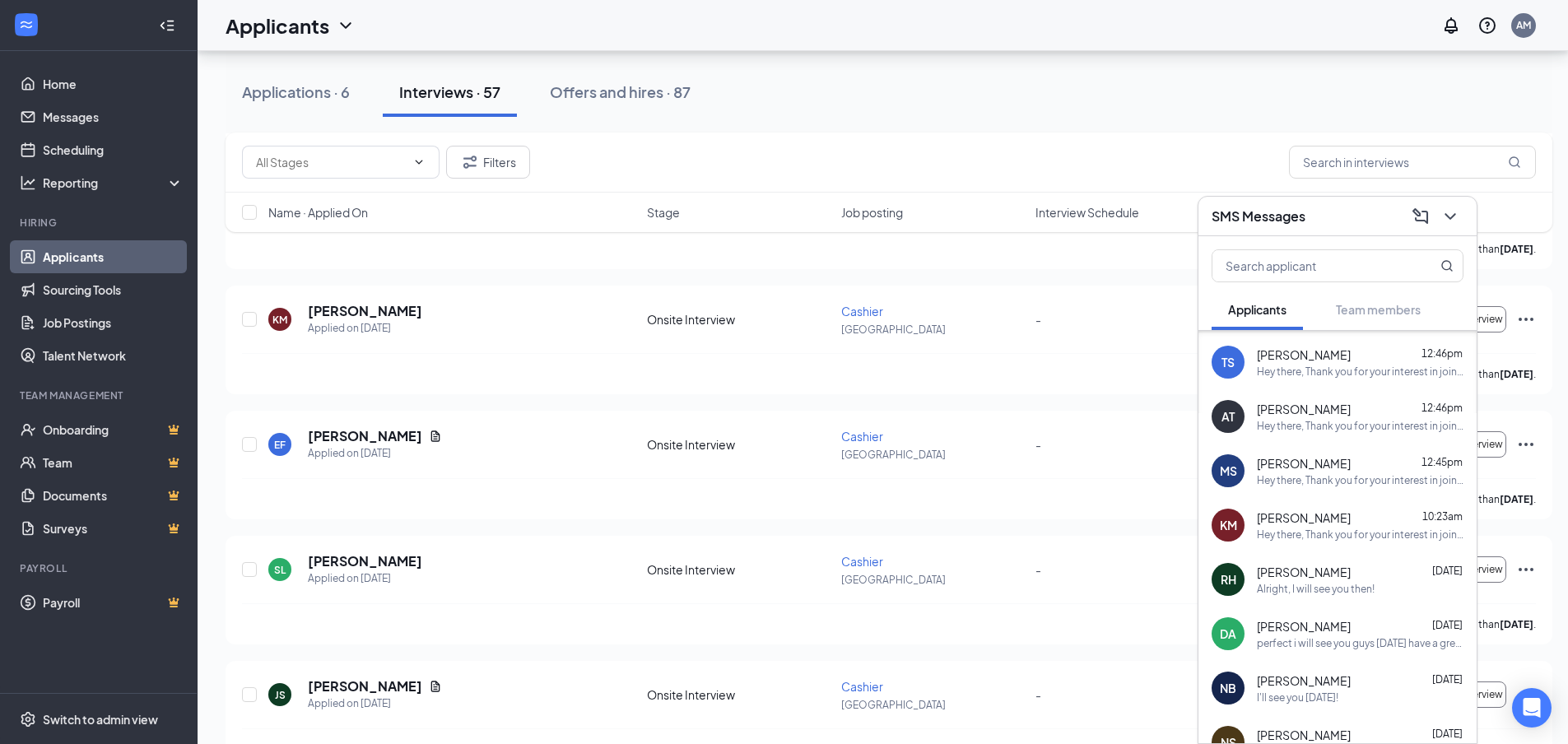
scroll to position [0, 0]
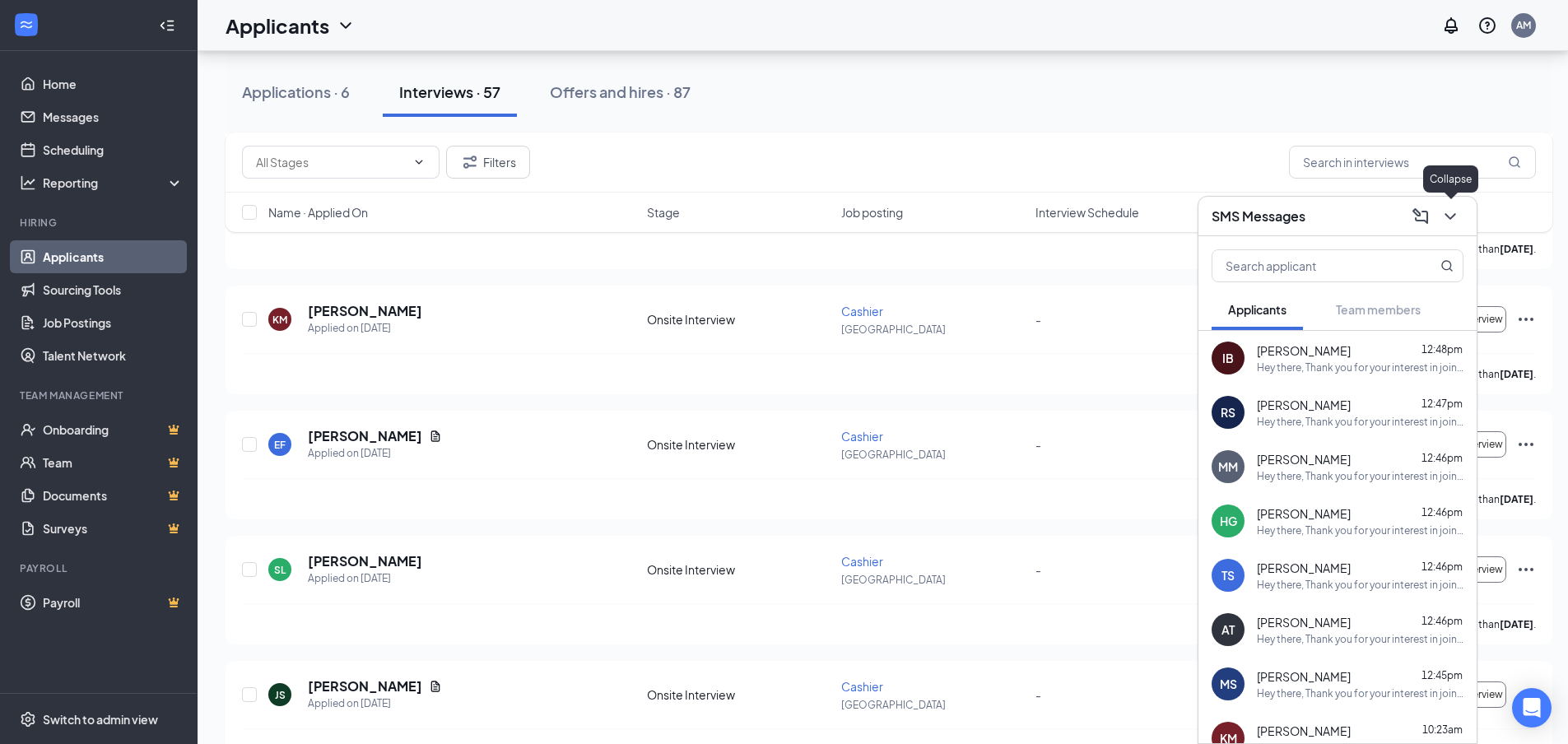
click at [1446, 219] on icon "ChevronDown" at bounding box center [1449, 216] width 19 height 19
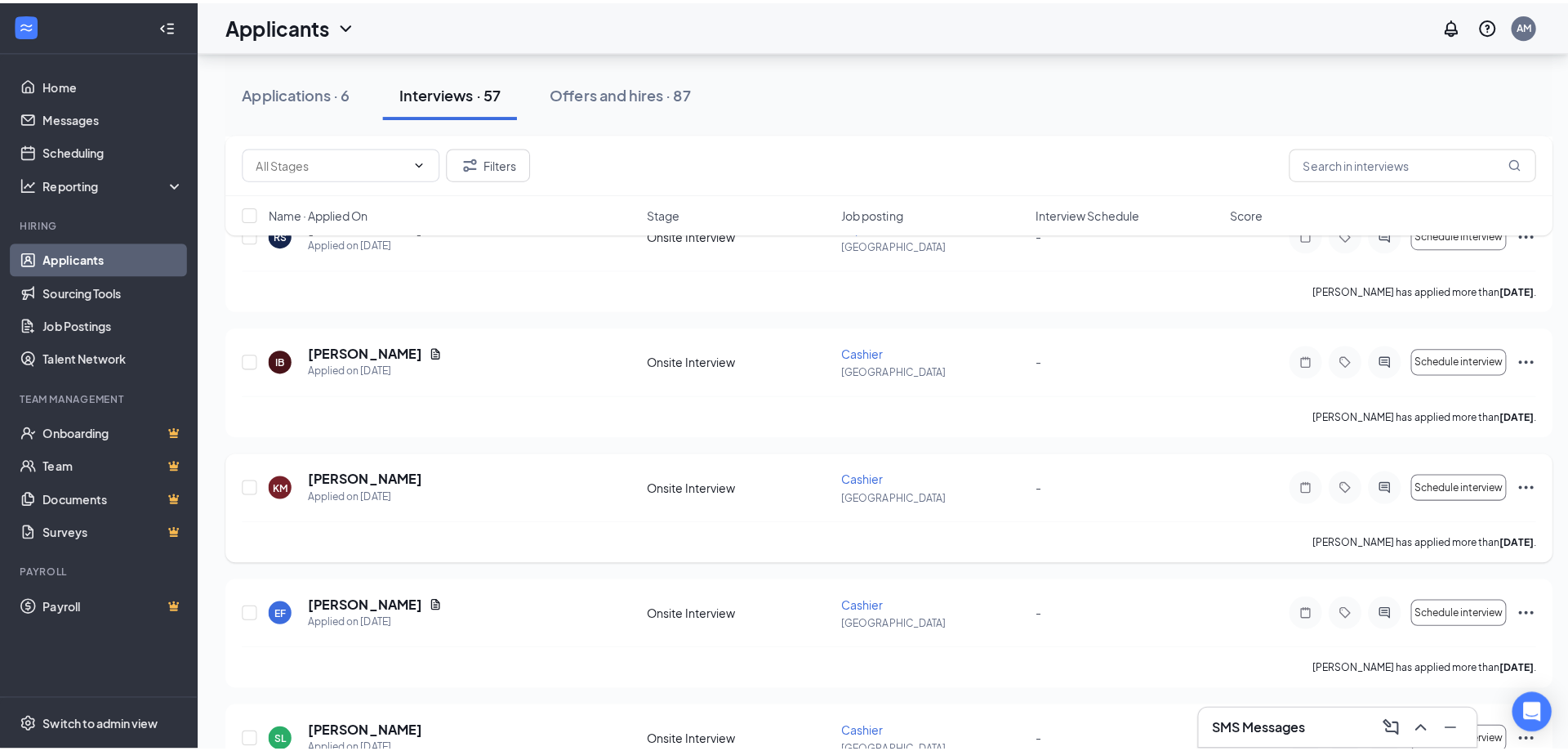
scroll to position [899, 0]
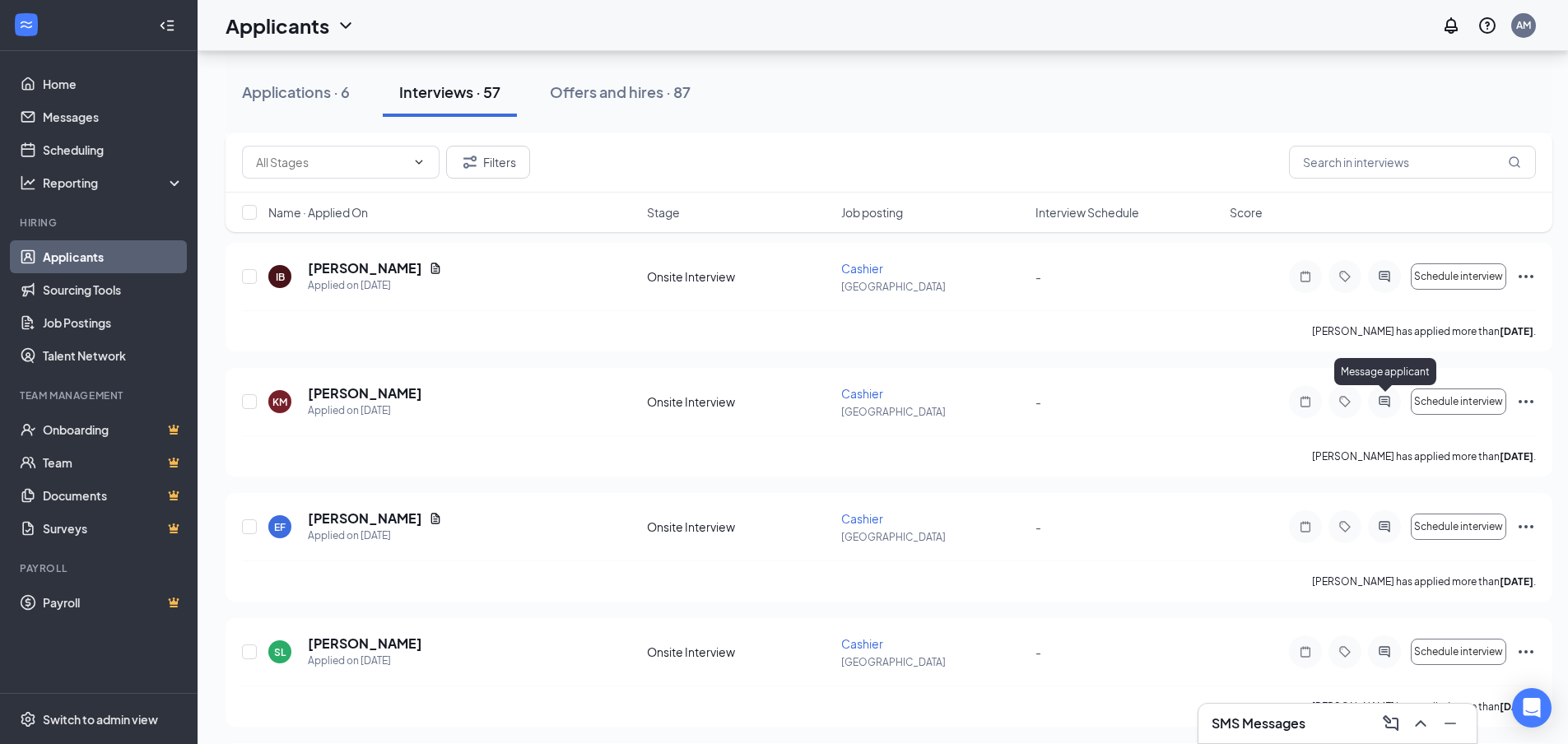
click at [1382, 389] on div "Message applicant" at bounding box center [1385, 375] width 102 height 34
click at [1378, 402] on icon "ActiveChat" at bounding box center [1383, 402] width 19 height 14
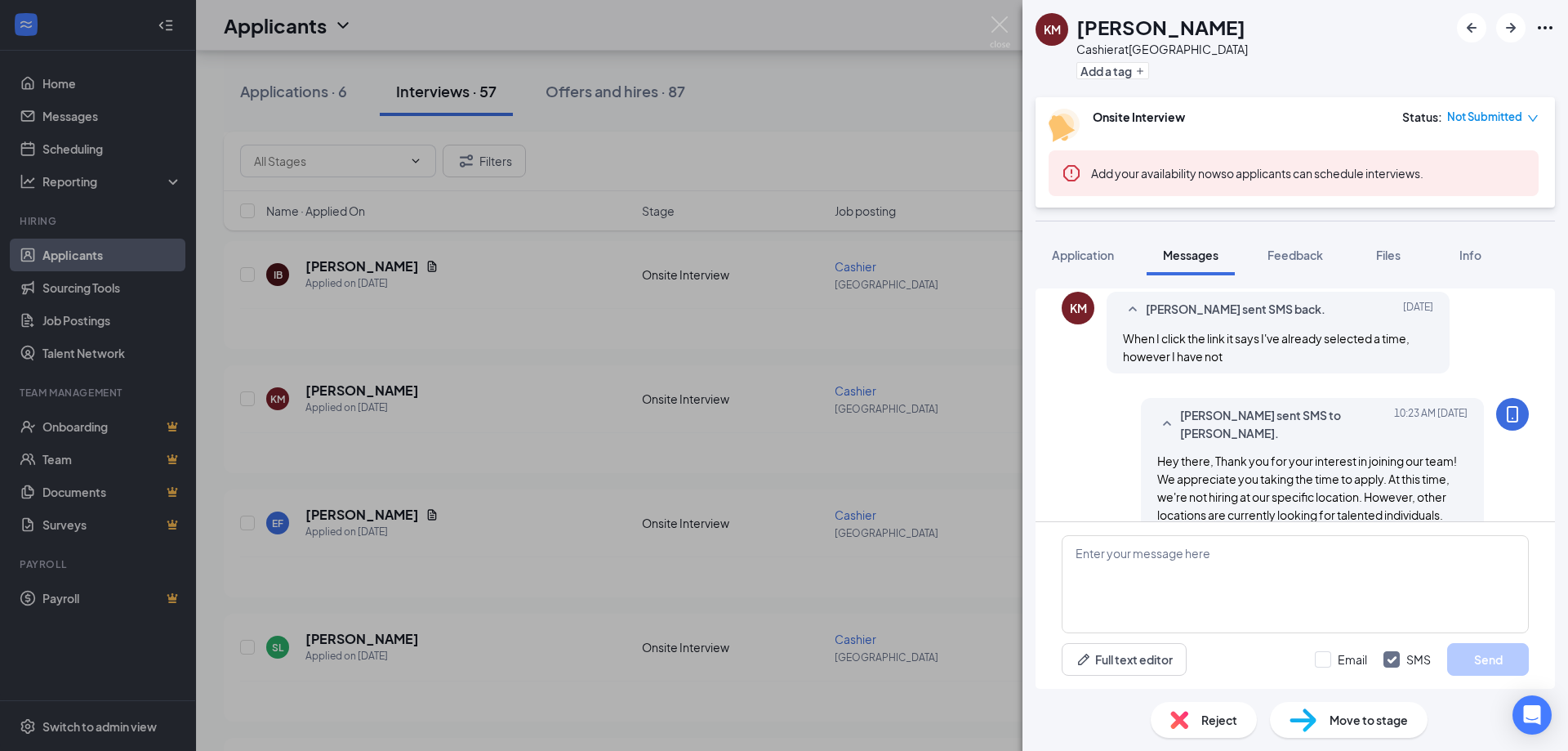
scroll to position [465, 0]
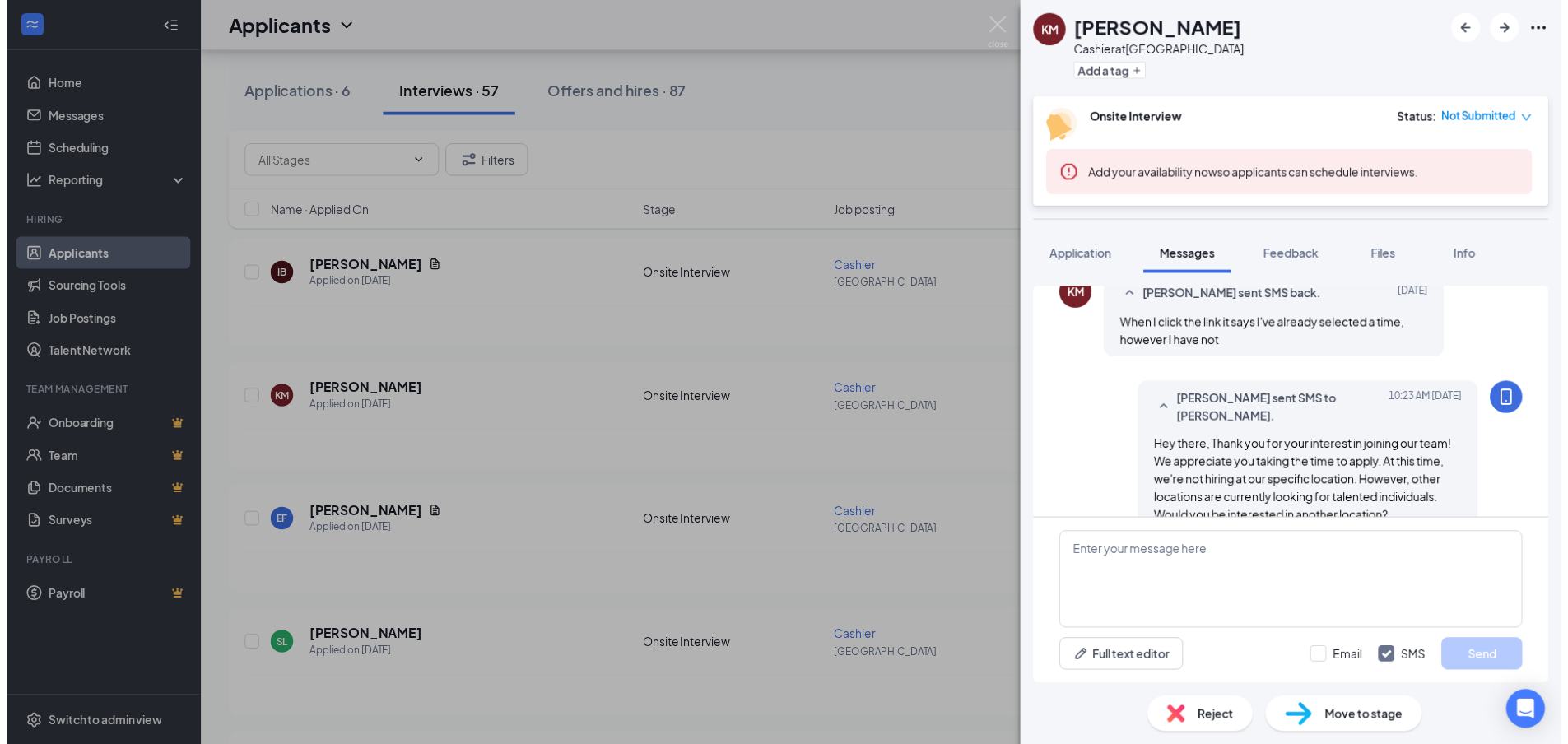
scroll to position [469, 0]
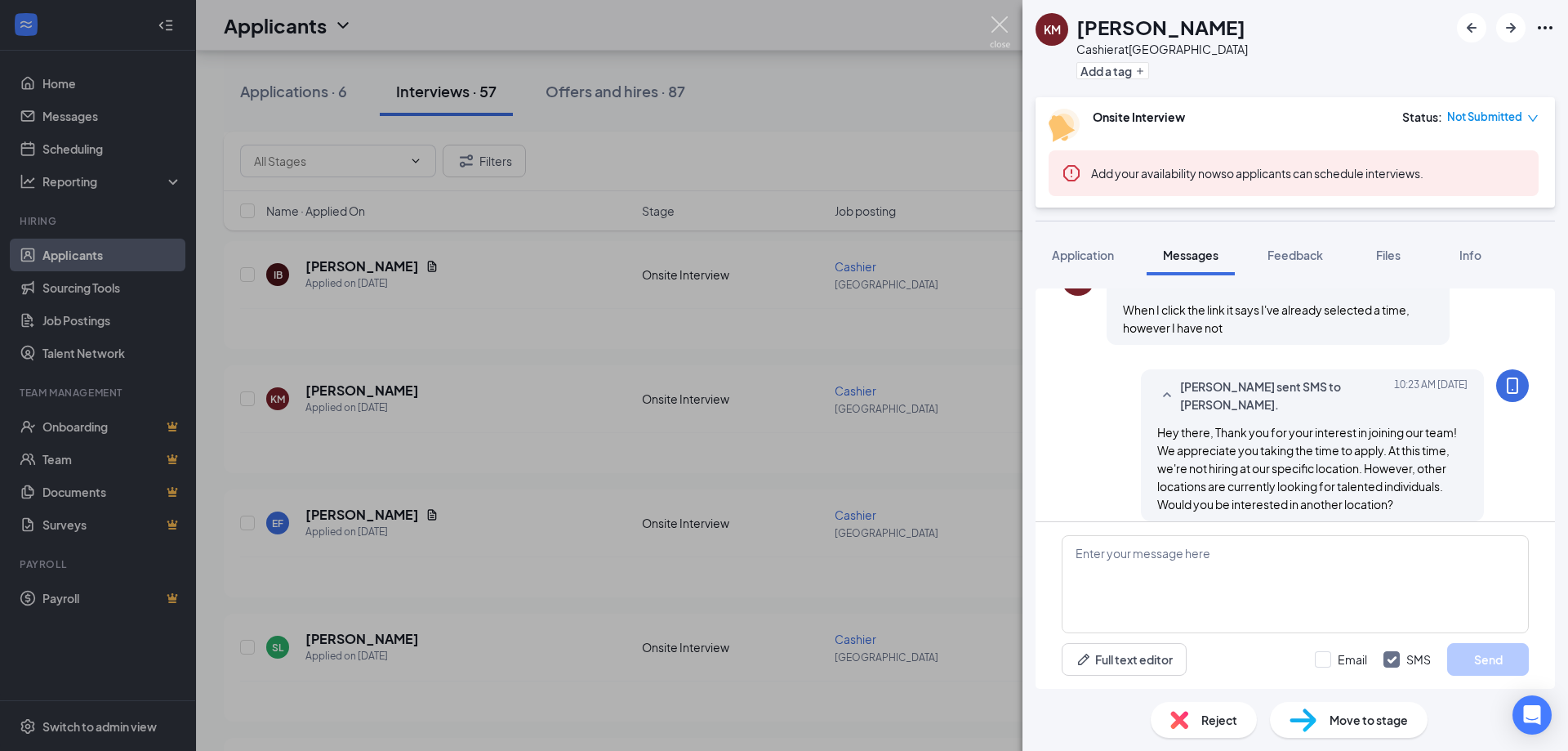
click at [1006, 29] on img at bounding box center [1000, 32] width 20 height 32
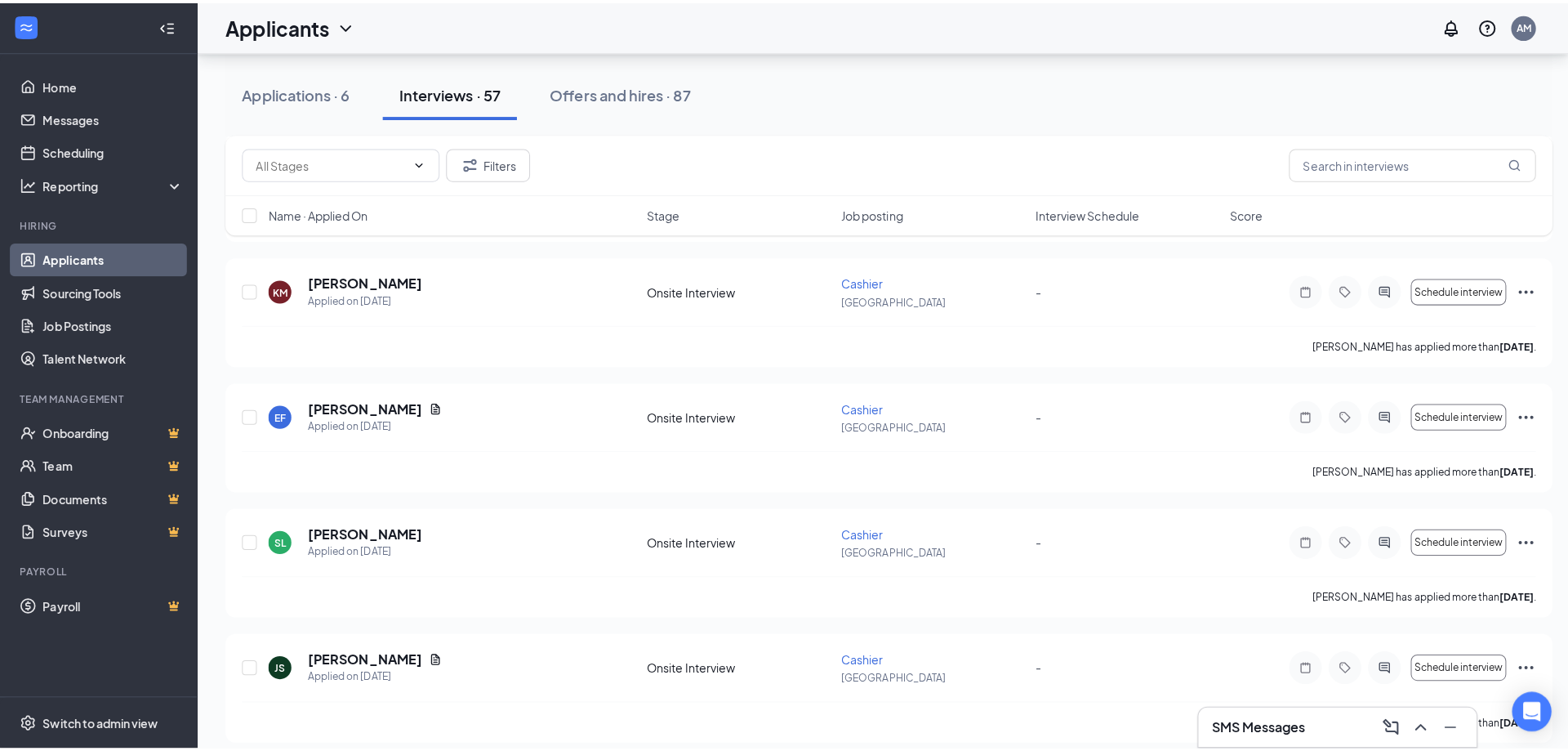
scroll to position [1062, 0]
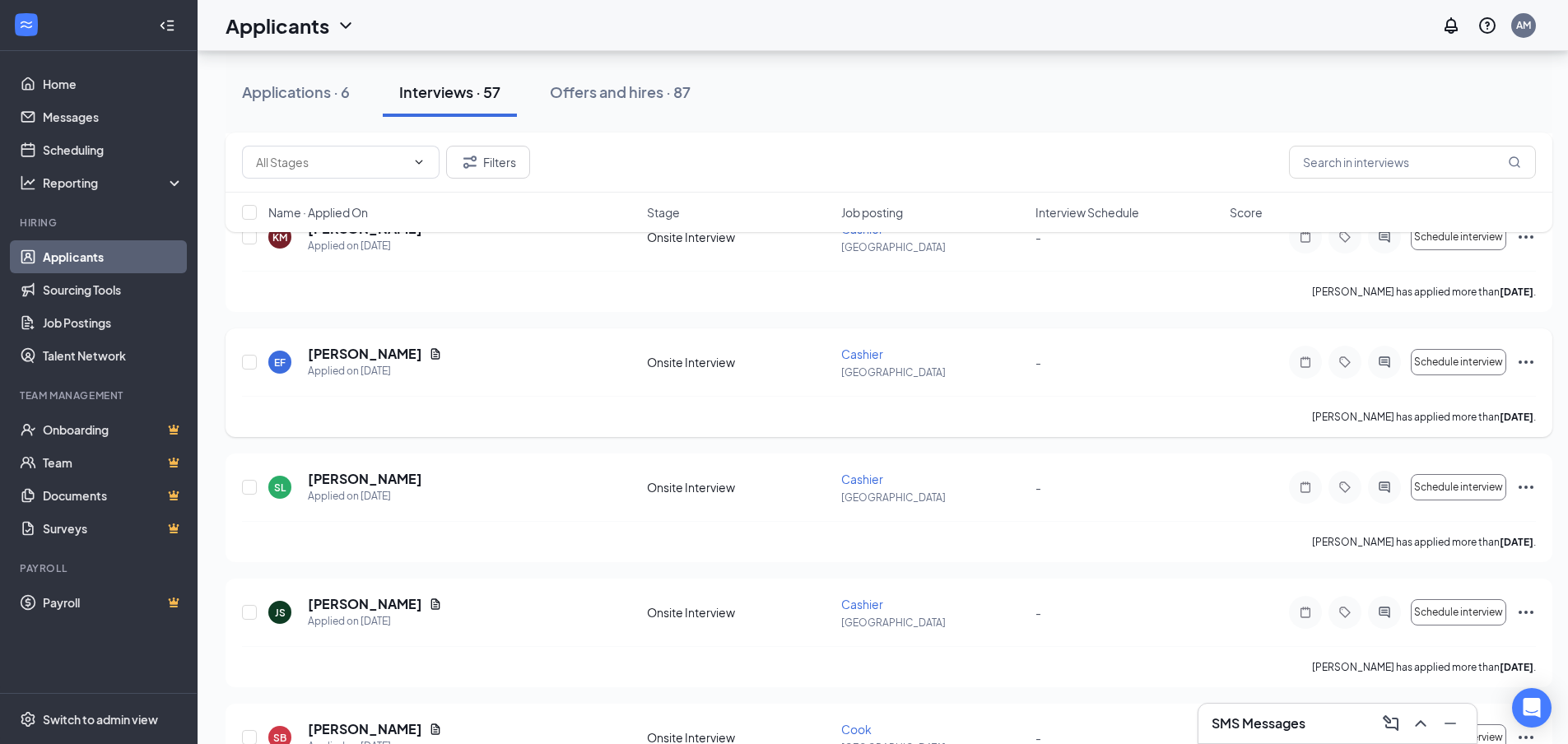
click at [1382, 353] on div at bounding box center [1383, 362] width 33 height 33
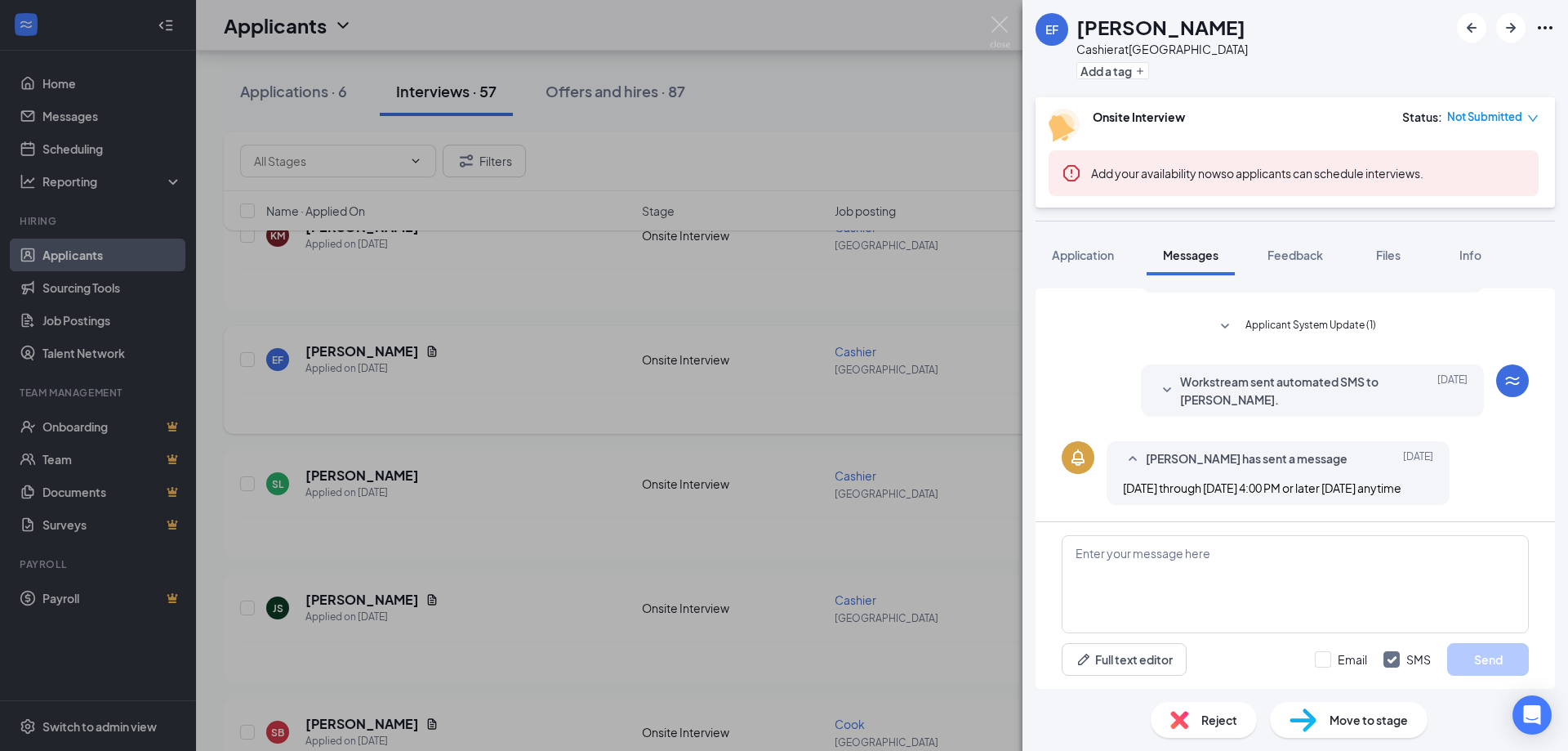
scroll to position [198, 0]
click at [1222, 557] on textarea at bounding box center [1296, 584] width 467 height 98
paste textarea "Hey there, Thank you for your interest in joining our team! We appreciate you t…"
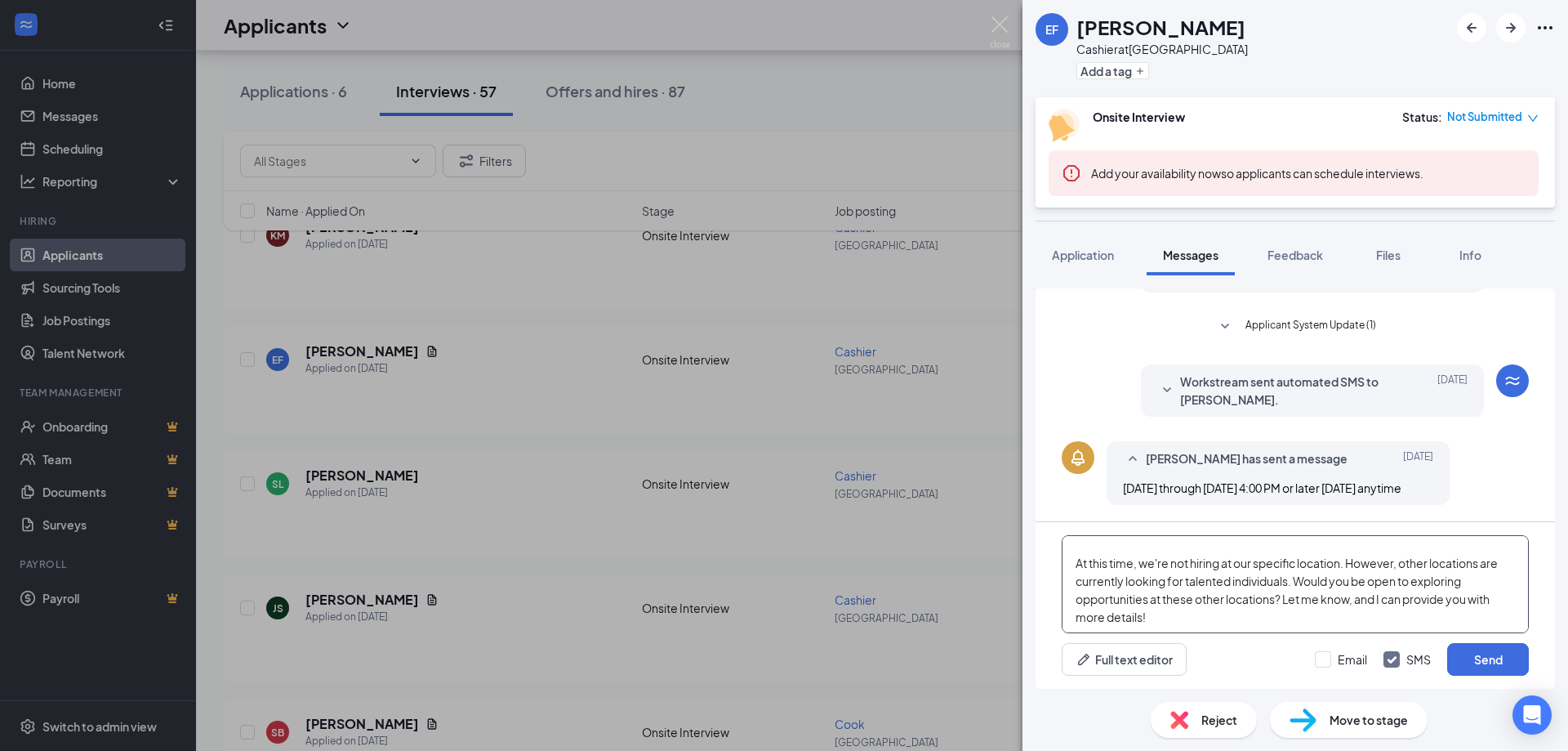
scroll to position [82, 0]
type textarea "Hey there, Thank you for your interest in joining our team! We appreciate you t…"
click at [1500, 668] on button "Send" at bounding box center [1487, 659] width 82 height 33
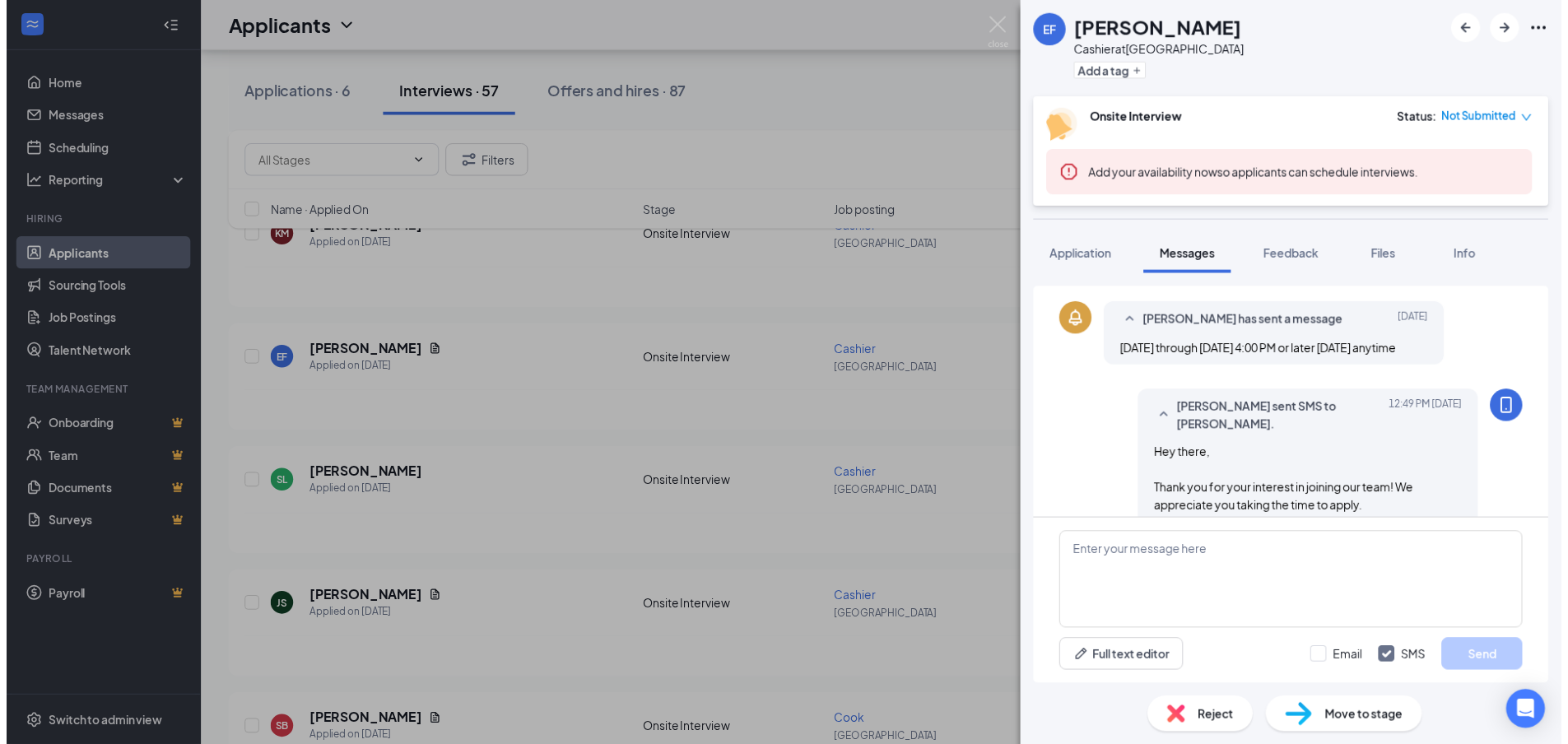
scroll to position [303, 0]
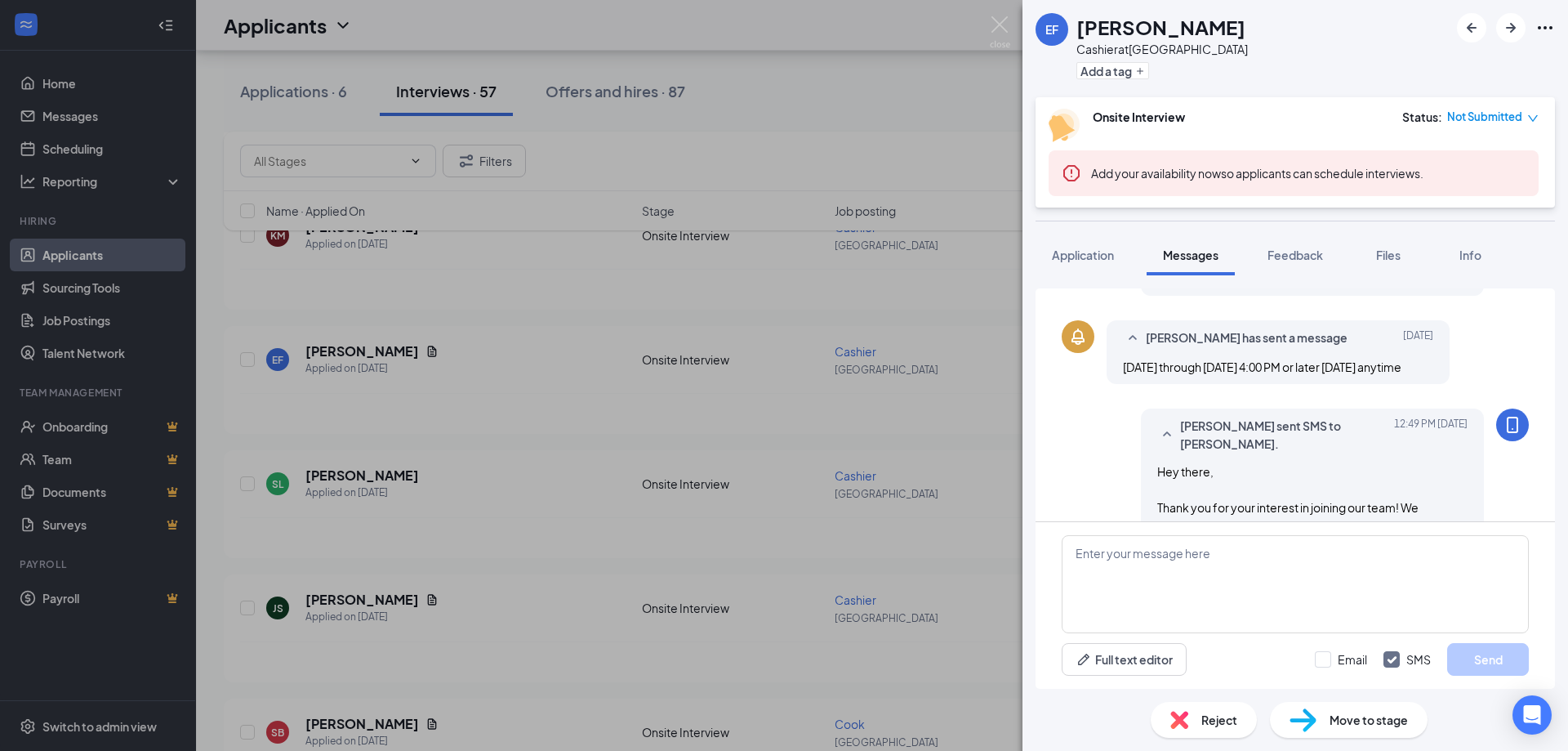
drag, startPoint x: 1013, startPoint y: 35, endPoint x: 1004, endPoint y: 35, distance: 9.0
click at [1012, 35] on div "[PERSON_NAME] Cashier at [GEOGRAPHIC_DATA] Add a tag Onsite Interview Status : …" at bounding box center [784, 375] width 1568 height 751
click at [1004, 35] on img at bounding box center [1000, 32] width 20 height 32
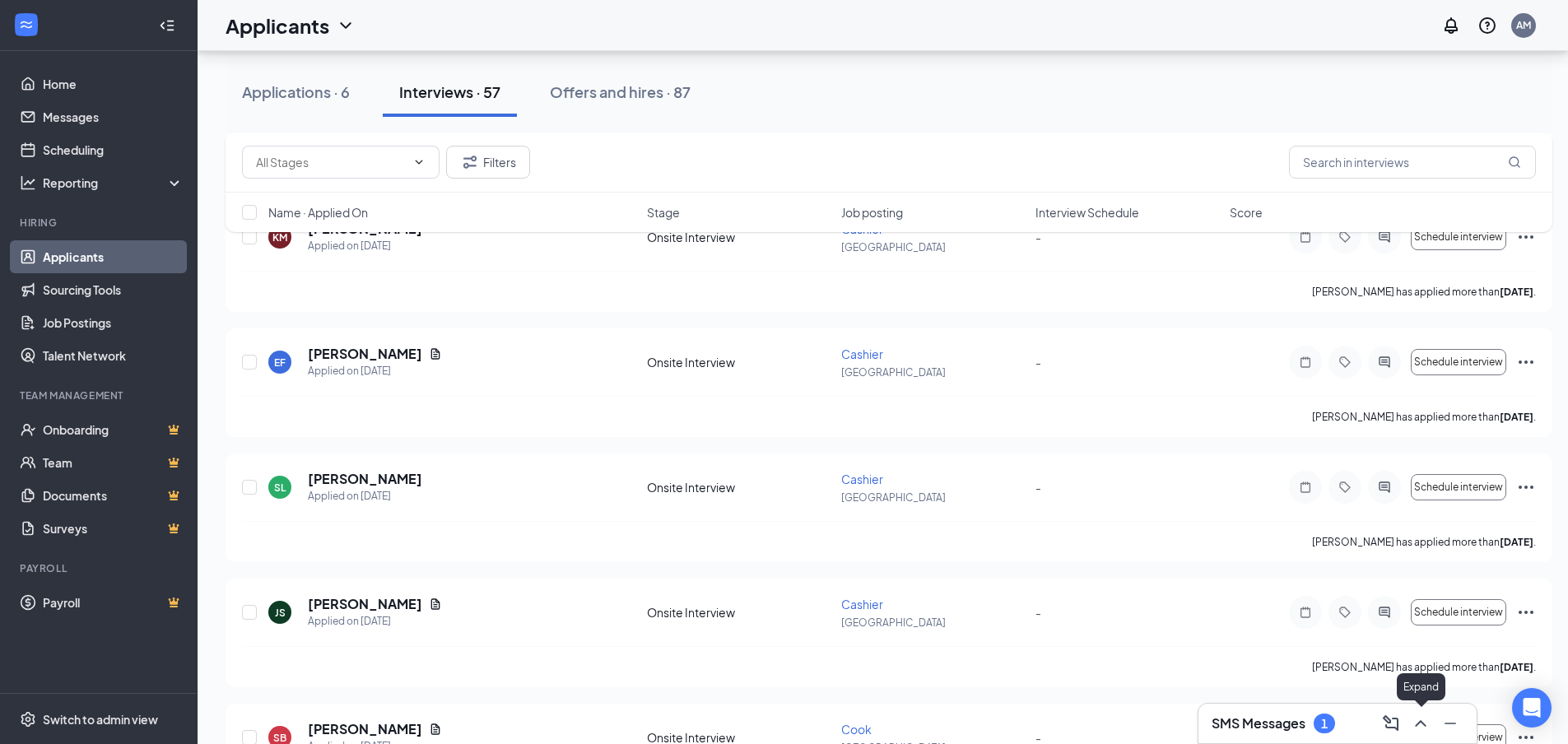
click at [1416, 725] on icon "ChevronUp" at bounding box center [1420, 724] width 11 height 7
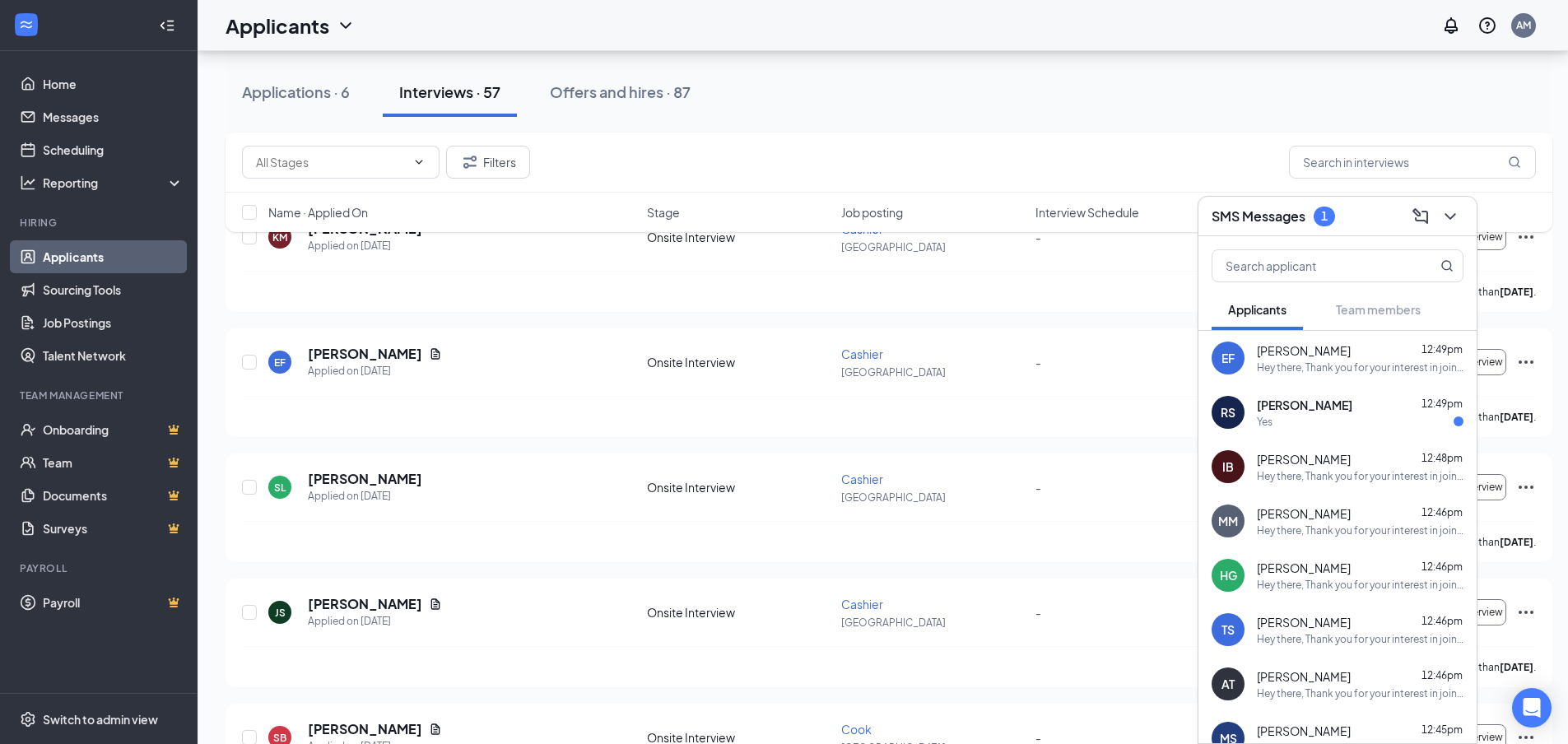
click at [1399, 430] on div "[PERSON_NAME] 12:49pm Yes" at bounding box center [1337, 413] width 278 height 54
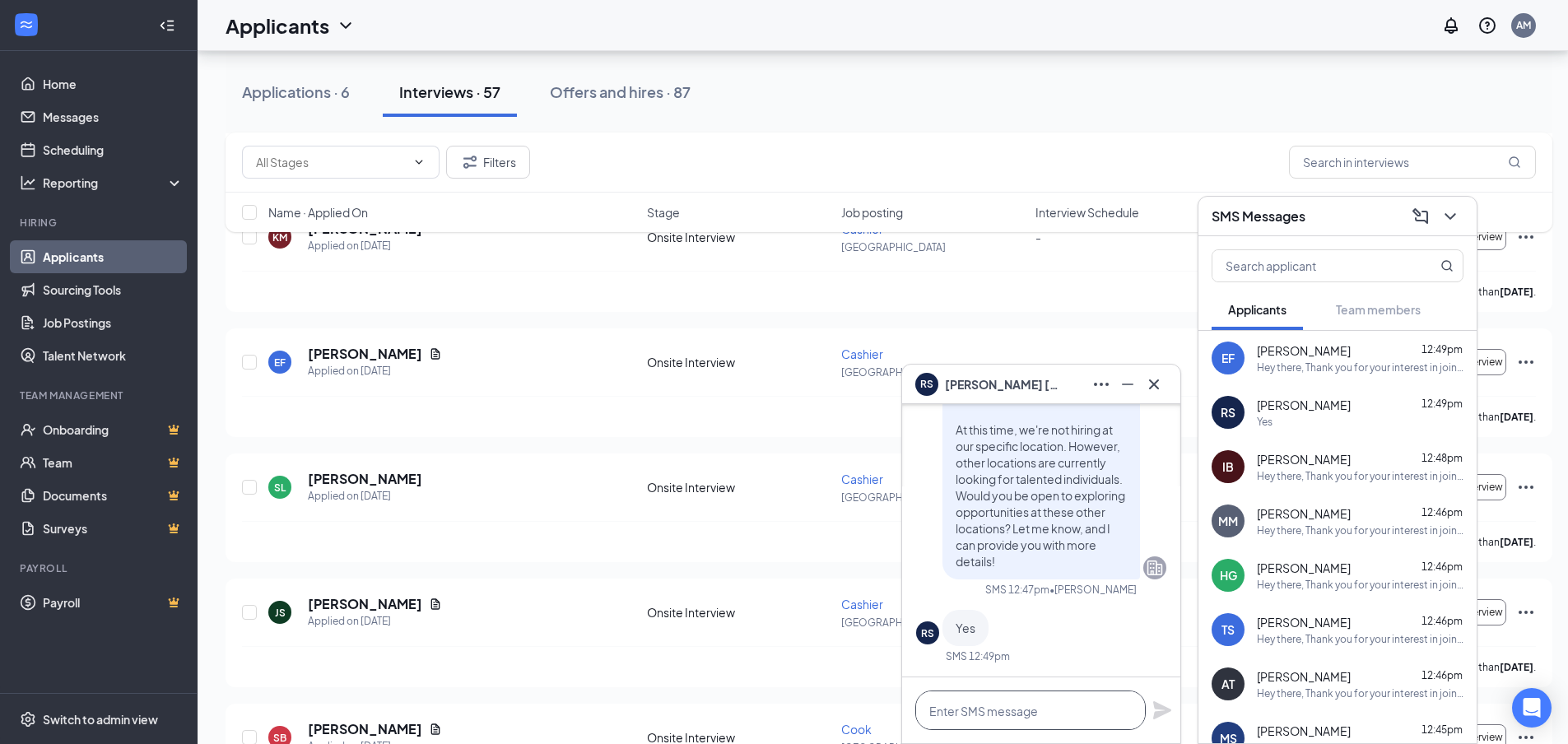
click at [961, 706] on textarea at bounding box center [1030, 710] width 230 height 40
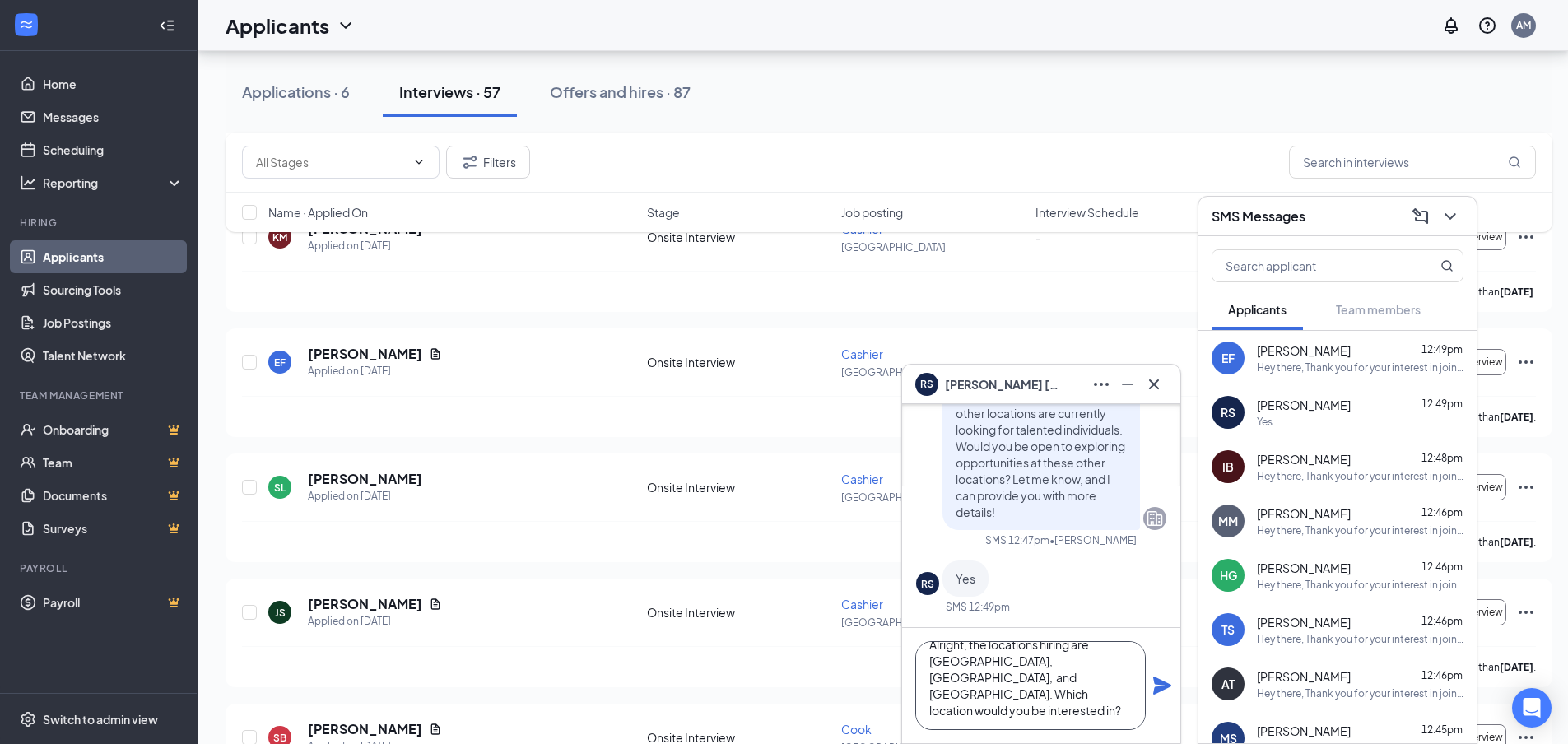
scroll to position [2, 0]
type textarea "Alright, the locations hiring are [GEOGRAPHIC_DATA], [GEOGRAPHIC_DATA], and [GE…"
click at [1166, 687] on icon "Plane" at bounding box center [1161, 686] width 18 height 18
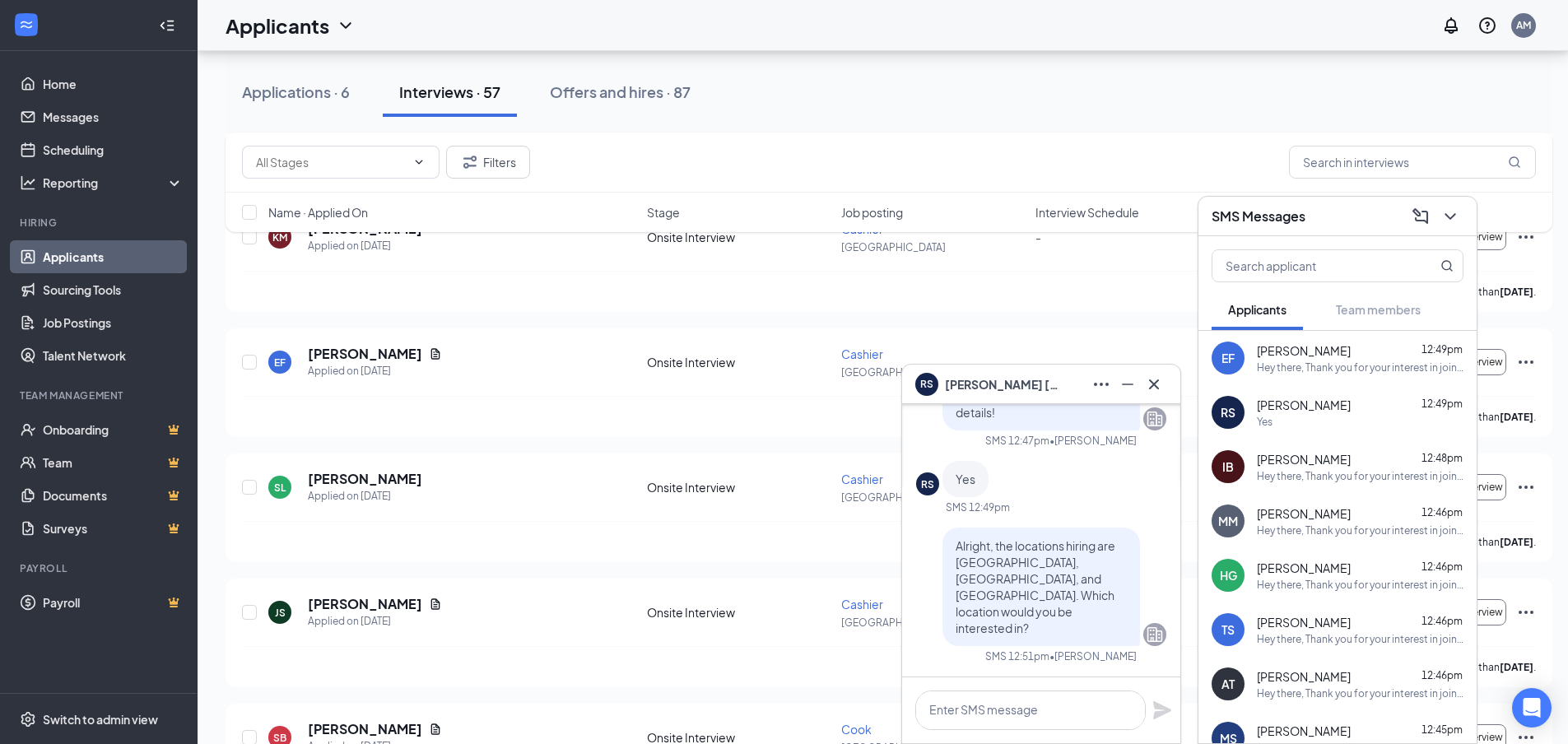
scroll to position [0, 0]
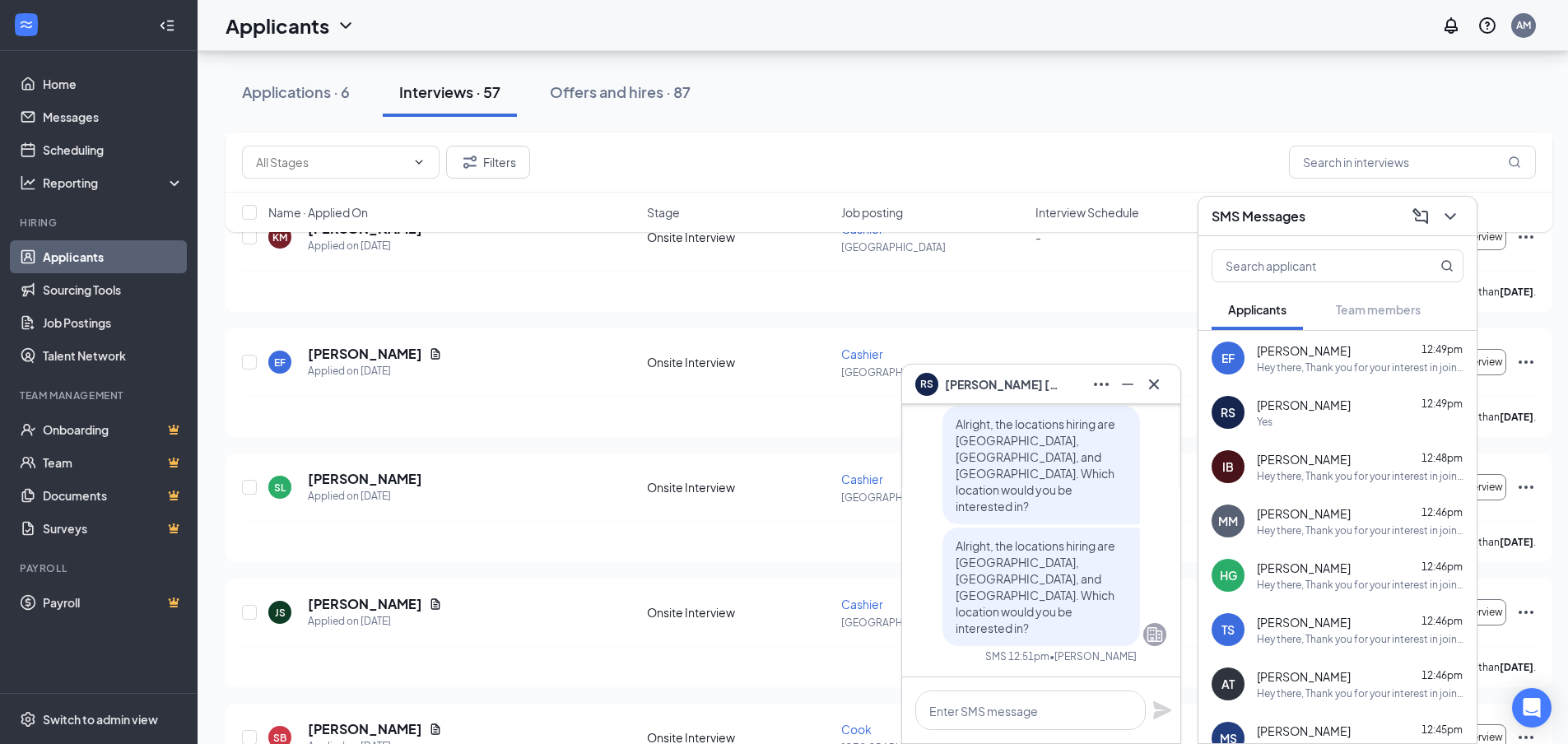
click at [1171, 386] on div "[PERSON_NAME]" at bounding box center [1041, 384] width 278 height 40
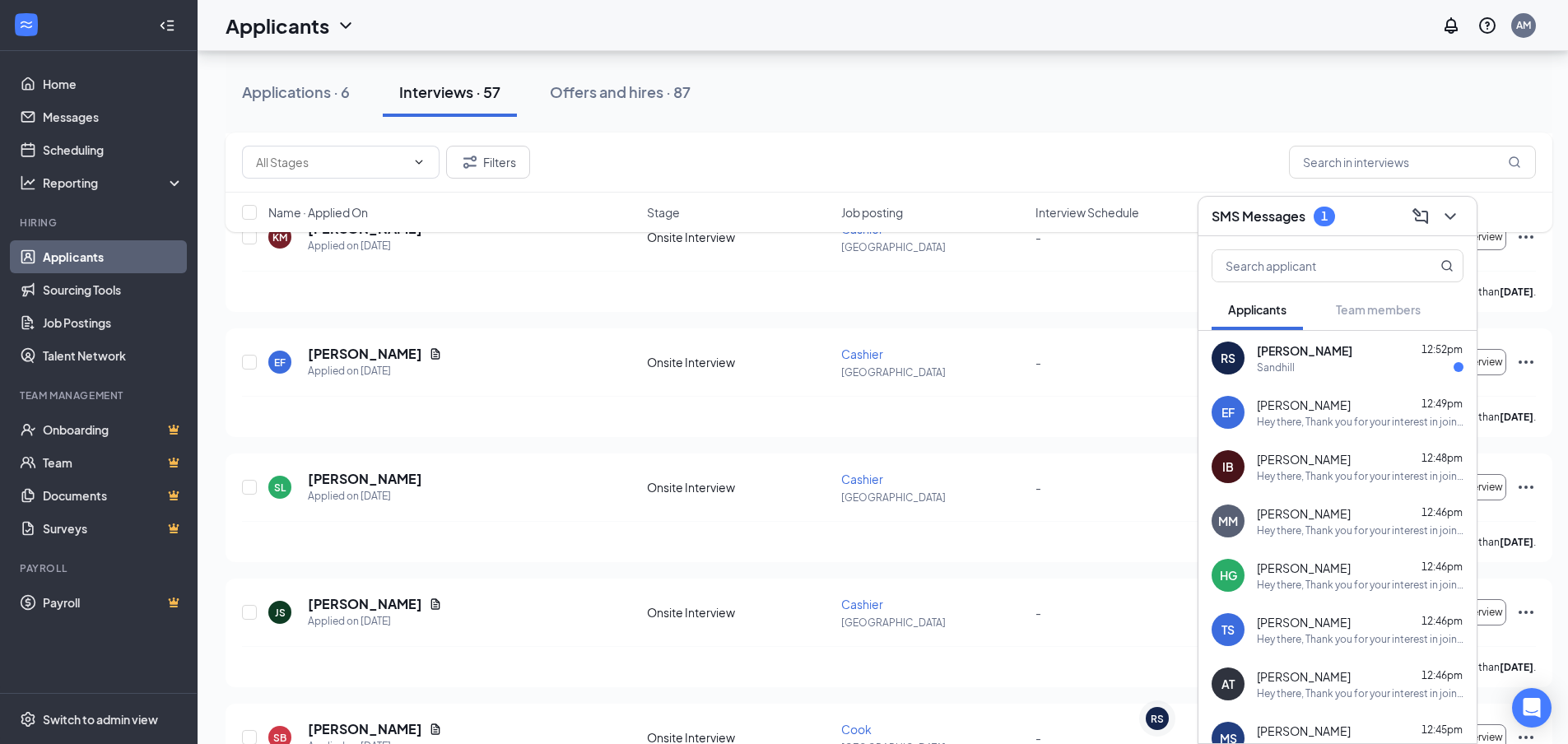
drag, startPoint x: 1134, startPoint y: 416, endPoint x: 1406, endPoint y: 554, distance: 305.0
click at [1371, 35] on div "Applicants AM" at bounding box center [882, 25] width 1370 height 51
click at [1327, 358] on span "[PERSON_NAME]" at bounding box center [1304, 350] width 96 height 16
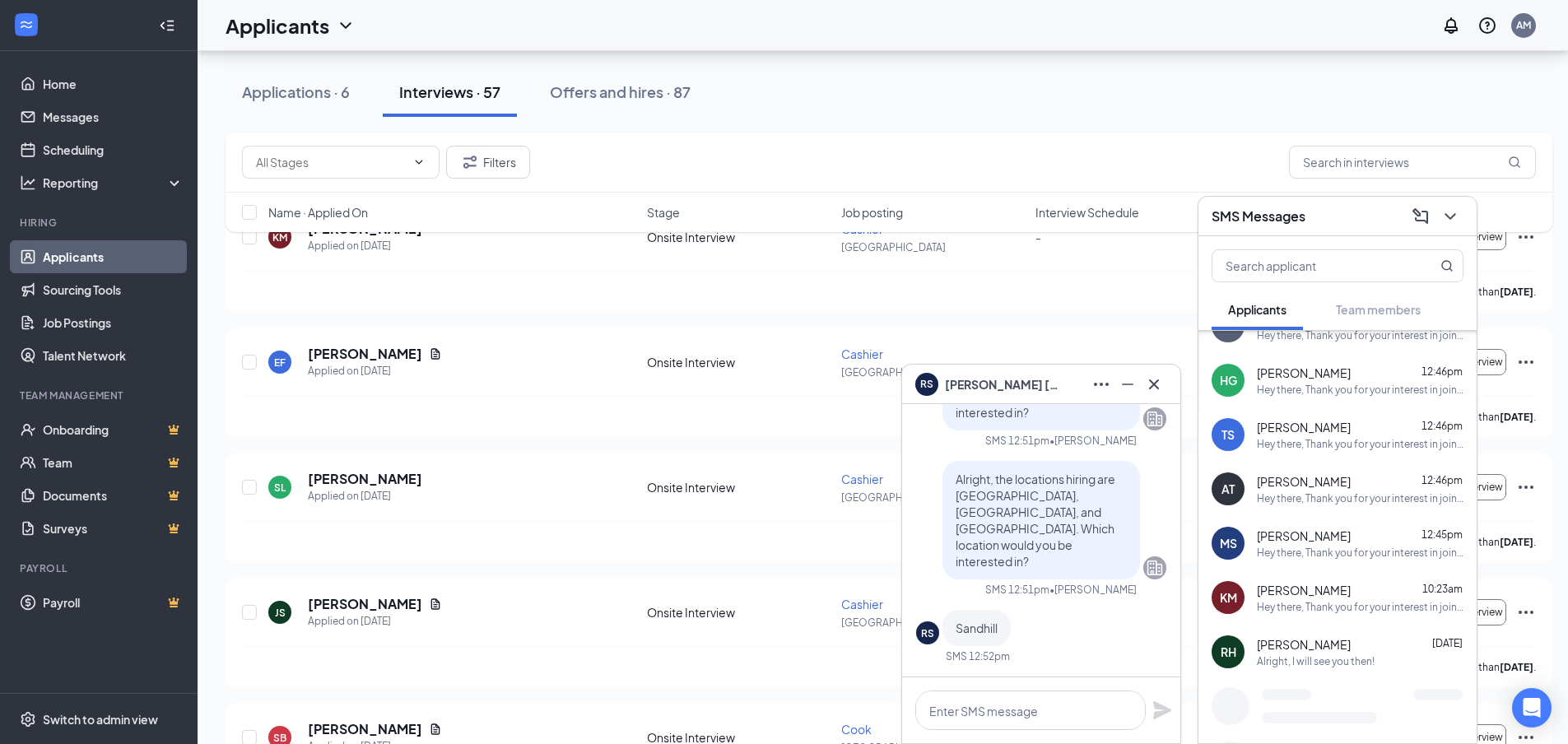
scroll to position [214, 0]
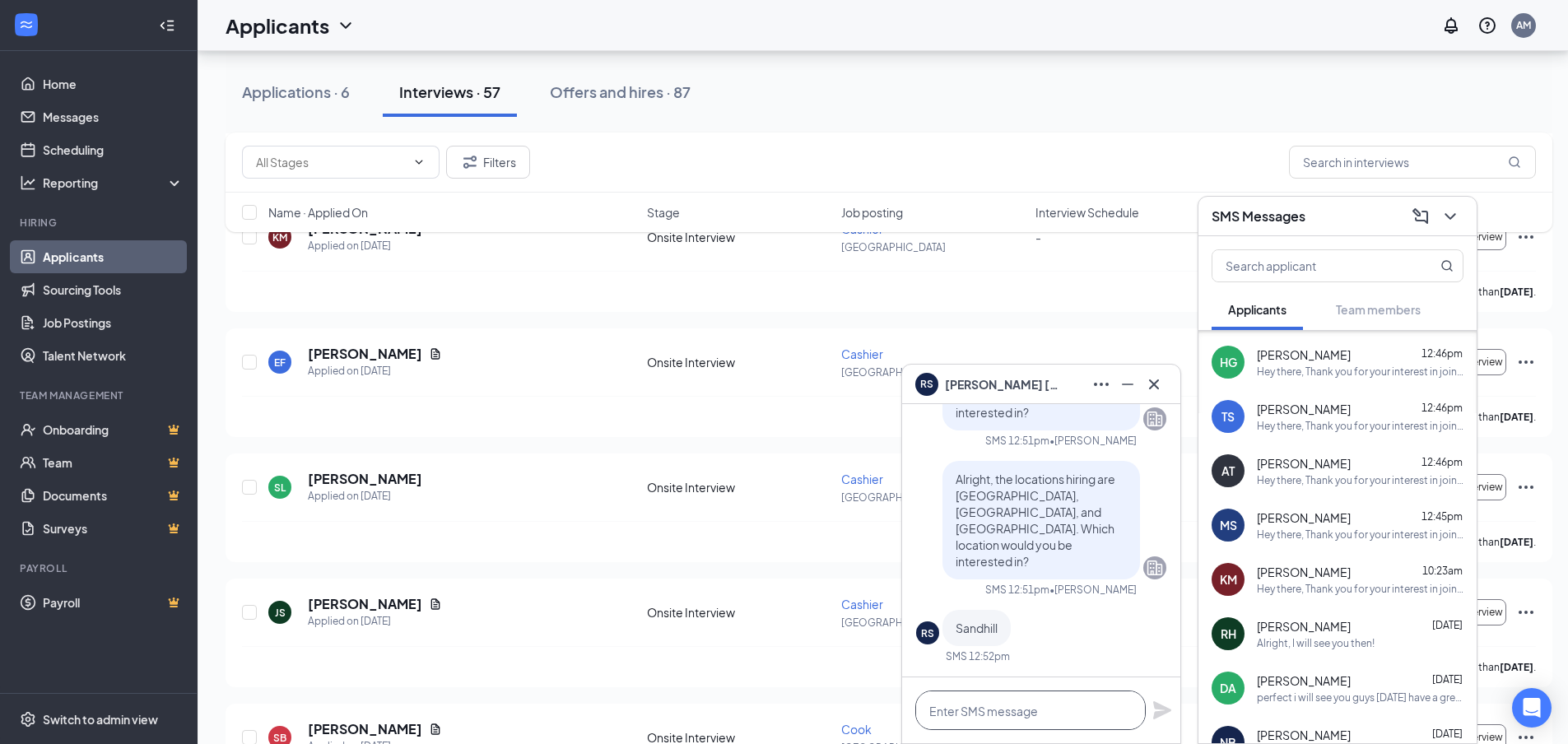
click at [1005, 704] on textarea at bounding box center [1030, 710] width 230 height 40
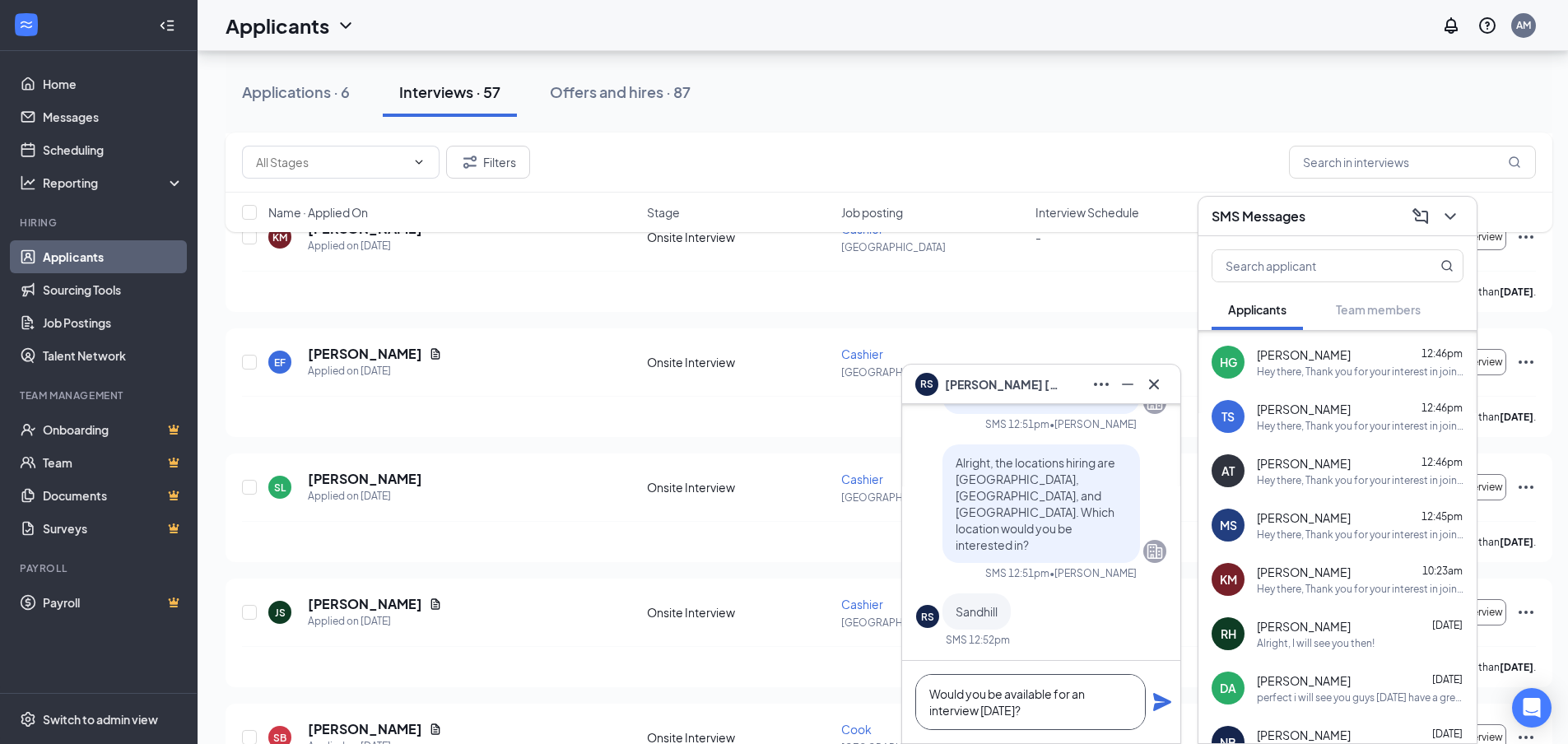
type textarea "Would you be available for an interview [DATE]?"
click at [1159, 697] on icon "Plane" at bounding box center [1161, 702] width 18 height 18
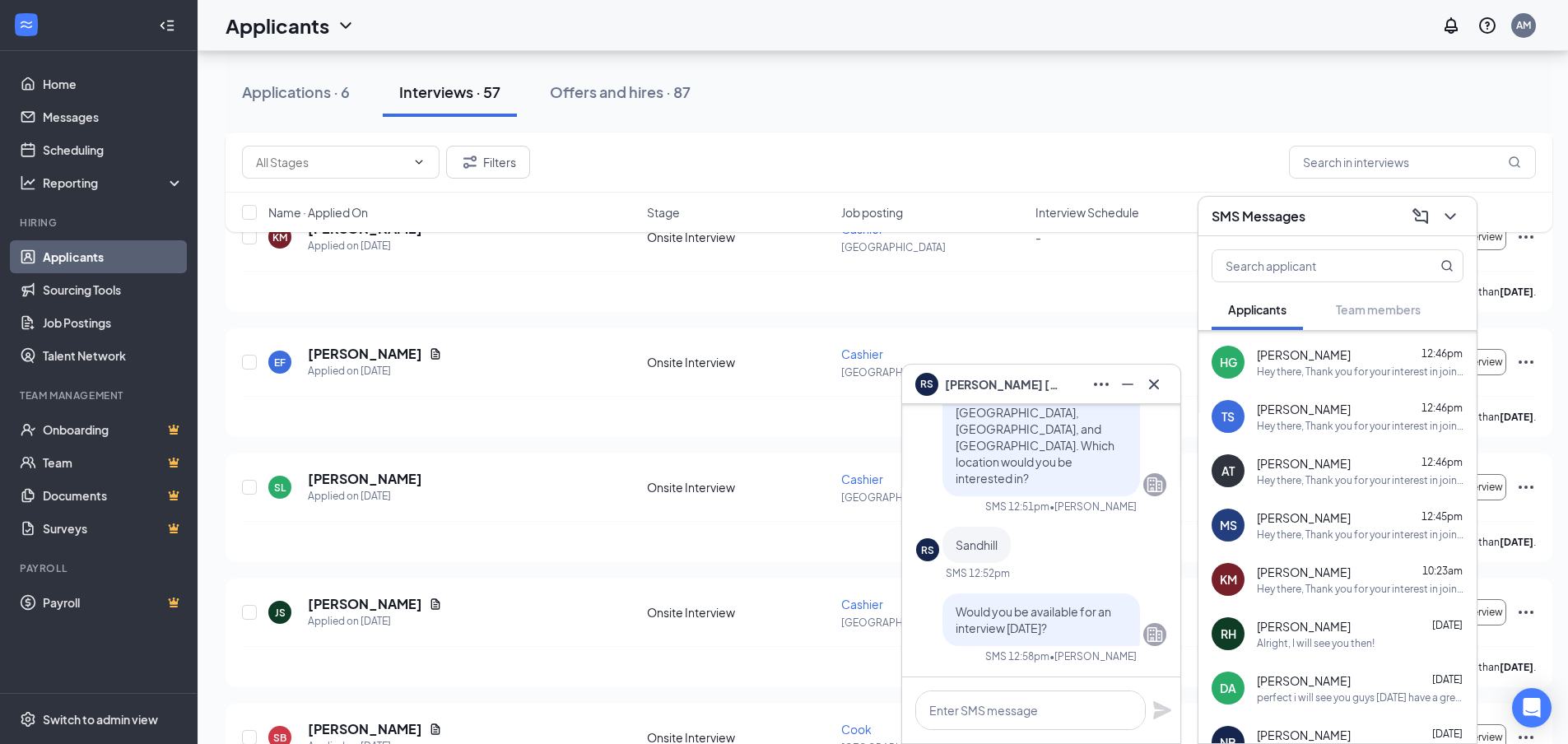
scroll to position [0, 0]
click at [1155, 384] on icon "Cross" at bounding box center [1153, 384] width 19 height 19
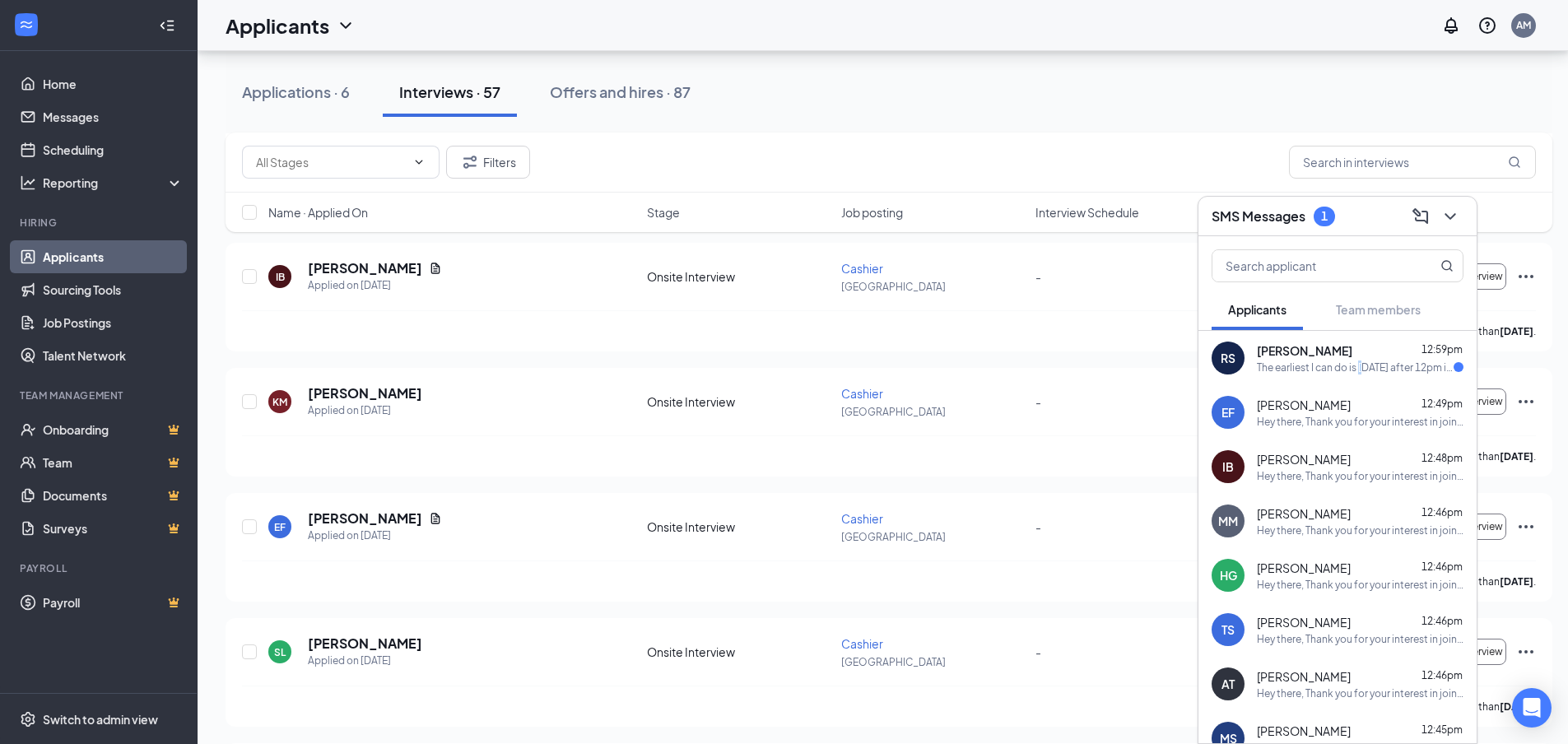
click at [1360, 369] on div "The earliest I can do is [DATE] after 12pm if that works" at bounding box center [1355, 367] width 197 height 14
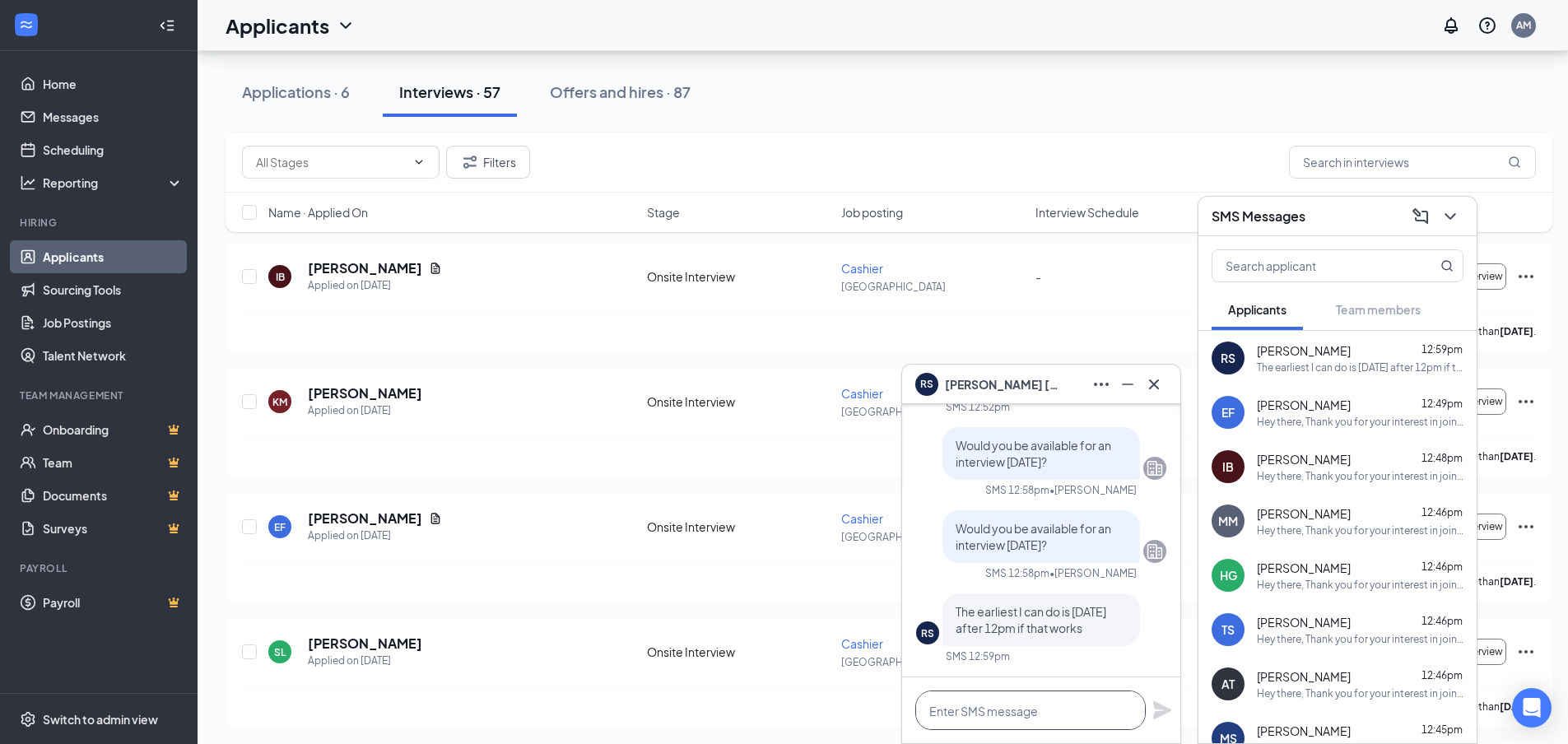
click at [984, 708] on textarea at bounding box center [1030, 710] width 230 height 40
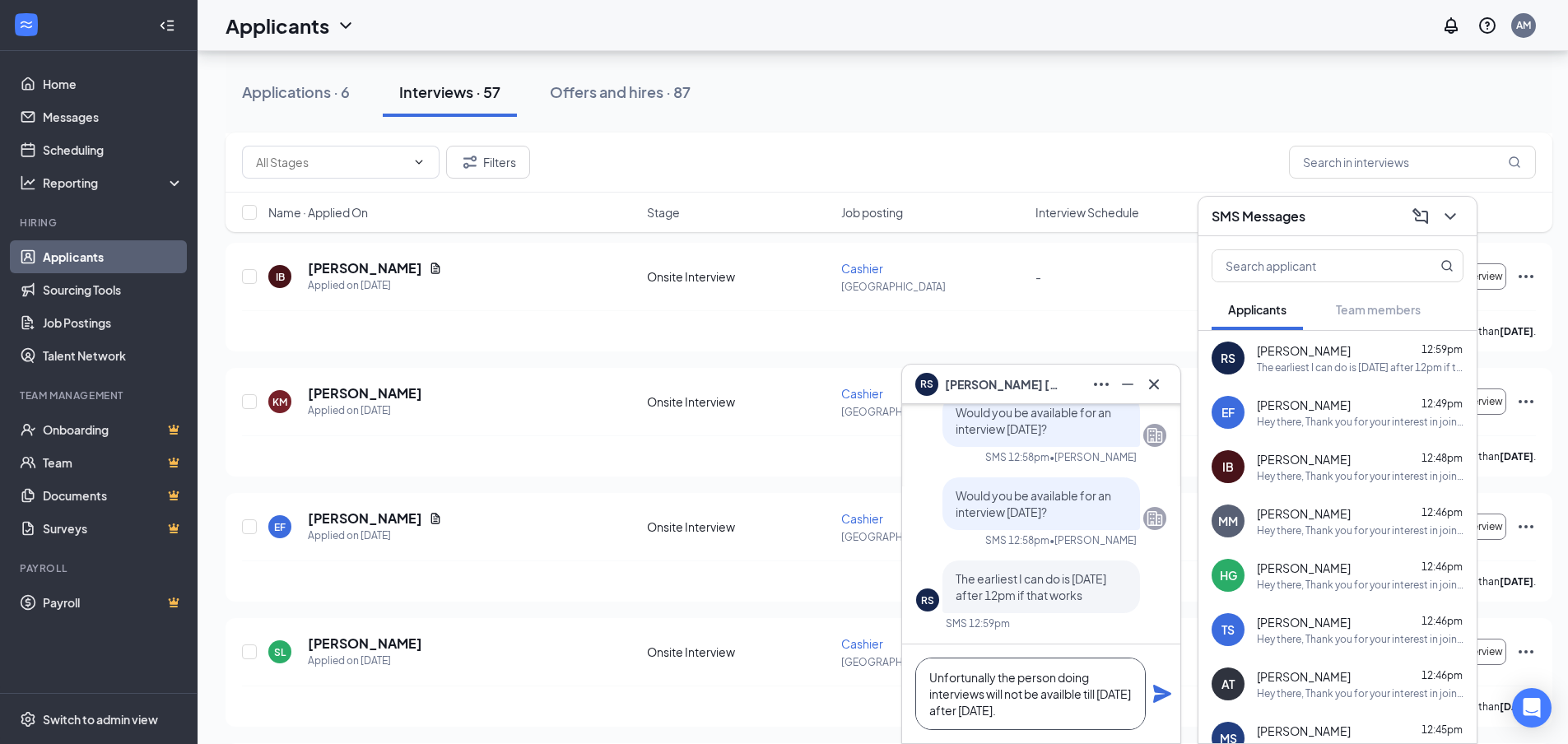
click at [1063, 694] on textarea "Unfortunally the person doing interviews will not be availble till [DATE] after…" at bounding box center [1030, 693] width 230 height 72
click at [985, 683] on textarea "Unfortunally the person doing interviews will not be available till [DATE] afte…" at bounding box center [1030, 693] width 230 height 72
type textarea "Unfortunaly the person doing interviews will not be available till [DATE] after…"
click at [1166, 692] on icon "Plane" at bounding box center [1161, 693] width 18 height 18
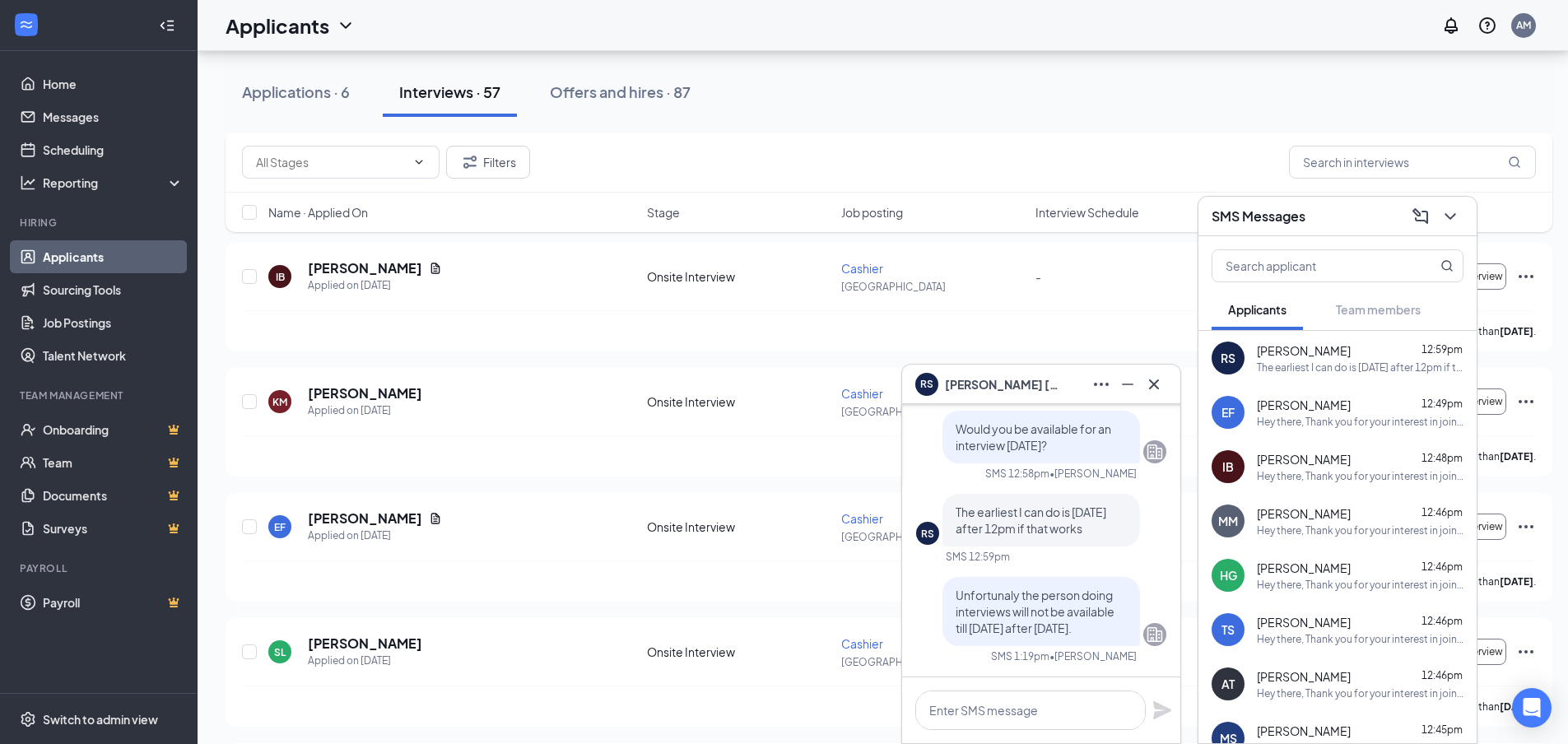
scroll to position [0, 0]
click at [1163, 389] on icon "Cross" at bounding box center [1153, 384] width 19 height 19
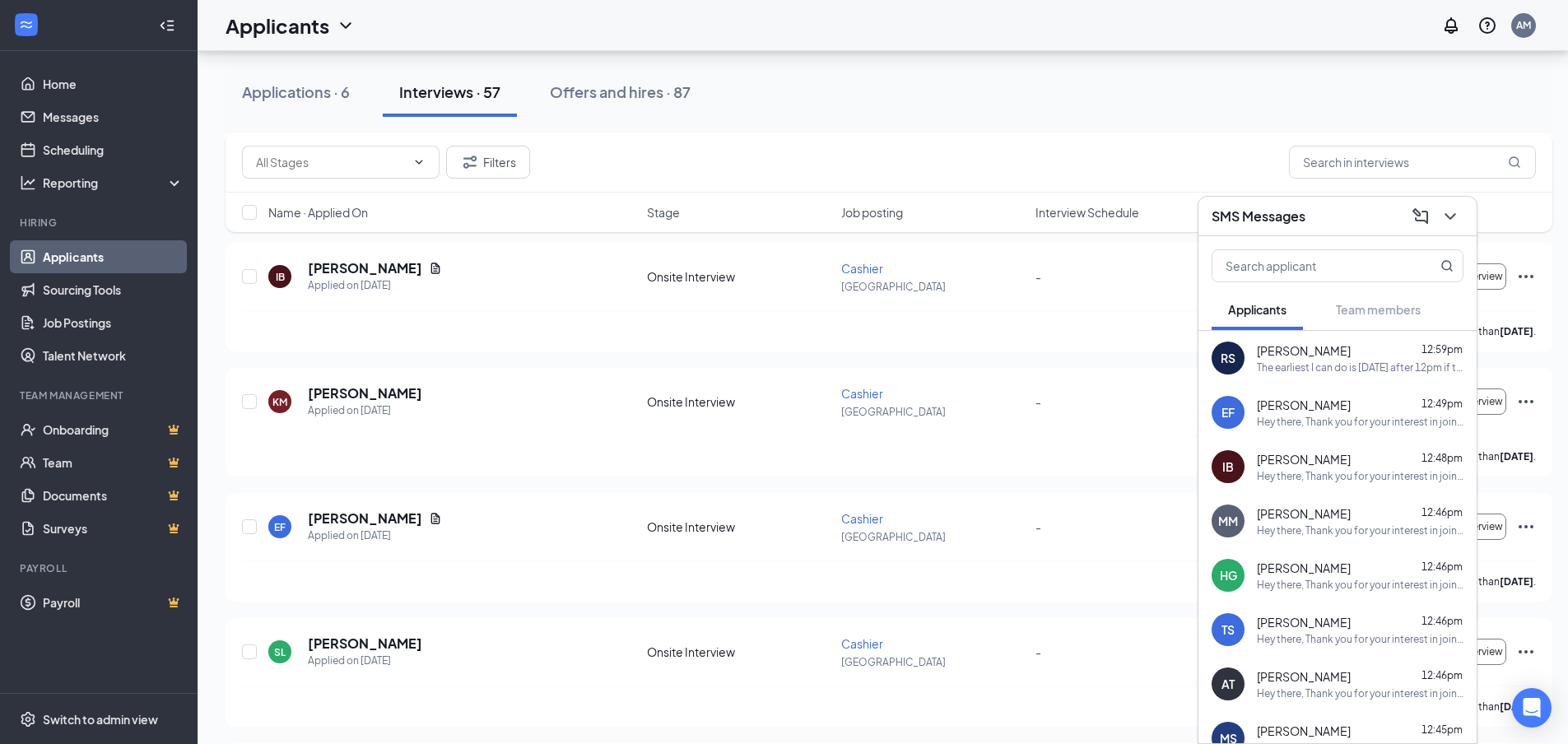
click at [1465, 210] on div "SMS Messages" at bounding box center [1337, 216] width 278 height 40
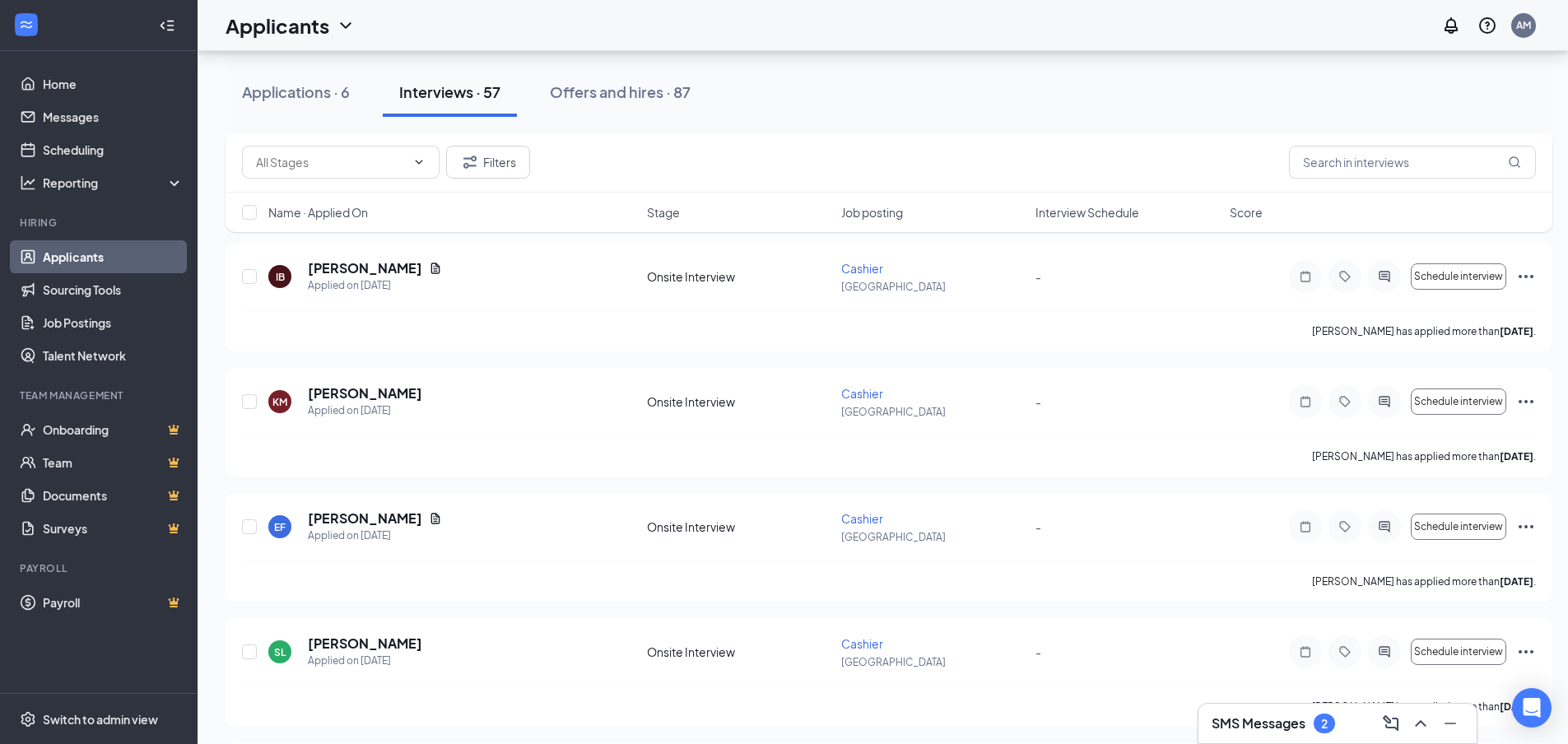
click at [1422, 733] on icon "ChevronUp" at bounding box center [1420, 723] width 19 height 19
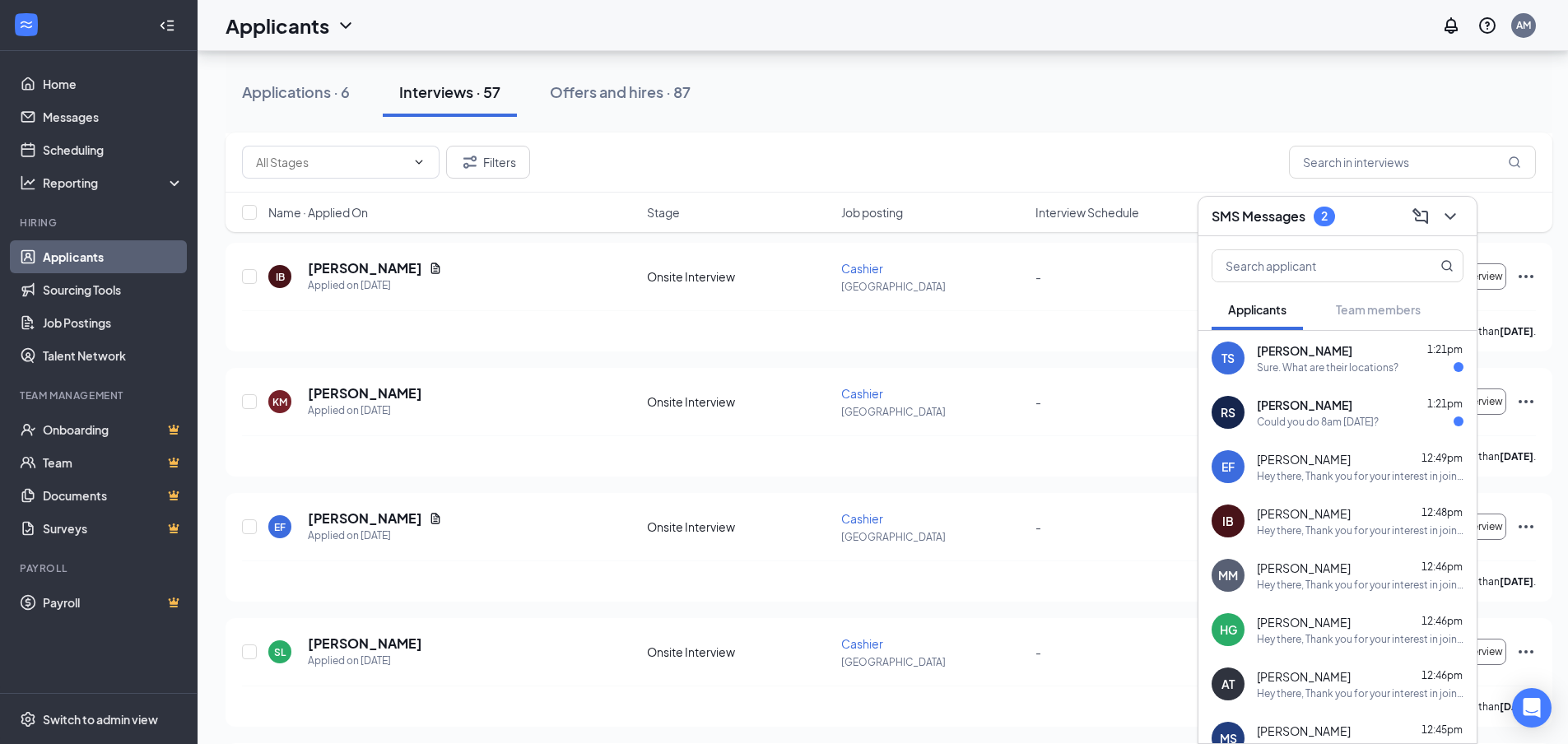
click at [1361, 411] on div "[PERSON_NAME] 1:21pm" at bounding box center [1360, 404] width 207 height 16
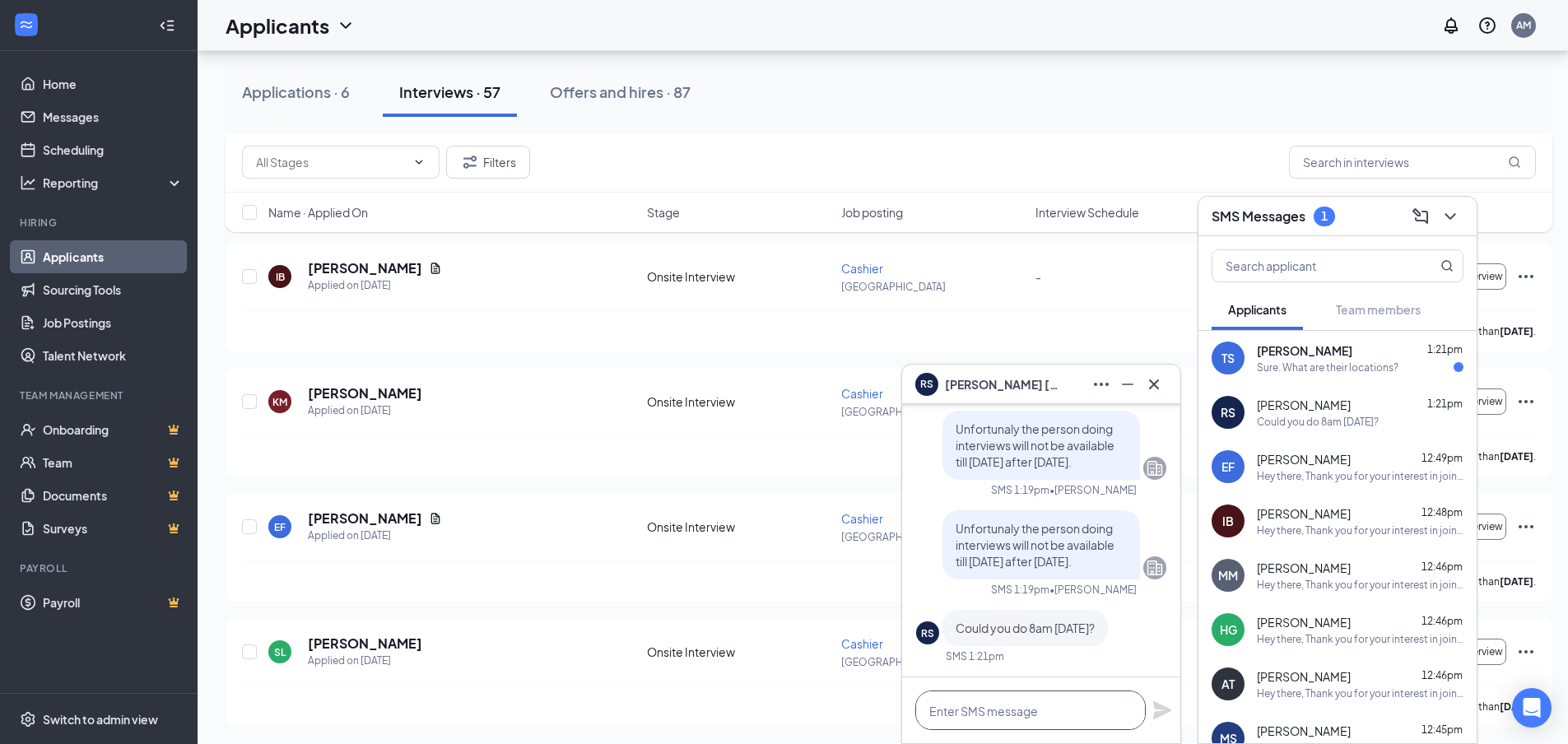
click at [1022, 718] on textarea at bounding box center [1030, 710] width 230 height 40
type textarea "W"
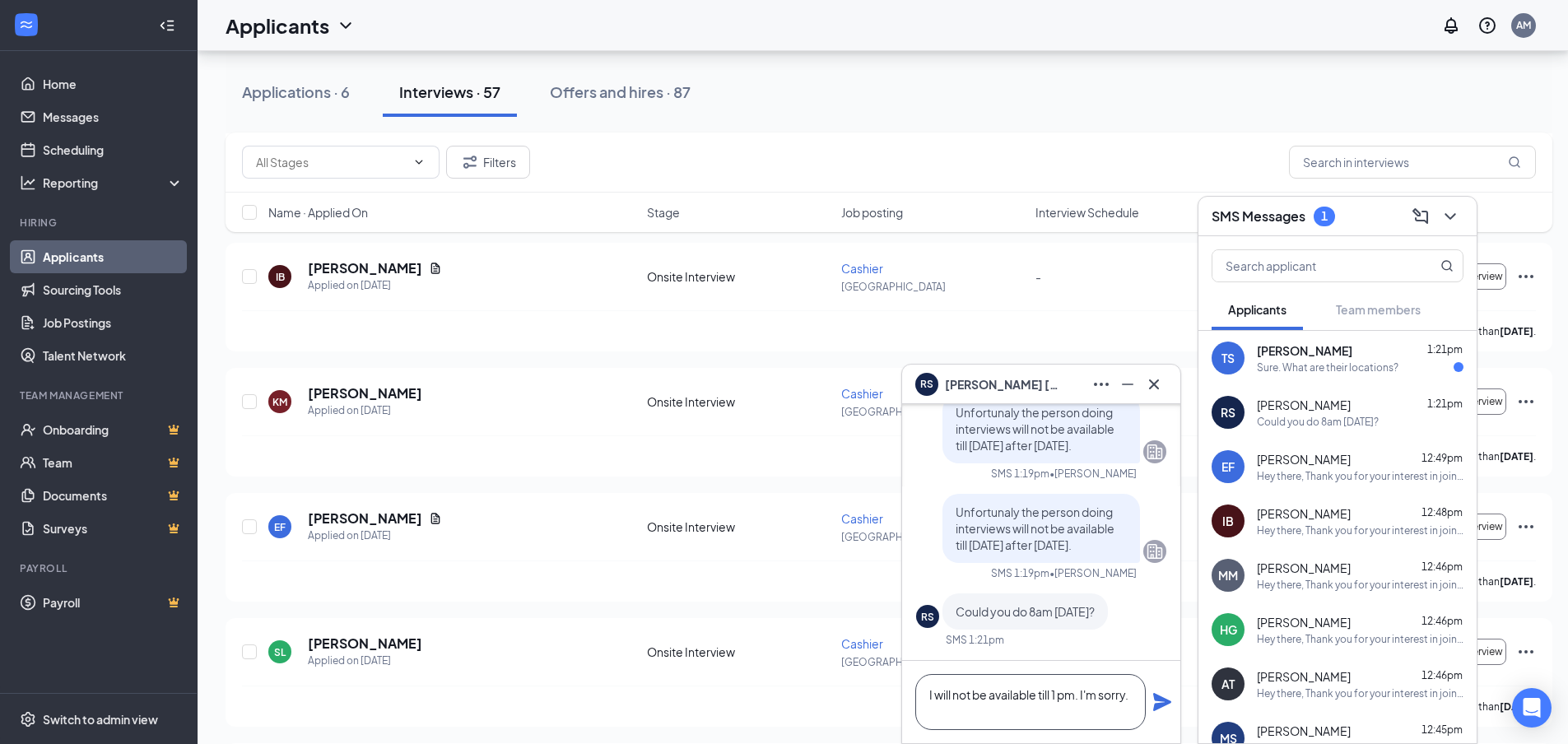
type textarea "I will not be available till 1 pm. I'm sorry."
click at [1166, 706] on icon "Plane" at bounding box center [1161, 702] width 19 height 19
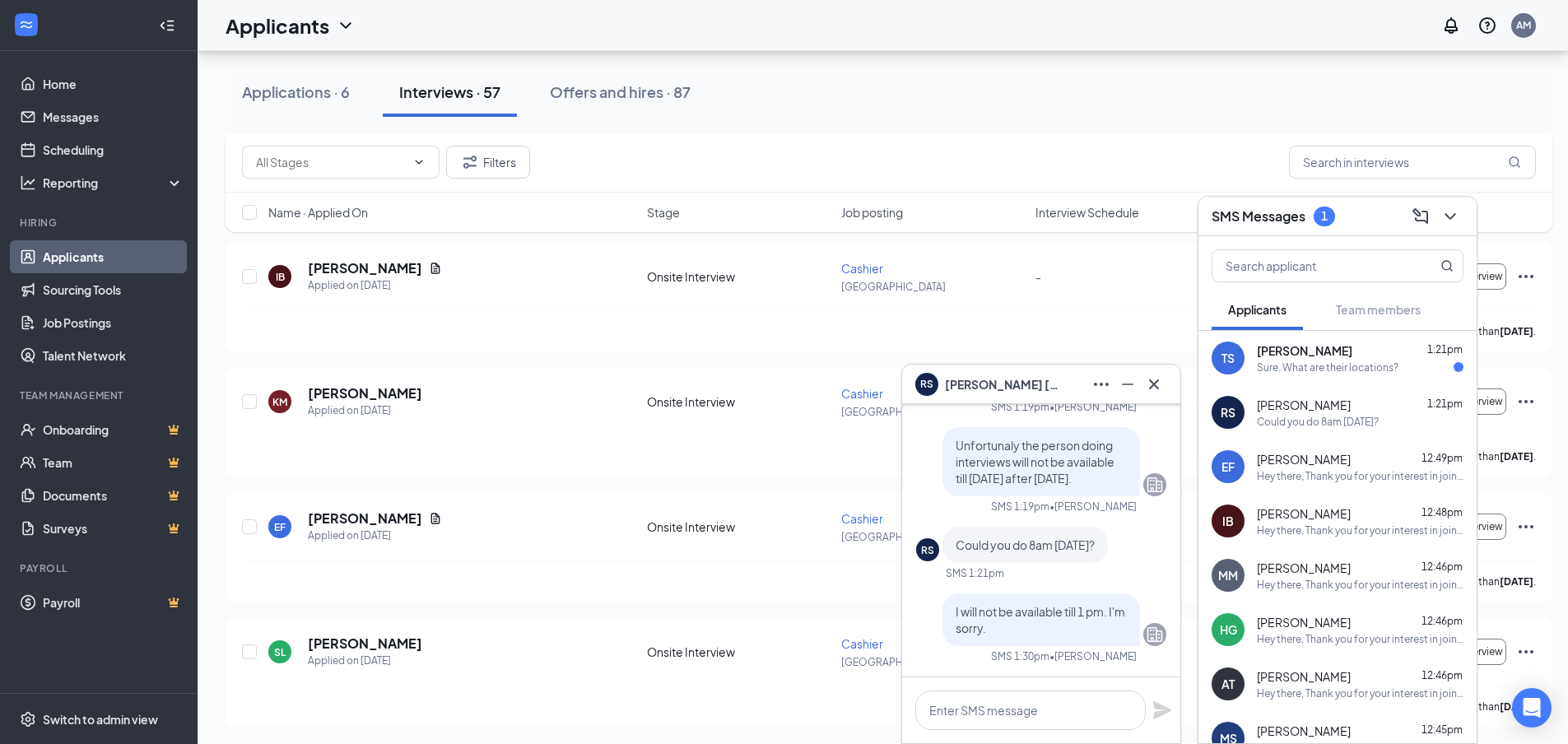
scroll to position [0, 0]
click at [1155, 386] on icon "Cross" at bounding box center [1154, 384] width 10 height 10
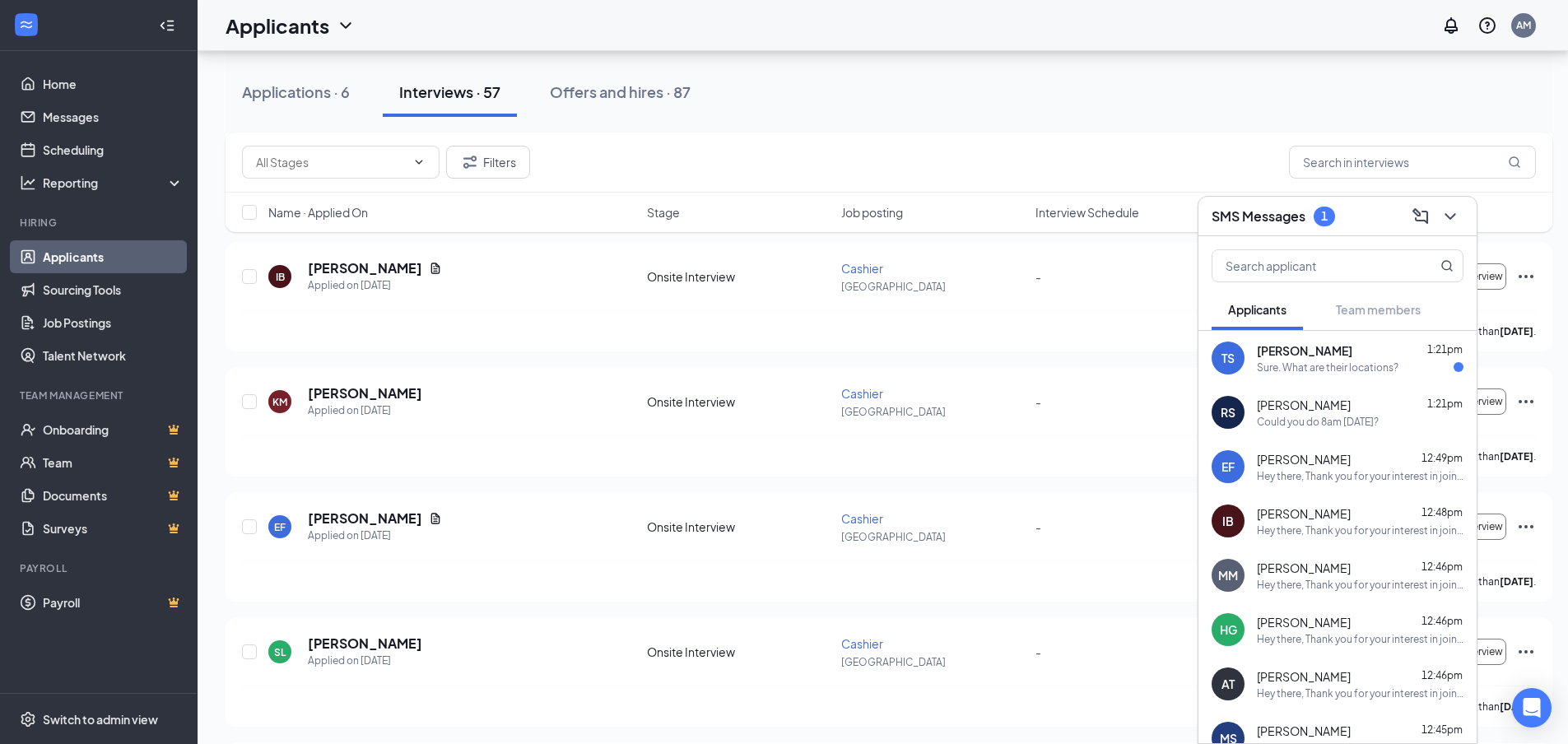
click at [1338, 400] on span "[PERSON_NAME]" at bounding box center [1303, 404] width 94 height 16
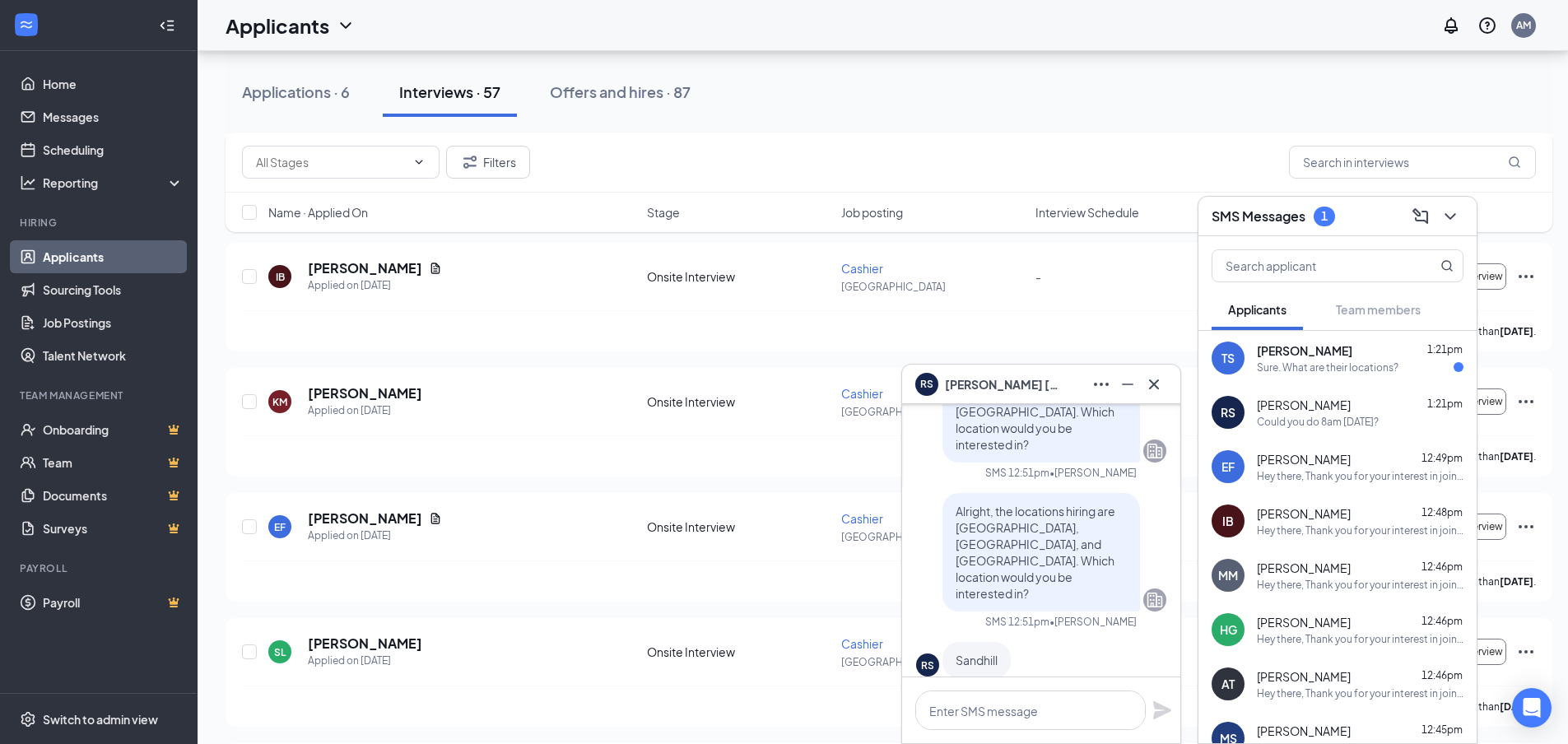
scroll to position [-741, 0]
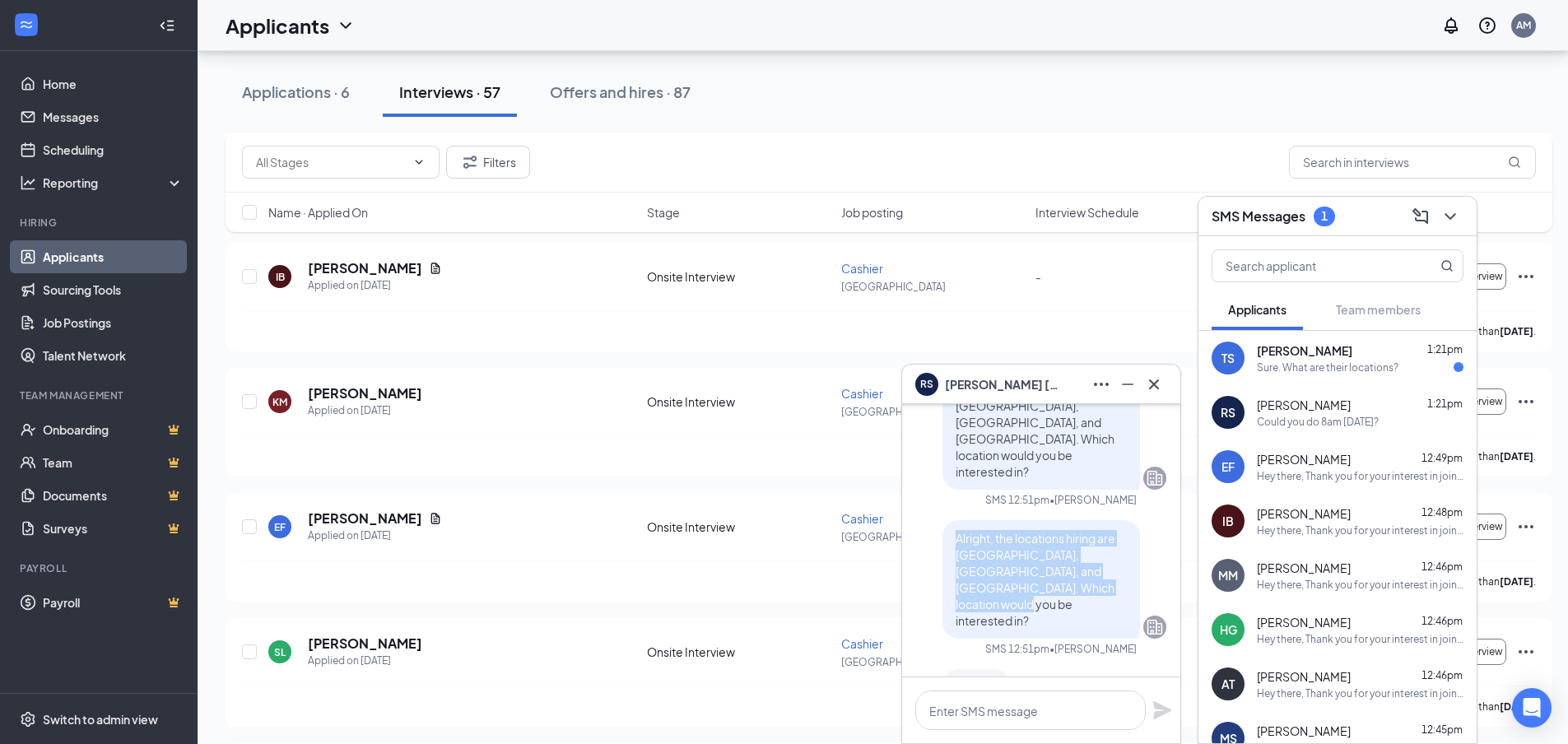
drag, startPoint x: 1101, startPoint y: 616, endPoint x: 934, endPoint y: 566, distance: 174.3
click at [942, 566] on div "Alright, the locations hiring are [GEOGRAPHIC_DATA], [GEOGRAPHIC_DATA], and [GE…" at bounding box center [1040, 580] width 197 height 119
copy span "Alright, the locations hiring are [GEOGRAPHIC_DATA], [GEOGRAPHIC_DATA], and [GE…"
click at [1361, 376] on div "TS [PERSON_NAME] 1:21pm Sure. What are their locations?" at bounding box center [1337, 358] width 278 height 54
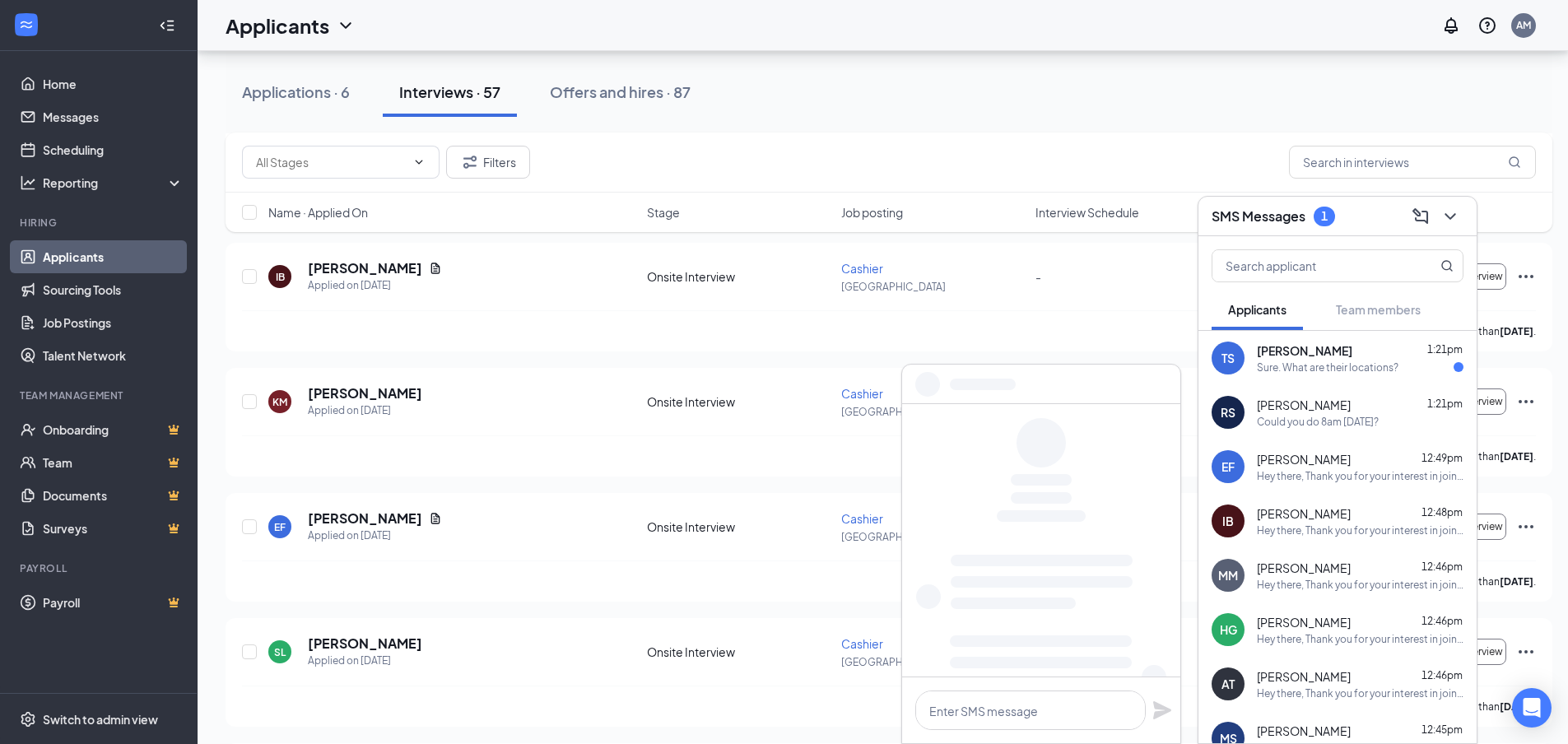
scroll to position [0, 0]
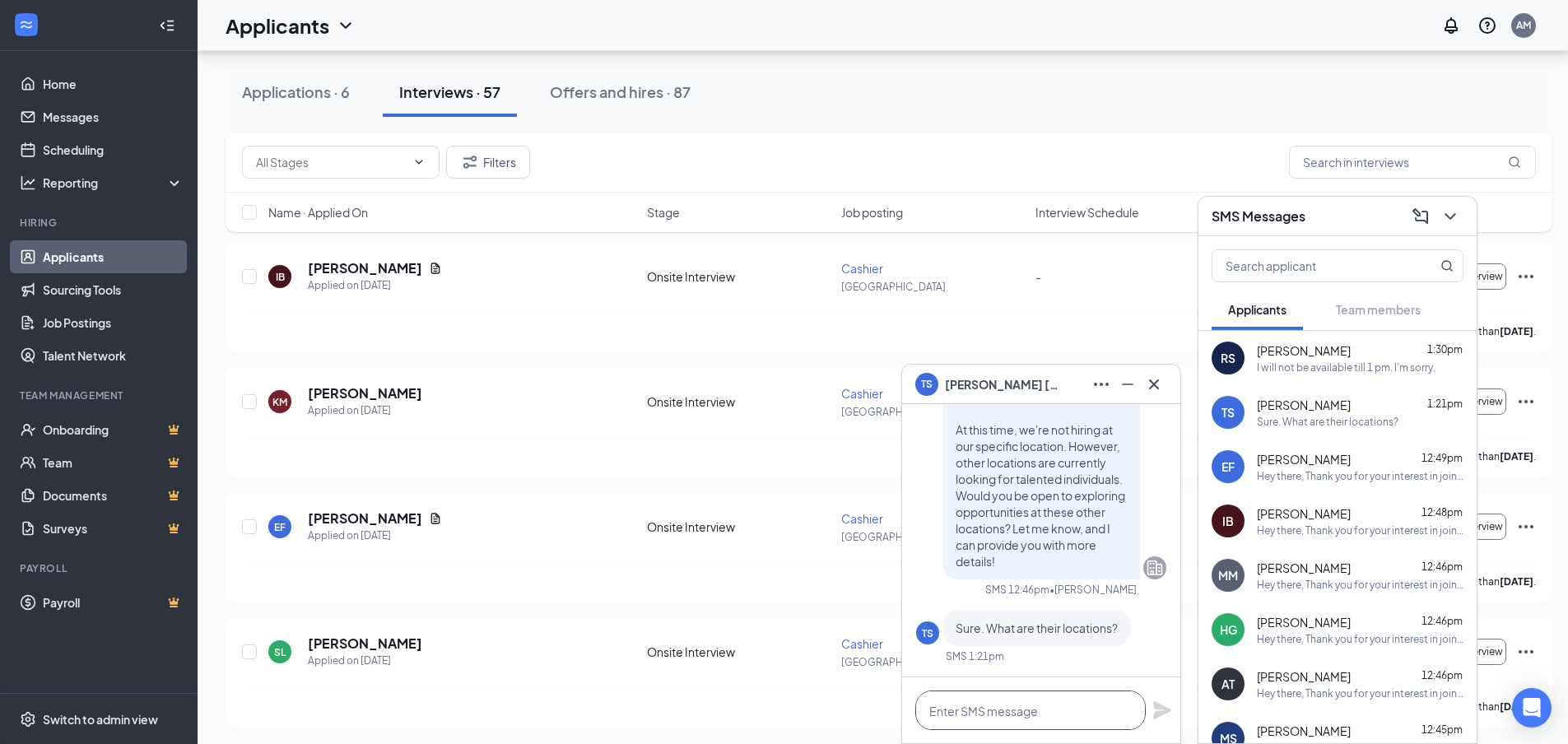
click at [963, 708] on textarea at bounding box center [1030, 710] width 230 height 40
paste textarea "Alright, the locations hiring are [GEOGRAPHIC_DATA], [GEOGRAPHIC_DATA], and [GE…"
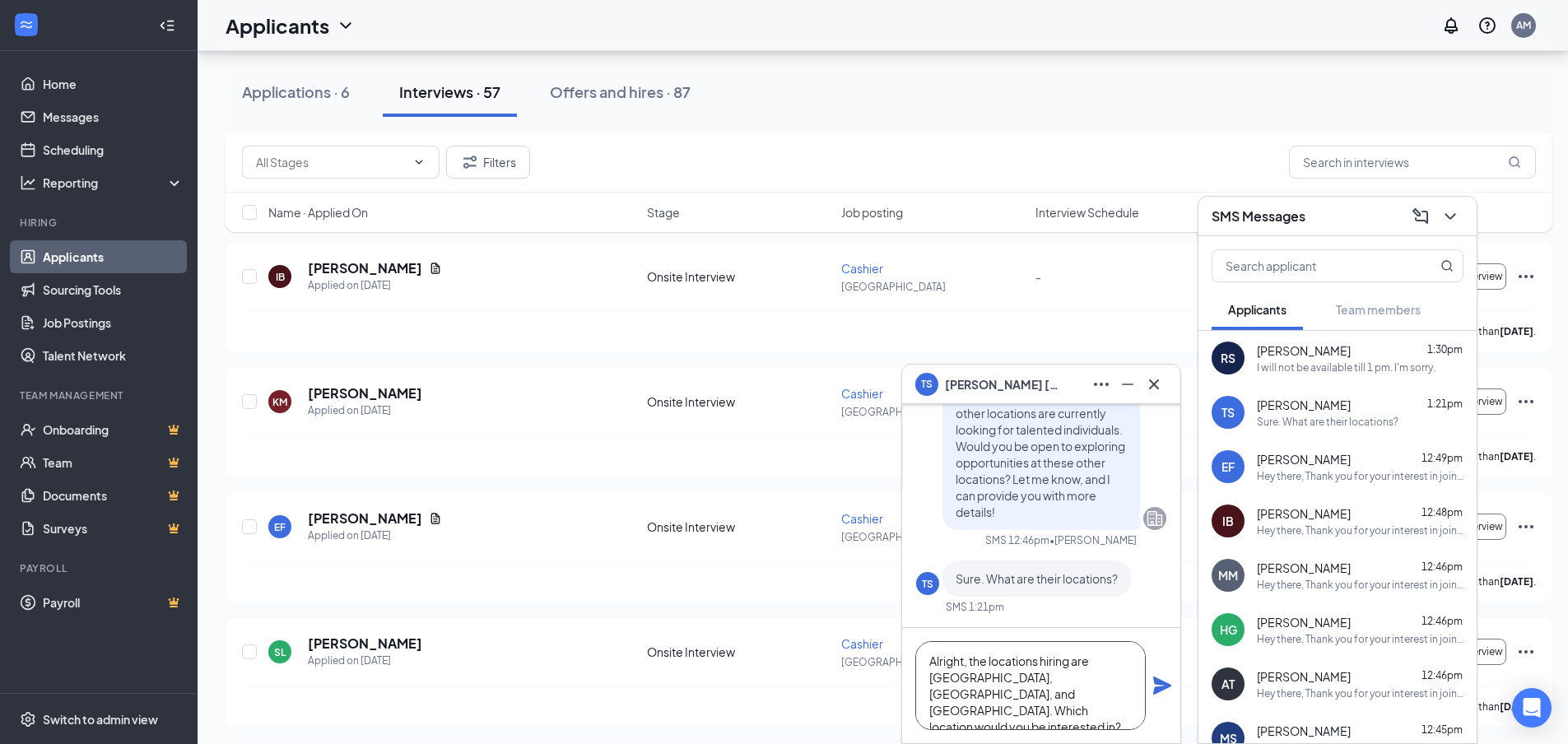
type textarea "Alright, the locations hiring are [GEOGRAPHIC_DATA], [GEOGRAPHIC_DATA], and [GE…"
click at [1172, 691] on div "Alright, the locations hiring are [GEOGRAPHIC_DATA], [GEOGRAPHIC_DATA], and [GE…" at bounding box center [1041, 686] width 278 height 115
click at [1166, 688] on icon "Plane" at bounding box center [1161, 686] width 19 height 19
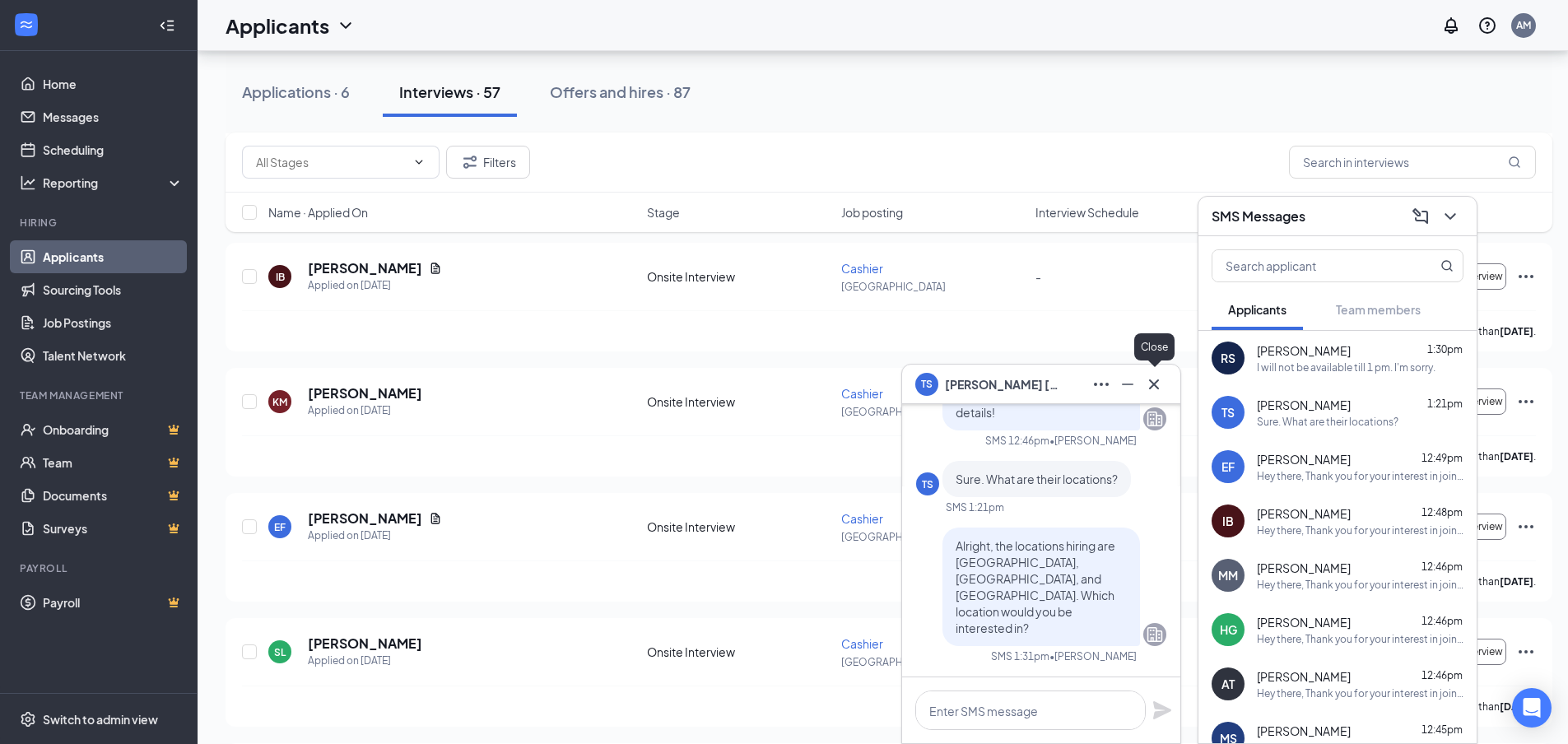
click at [1152, 386] on icon "Cross" at bounding box center [1154, 384] width 10 height 10
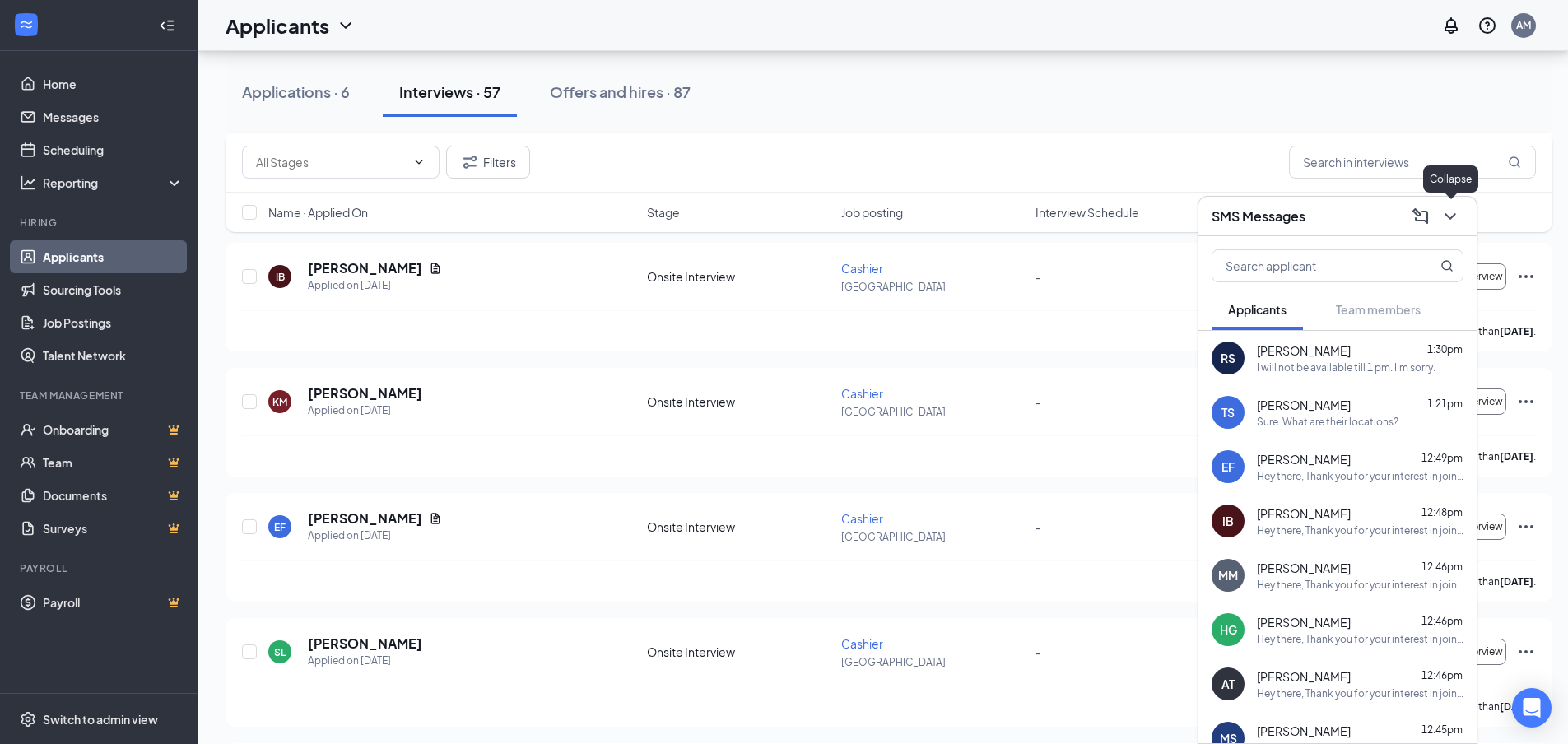
click at [1447, 219] on icon "ChevronDown" at bounding box center [1449, 216] width 19 height 19
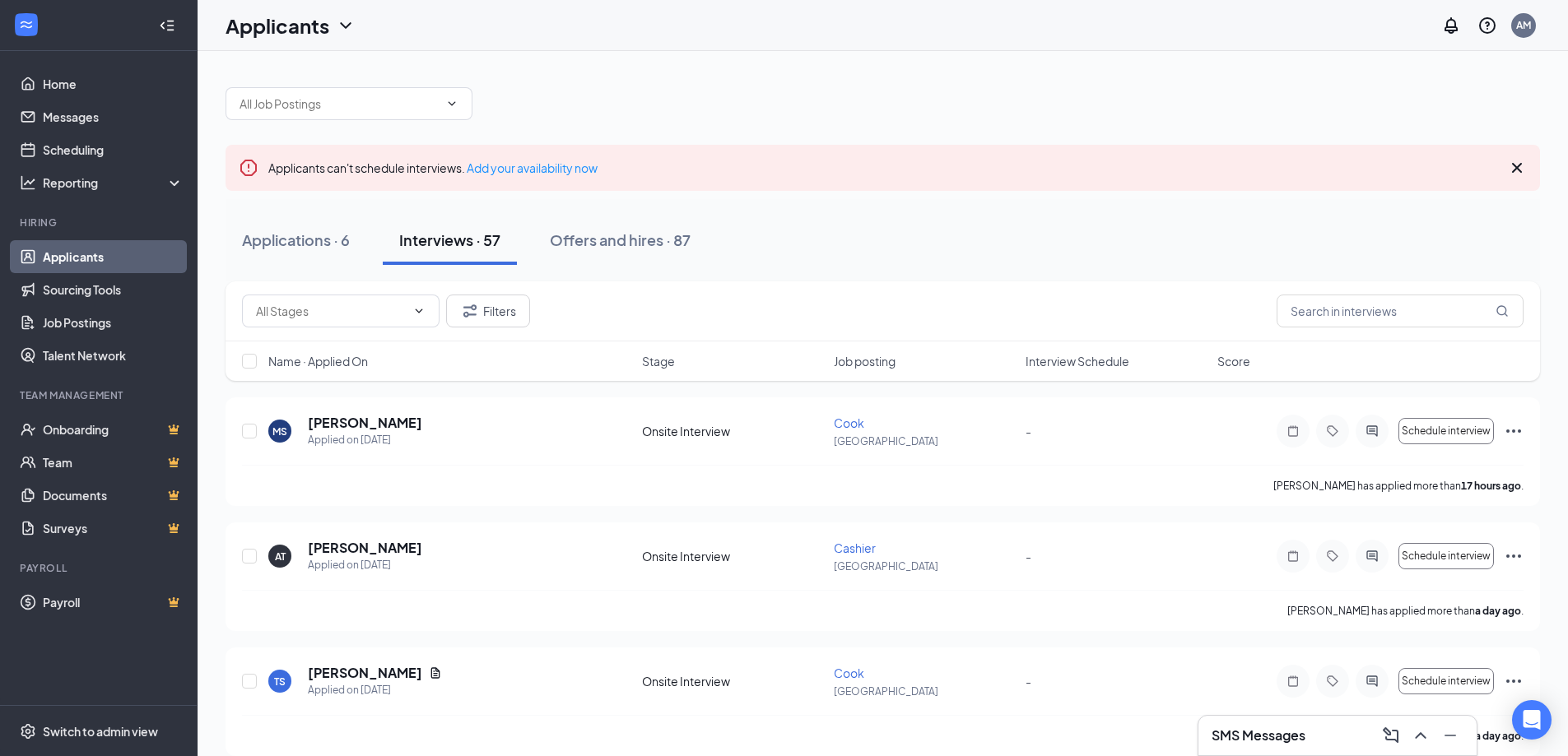
click at [1417, 740] on icon "ChevronUp" at bounding box center [1420, 735] width 19 height 19
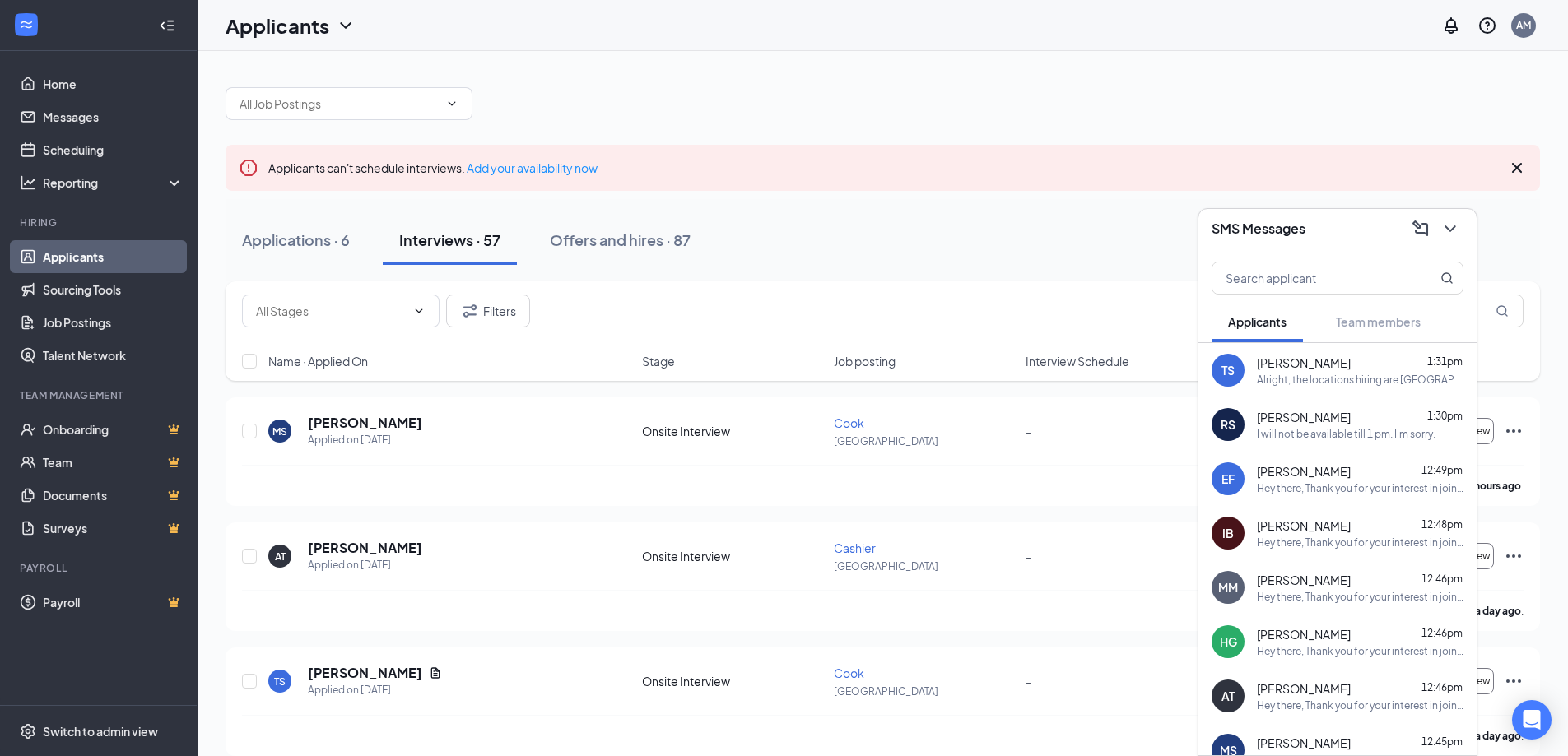
click at [1464, 221] on div "SMS Messages" at bounding box center [1337, 229] width 278 height 40
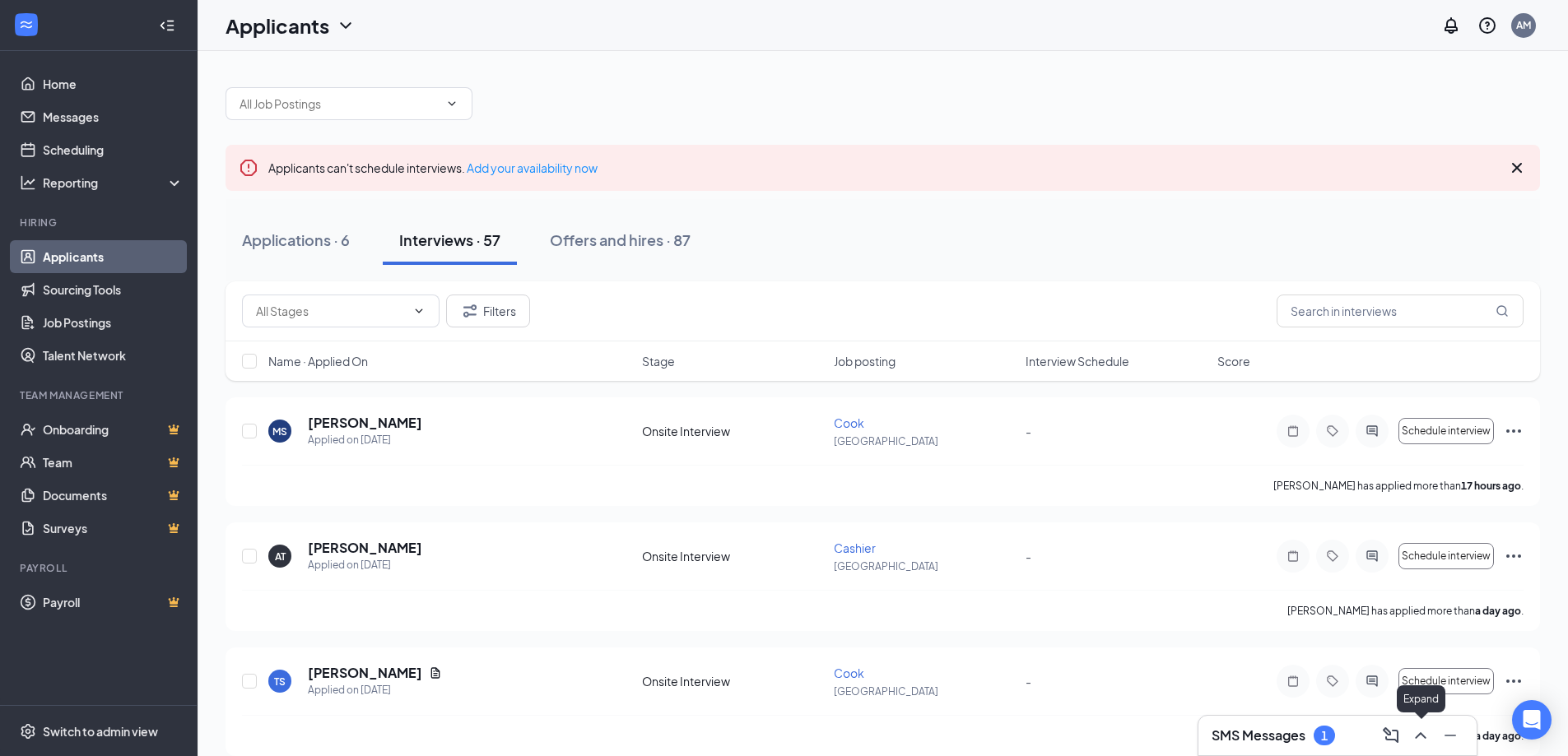
click at [1410, 734] on icon "ChevronUp" at bounding box center [1420, 735] width 19 height 19
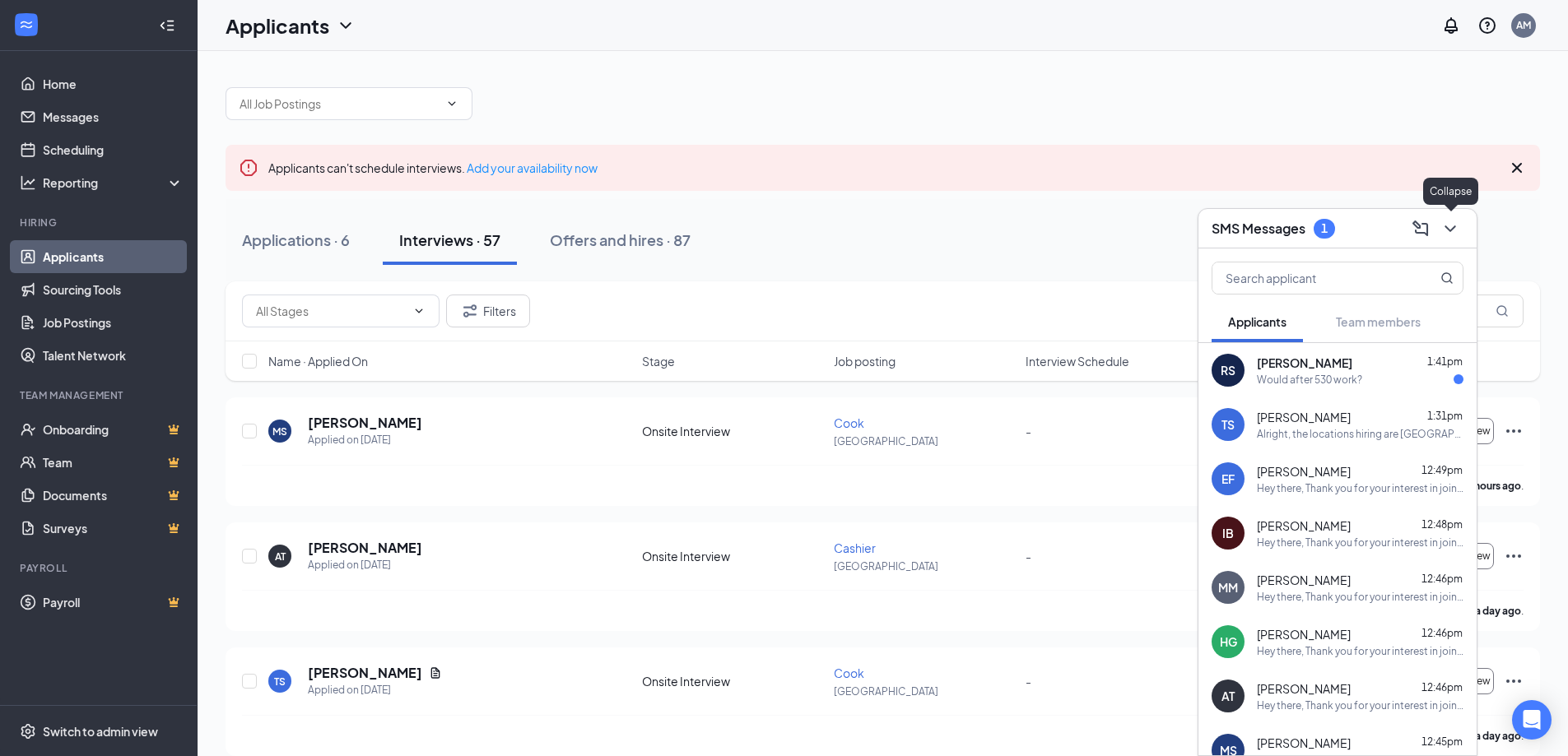
click at [1439, 221] on button at bounding box center [1449, 229] width 26 height 26
